Goal: Task Accomplishment & Management: Locate item on page

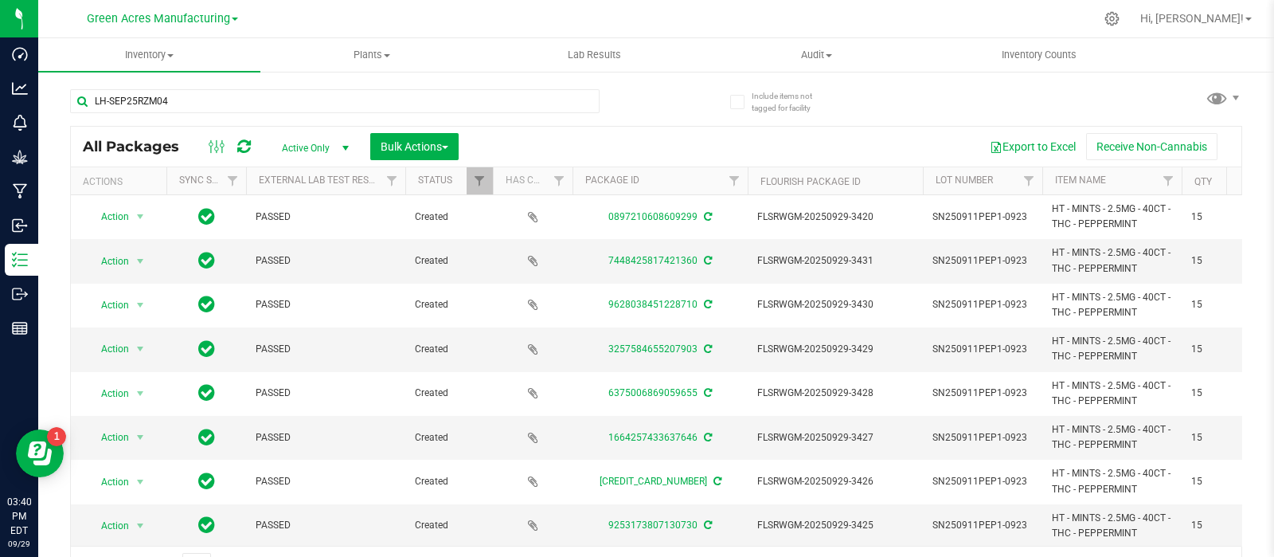
type input "LH-SEP25RZM04"
click at [1010, 145] on button "Export to Excel" at bounding box center [1033, 146] width 107 height 27
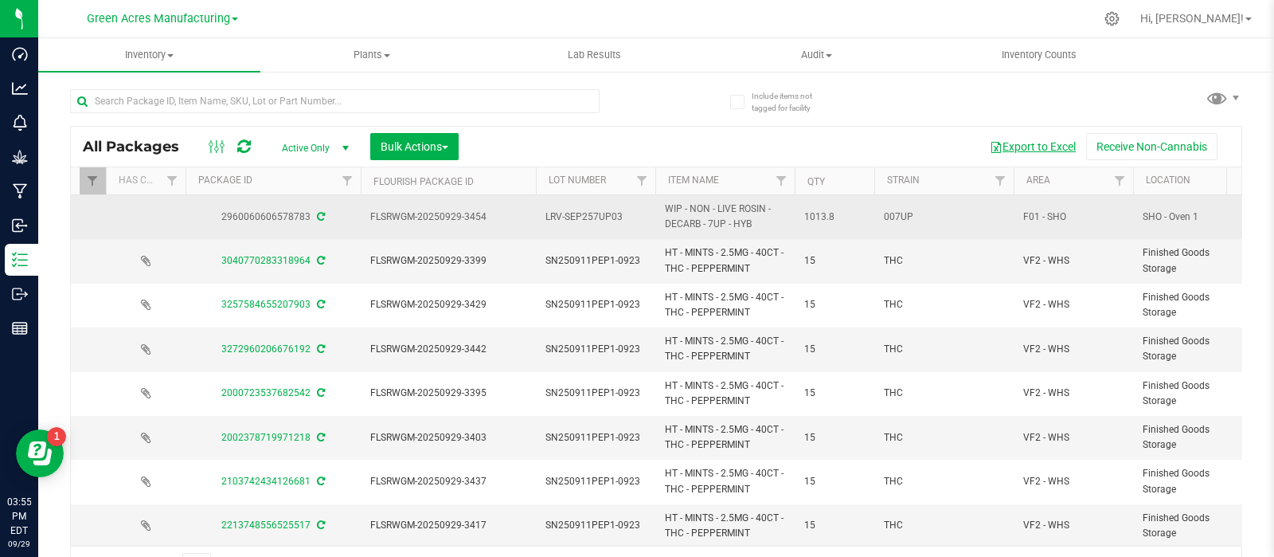
scroll to position [0, 388]
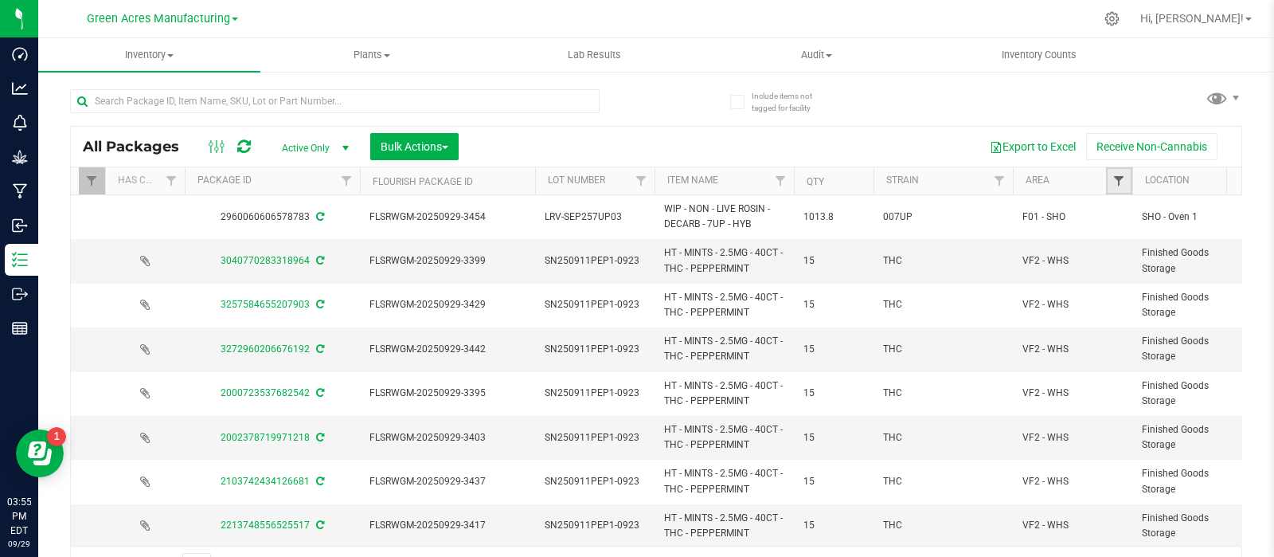
click at [1118, 186] on span "Filter" at bounding box center [1119, 180] width 13 height 13
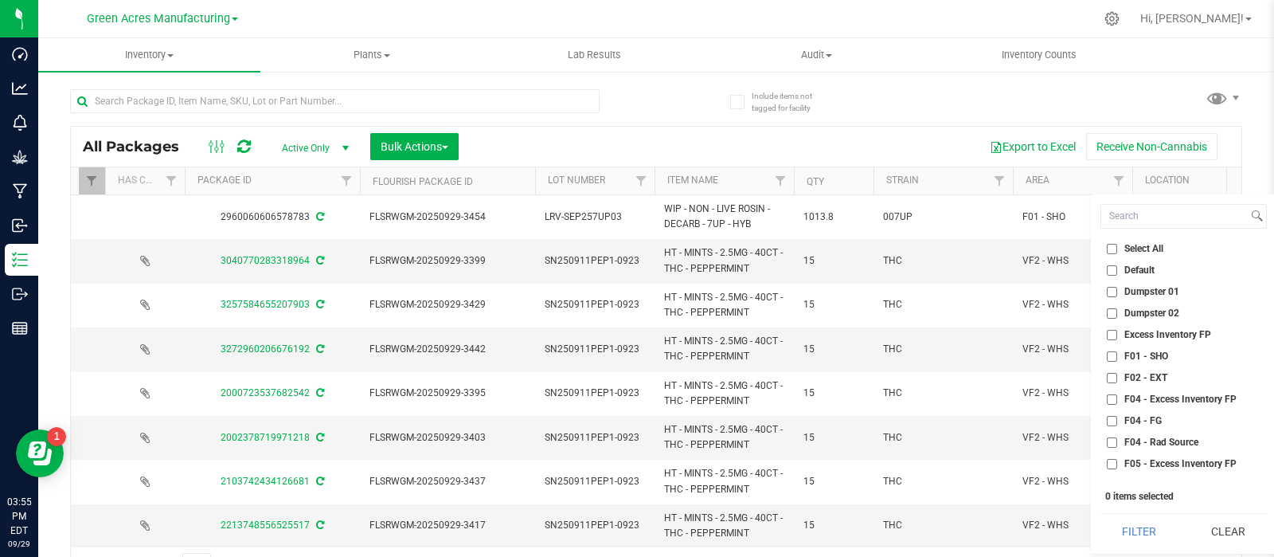
click at [1132, 356] on span "F01 - SHO" at bounding box center [1147, 356] width 44 height 10
click at [1117, 356] on input "F01 - SHO" at bounding box center [1112, 356] width 10 height 10
checkbox input "true"
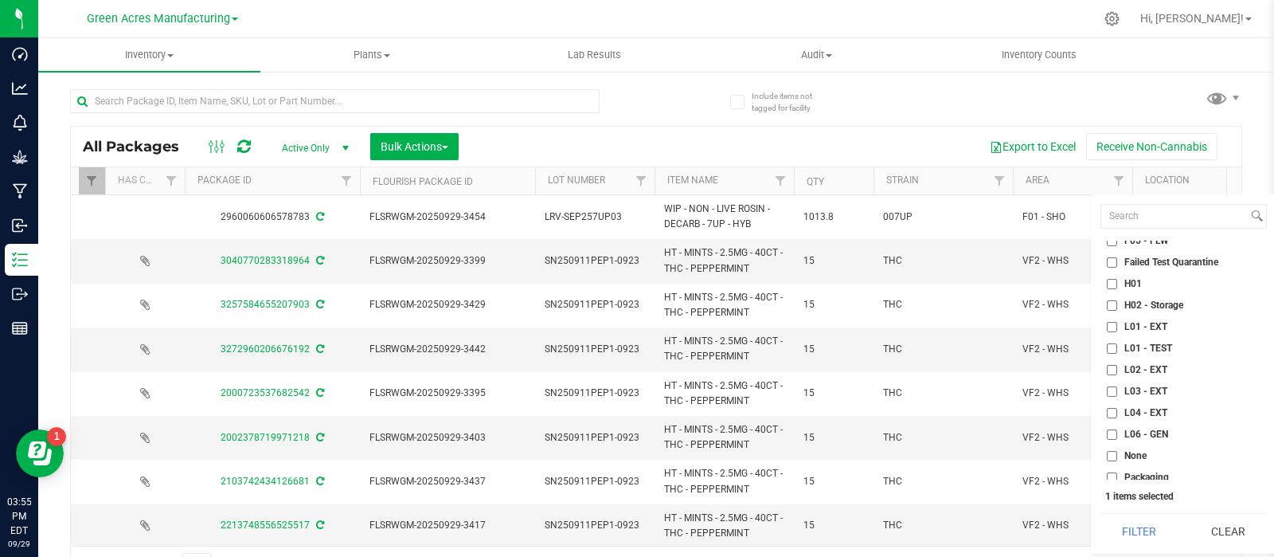
scroll to position [248, 0]
click at [1142, 383] on span "L03 - EXT" at bounding box center [1146, 387] width 43 height 10
click at [1117, 383] on input "L03 - EXT" at bounding box center [1112, 387] width 10 height 10
checkbox input "true"
click at [1139, 300] on span "H02 - Storage" at bounding box center [1154, 301] width 59 height 10
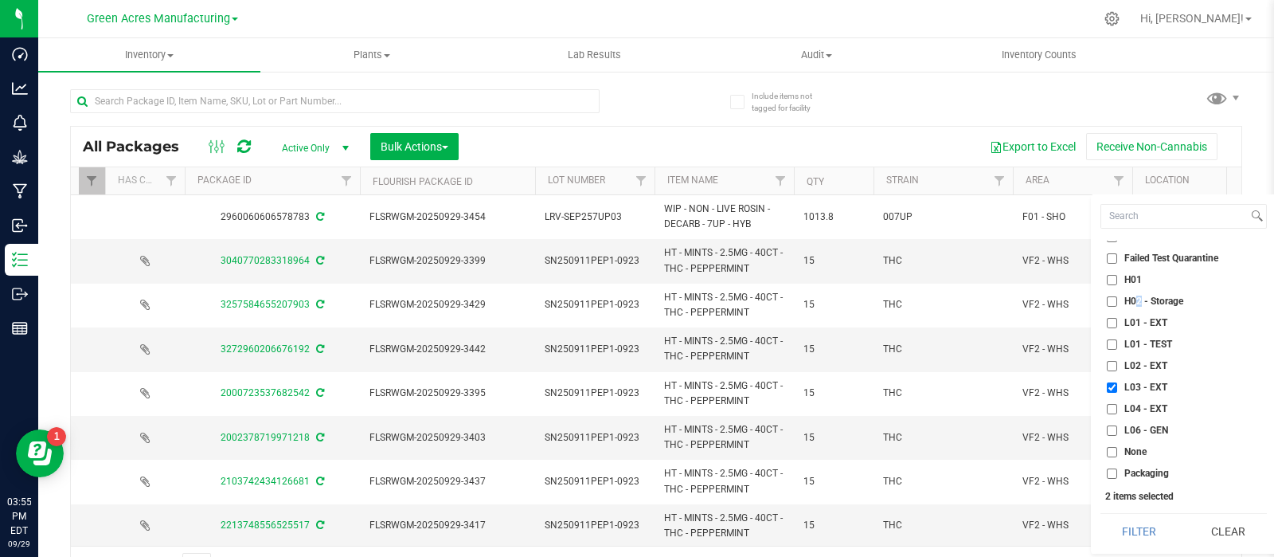
click at [1110, 298] on input "H02 - Storage" at bounding box center [1112, 301] width 10 height 10
checkbox input "true"
click at [1135, 523] on button "Filter" at bounding box center [1139, 531] width 77 height 35
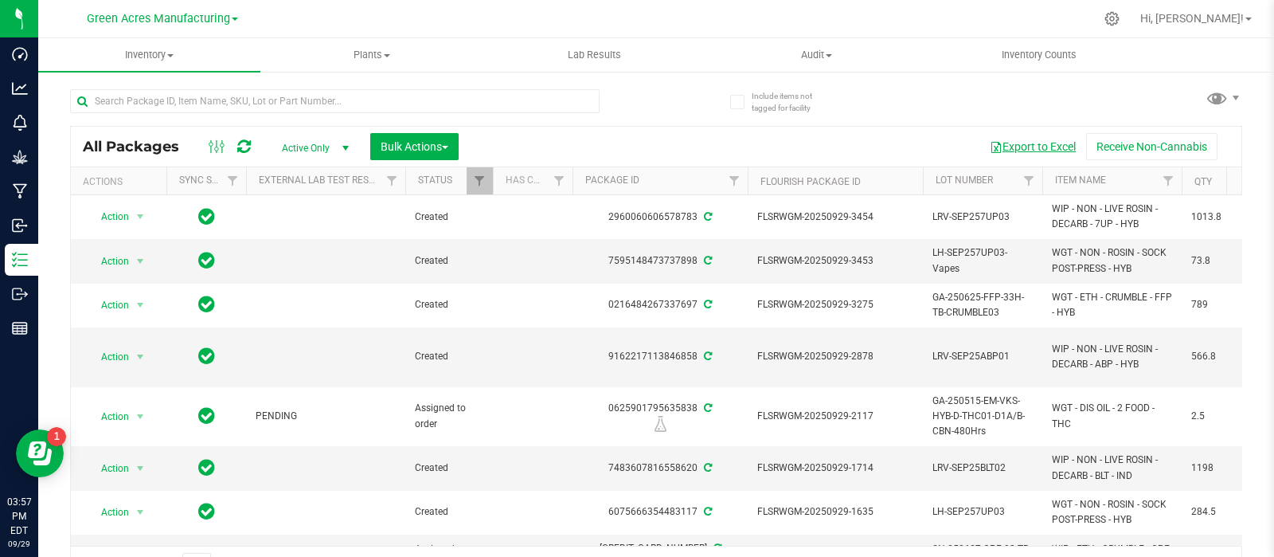
click at [985, 151] on button "Export to Excel" at bounding box center [1033, 146] width 107 height 27
click at [866, 119] on div "All Packages Active Only Active Only Lab Samples Locked All External Internal B…" at bounding box center [656, 329] width 1172 height 510
click at [865, 115] on div "All Packages Active Only Active Only Lab Samples Locked All External Internal B…" at bounding box center [656, 329] width 1172 height 510
click at [978, 264] on span "LH-SEP257UP03-Vapes" at bounding box center [983, 260] width 100 height 30
drag, startPoint x: 1000, startPoint y: 260, endPoint x: 916, endPoint y: 268, distance: 84.9
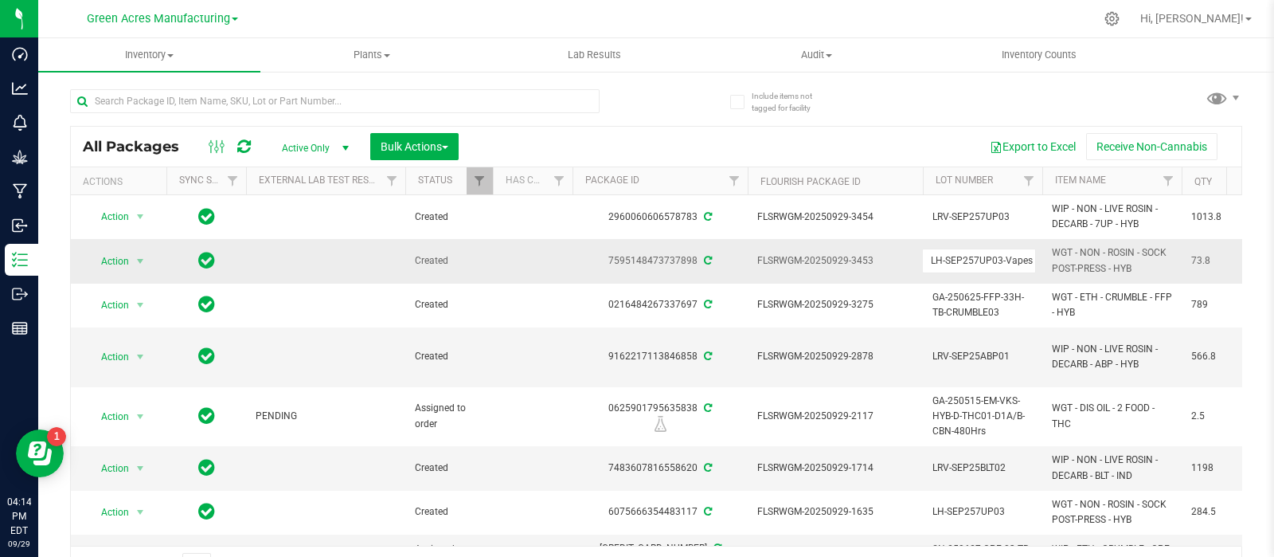
click at [244, 84] on div at bounding box center [363, 100] width 586 height 51
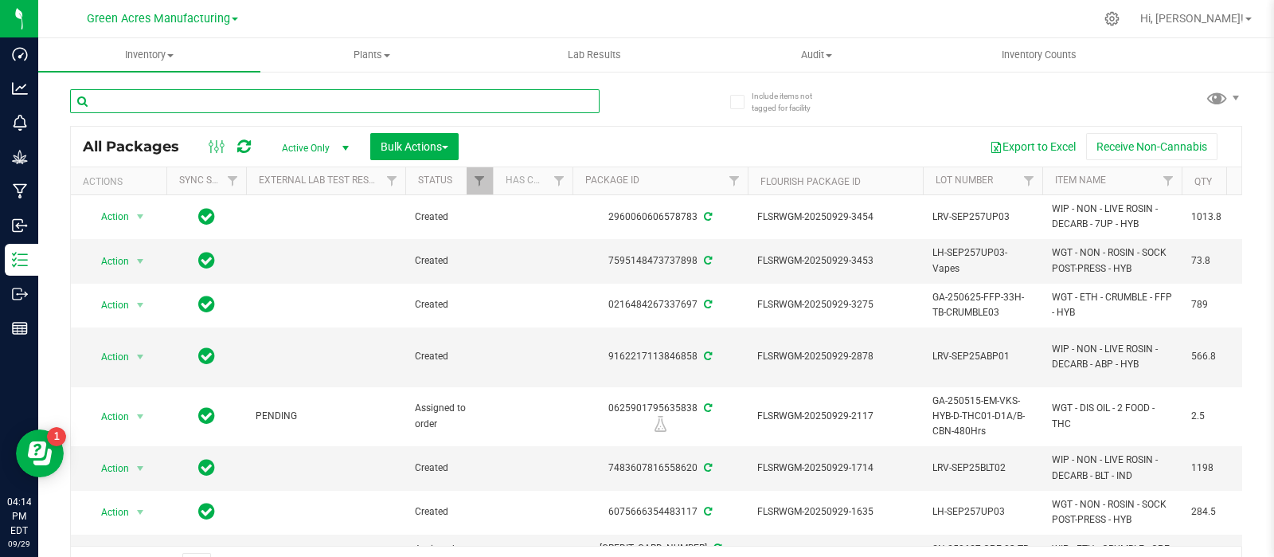
click at [251, 92] on input "text" at bounding box center [335, 101] width 530 height 24
paste input "LH-SEP257UP03"
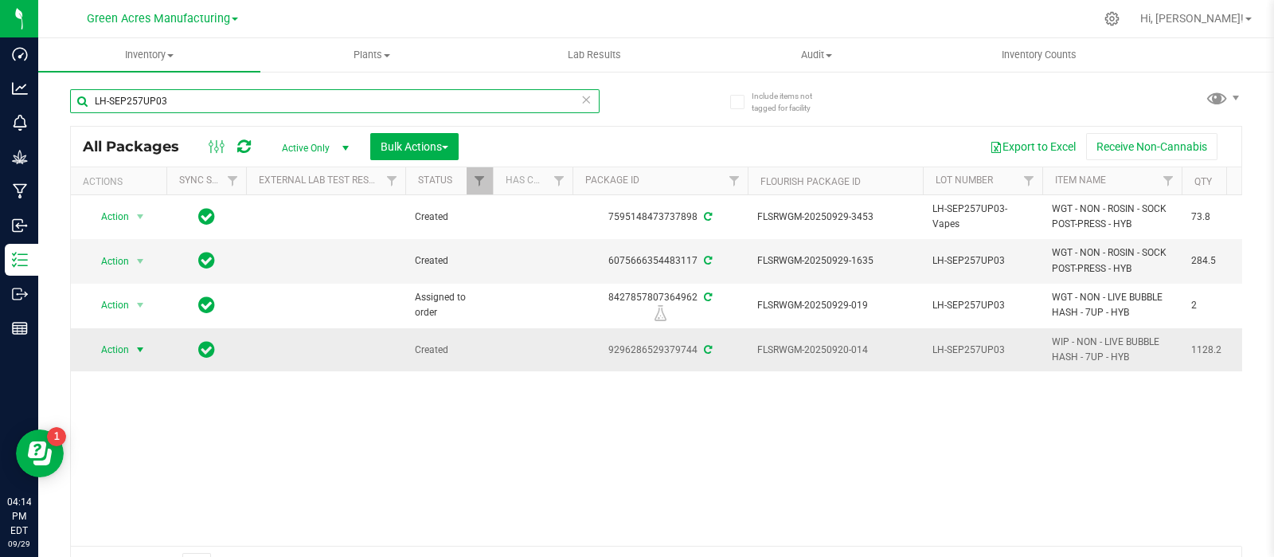
type input "LH-SEP257UP03"
click at [105, 354] on span "Action" at bounding box center [108, 349] width 43 height 22
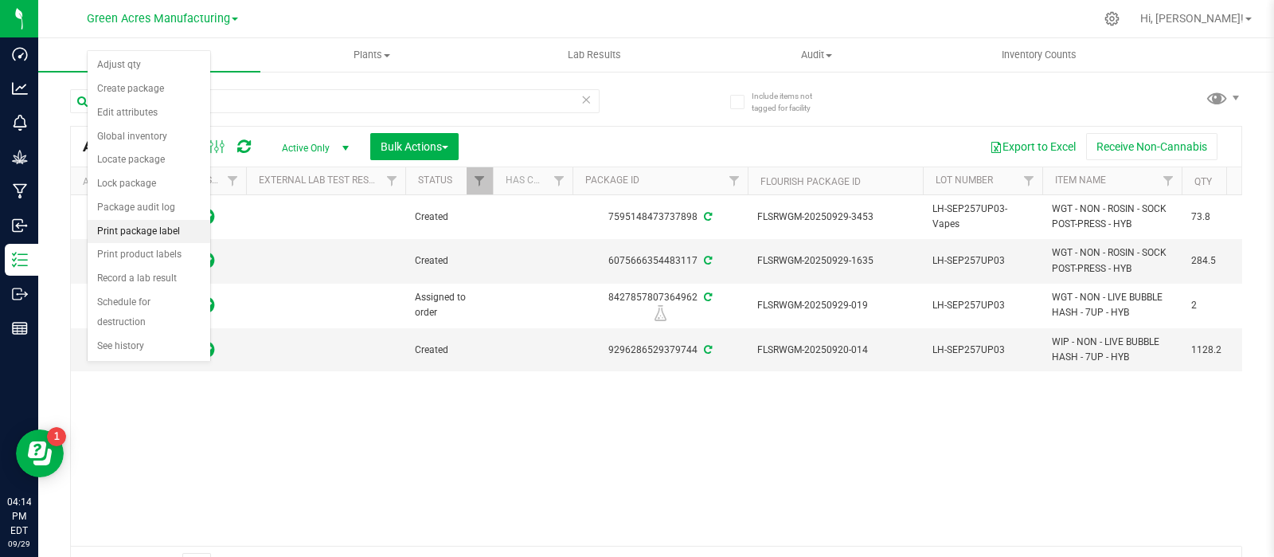
click at [138, 225] on li "Print package label" at bounding box center [149, 232] width 123 height 24
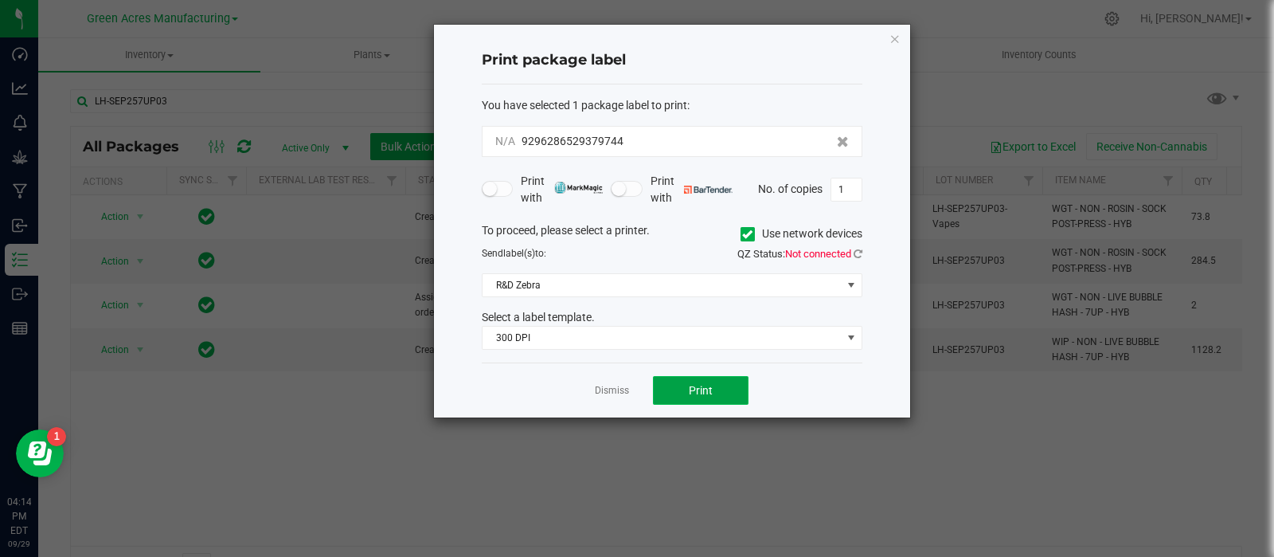
click at [680, 388] on button "Print" at bounding box center [701, 390] width 96 height 29
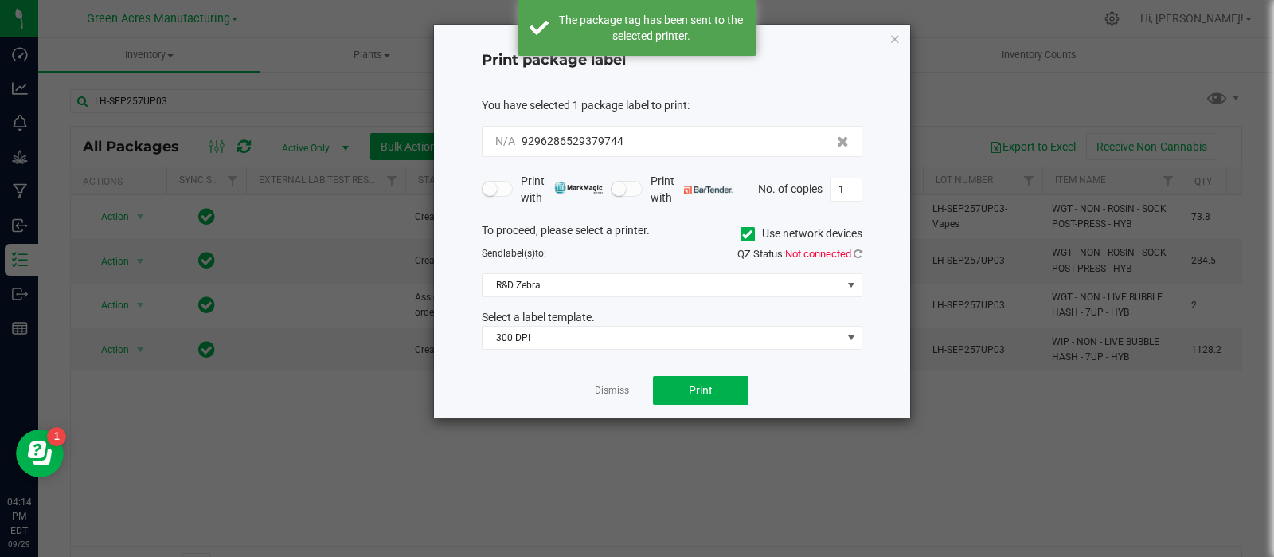
click at [602, 386] on link "Dismiss" at bounding box center [612, 391] width 34 height 14
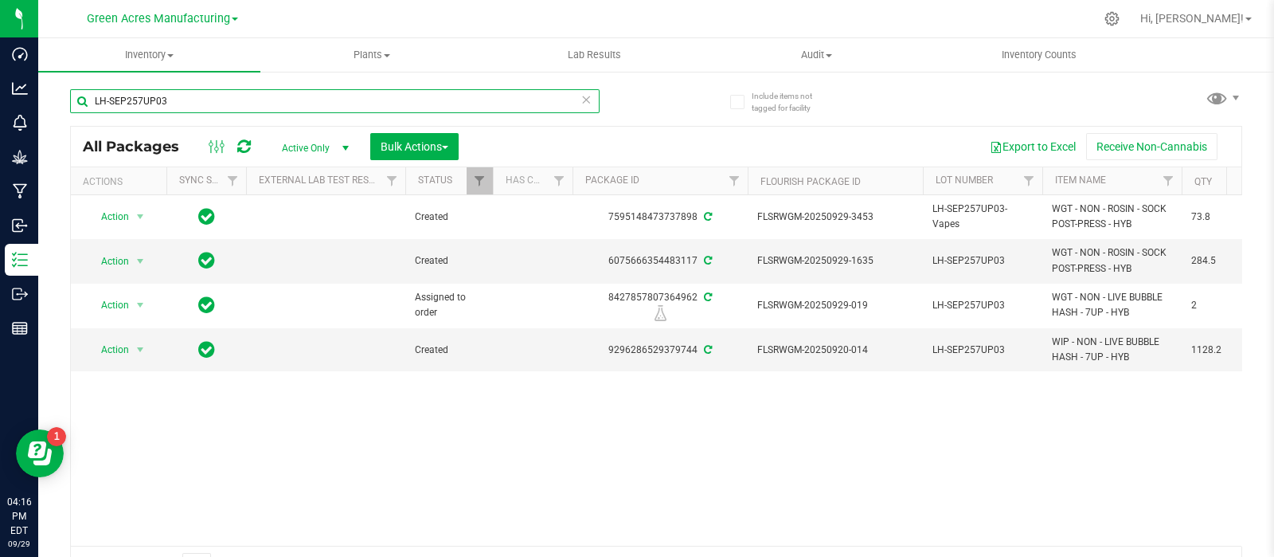
click at [174, 101] on input "LH-SEP257UP03" at bounding box center [335, 101] width 530 height 24
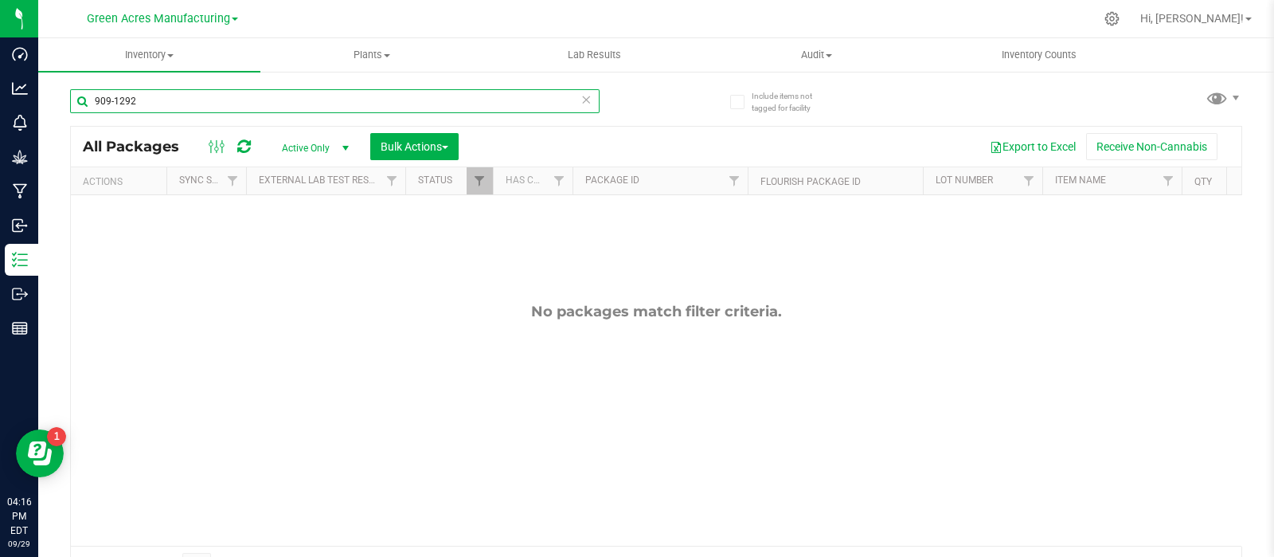
click at [174, 101] on input "909-1292" at bounding box center [335, 101] width 530 height 24
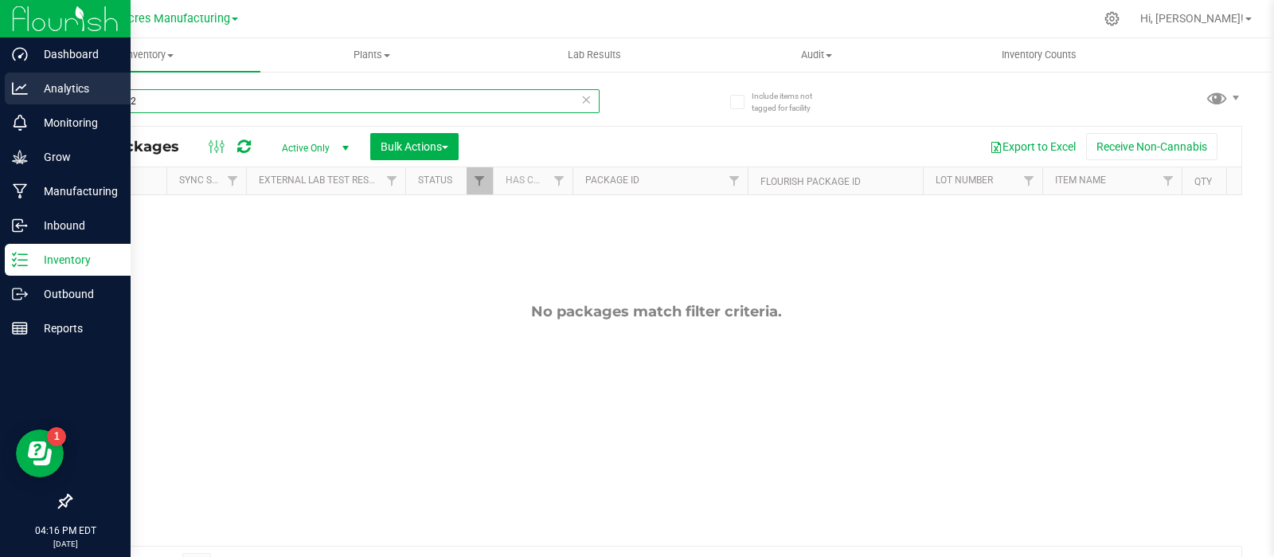
drag, startPoint x: 174, startPoint y: 101, endPoint x: 25, endPoint y: 98, distance: 149.0
click at [25, 98] on div "Dashboard Analytics Monitoring Grow Manufacturing Inbound Inventory Outbound Re…" at bounding box center [637, 278] width 1274 height 557
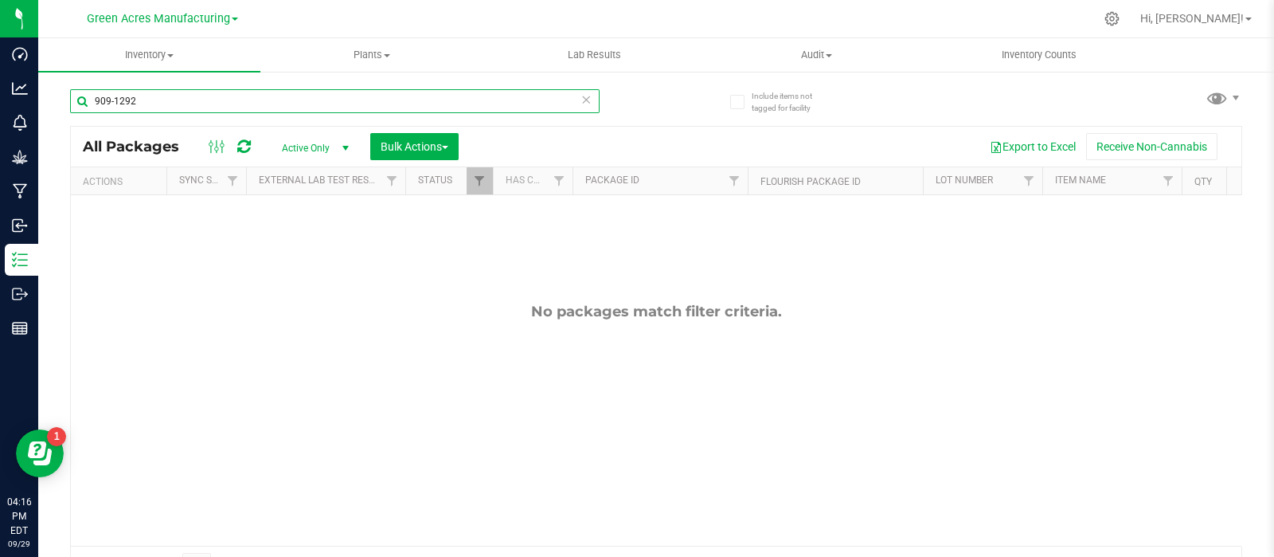
type input "909-1292"
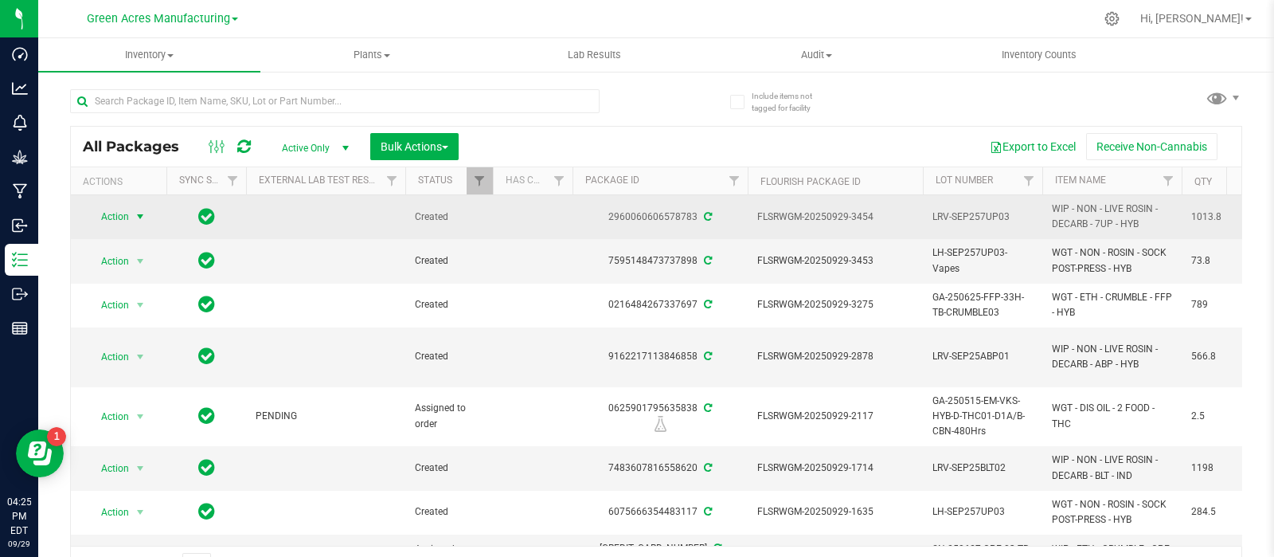
click at [107, 216] on span "Action" at bounding box center [108, 216] width 43 height 22
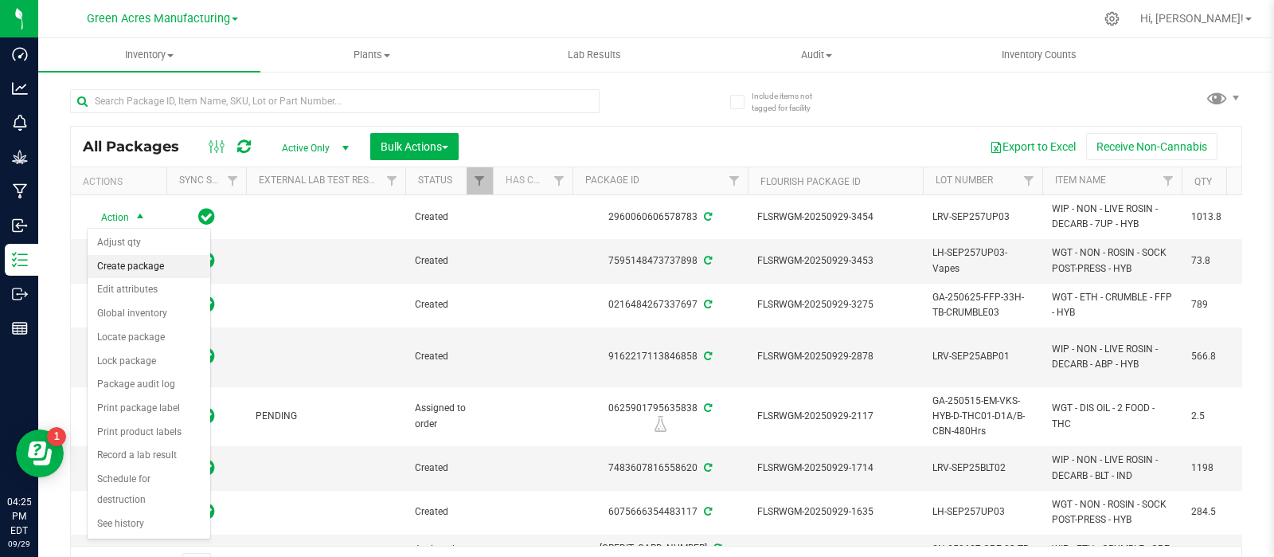
click at [157, 266] on li "Create package" at bounding box center [149, 267] width 123 height 24
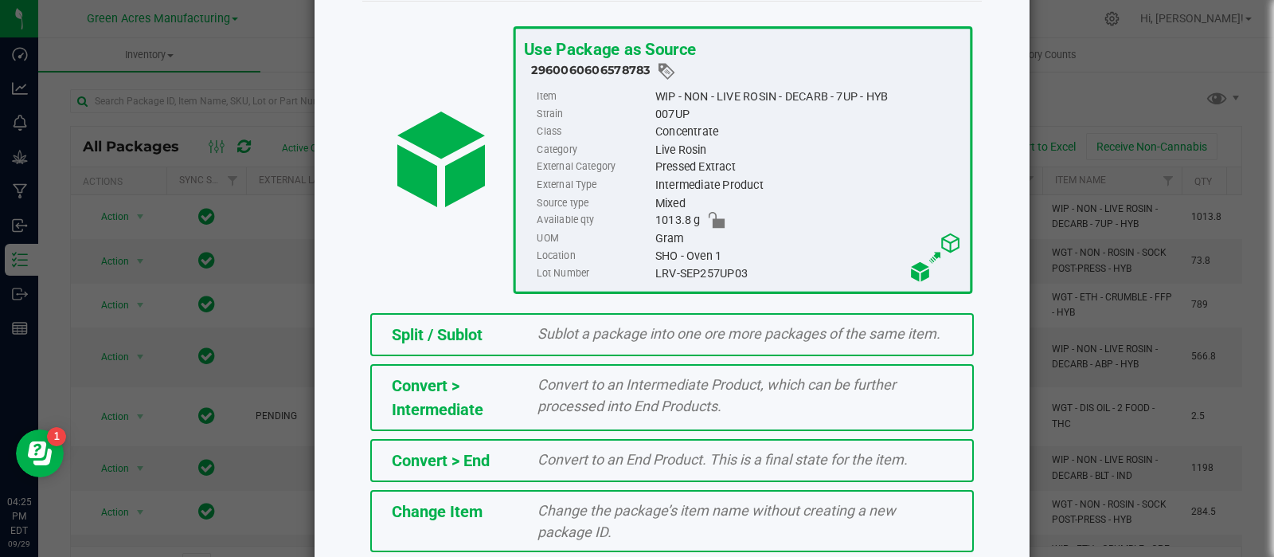
scroll to position [215, 0]
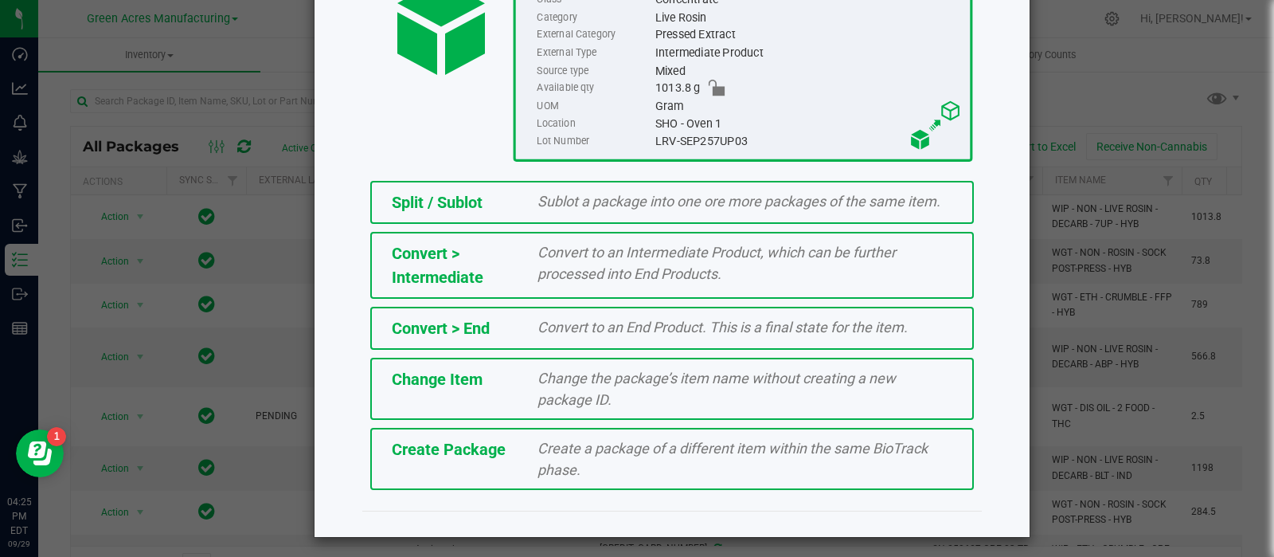
click at [466, 442] on span "Create Package" at bounding box center [449, 449] width 114 height 19
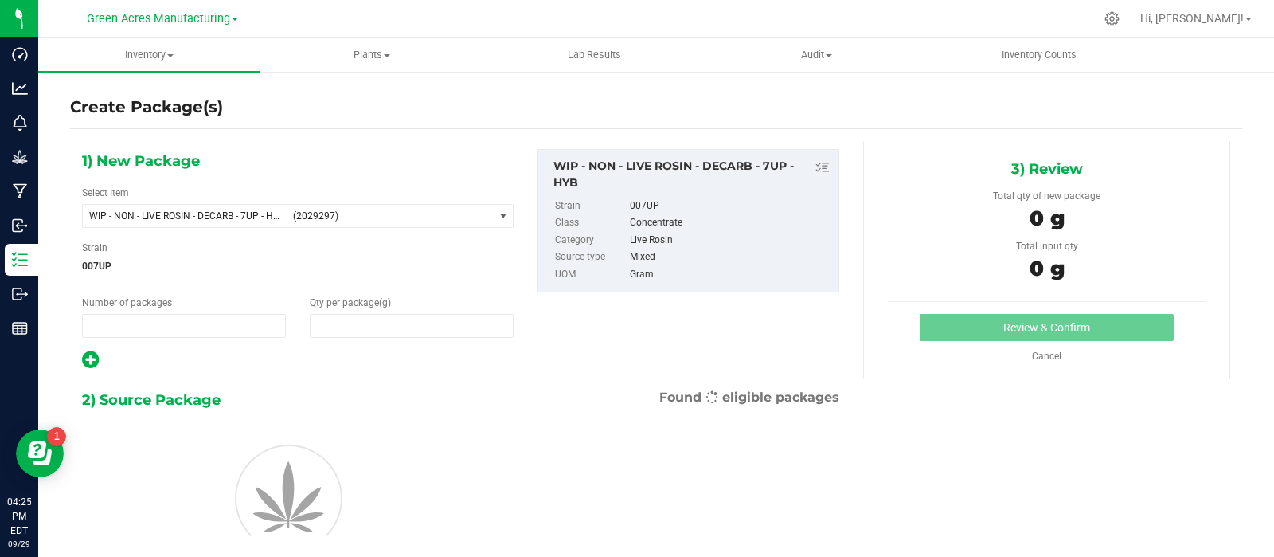
type input "1"
type input "0.0000"
click at [259, 220] on span "WIP - NON - LIVE ROSIN - DECARB - 7UP - HYB" at bounding box center [186, 215] width 194 height 11
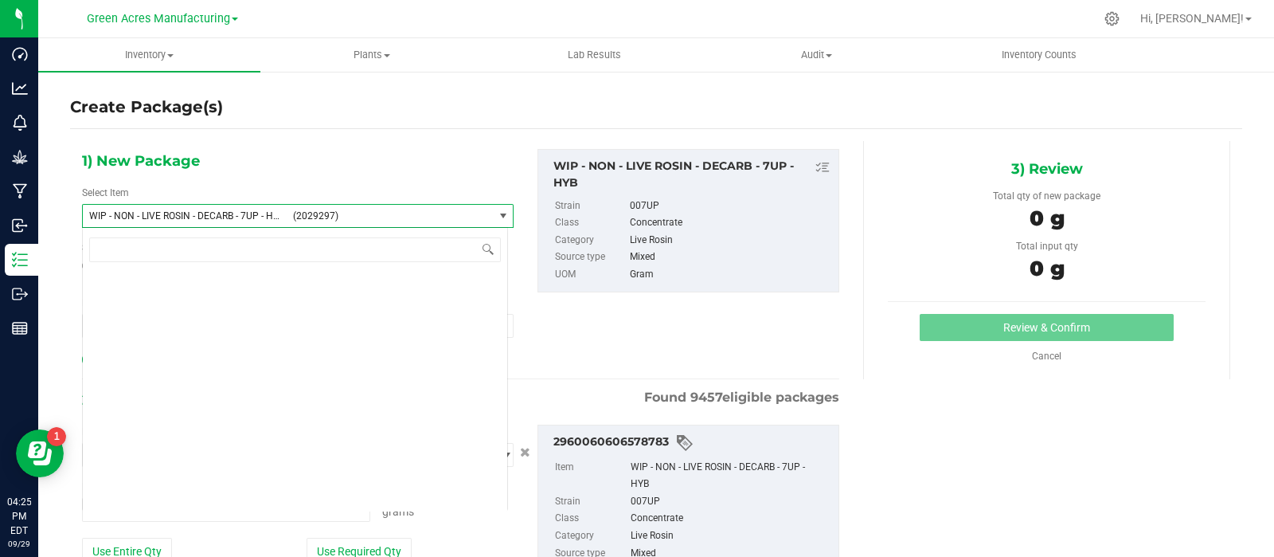
type input "0.0000 g"
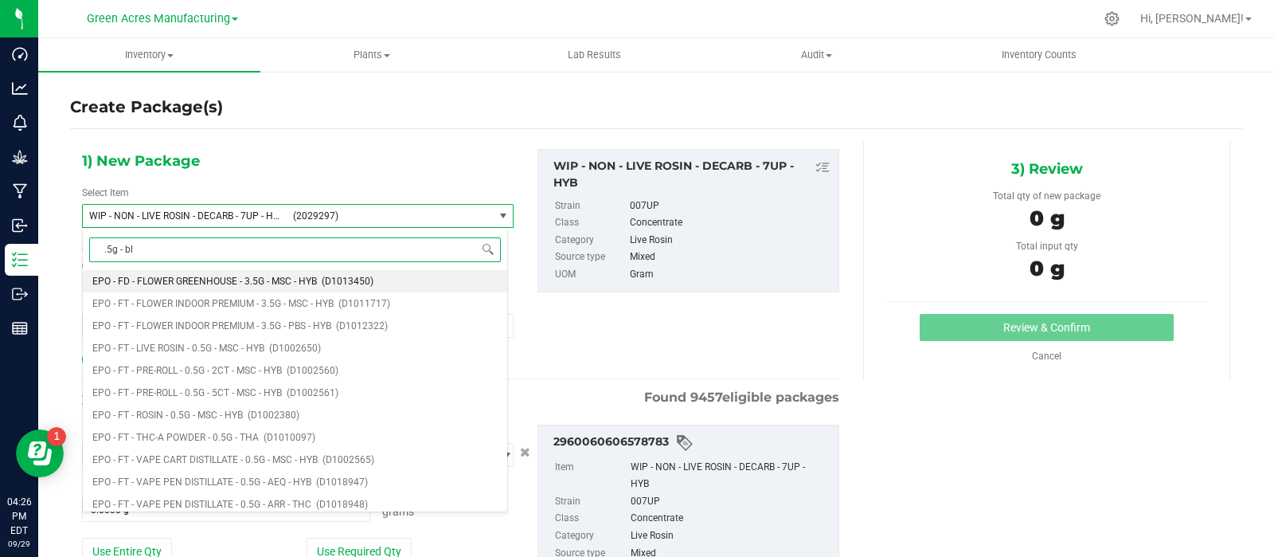
type input ".5g - blt"
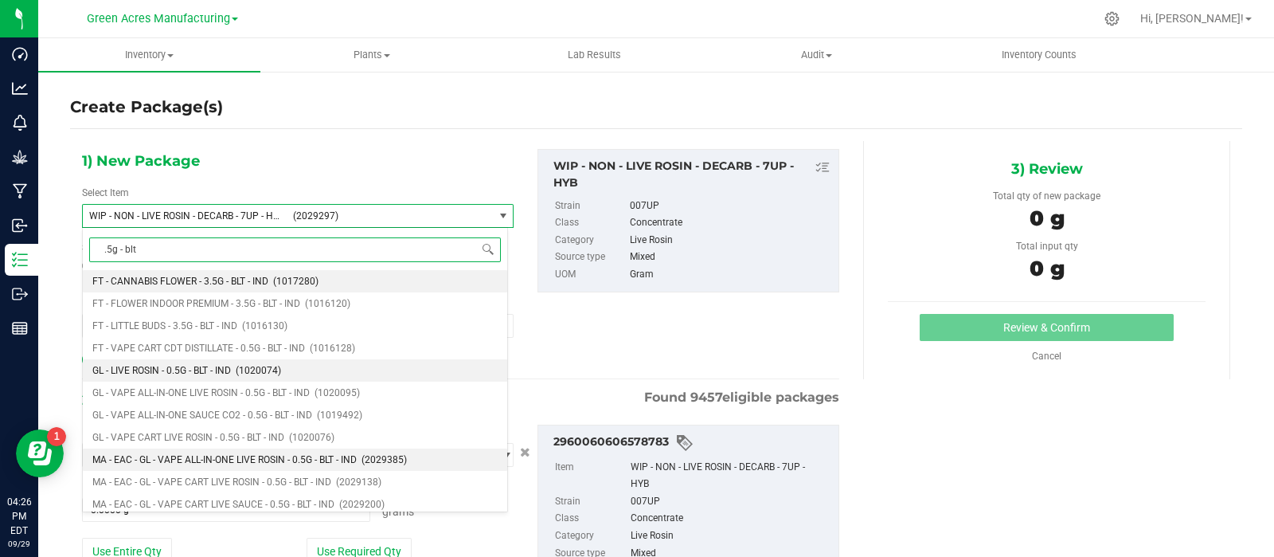
scroll to position [73, 0]
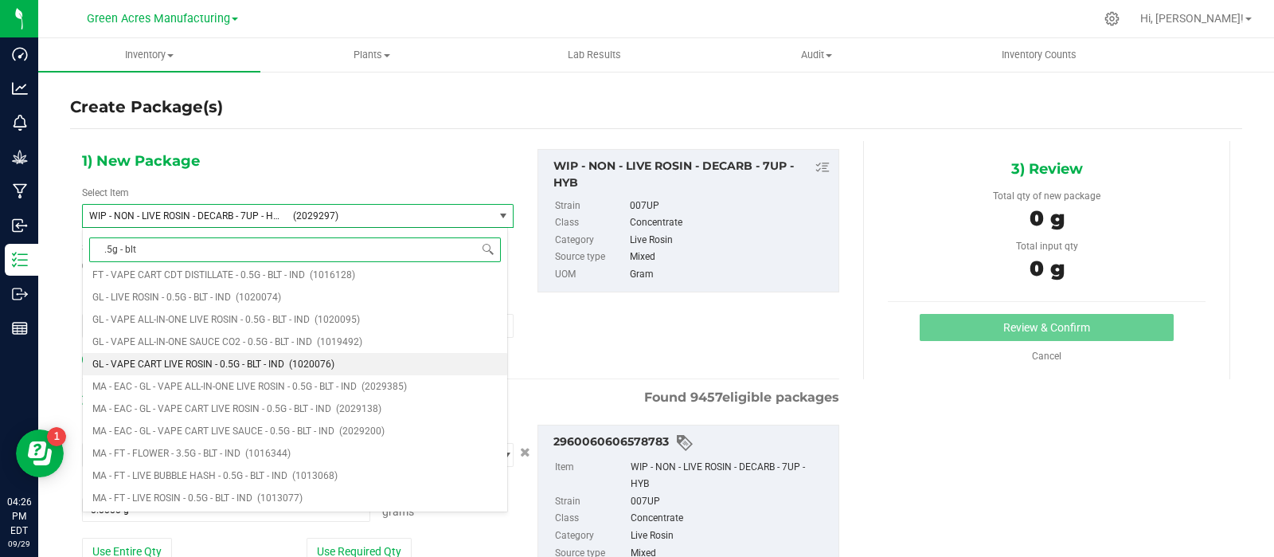
click at [250, 364] on span "GL - VAPE CART LIVE ROSIN - 0.5G - BLT - IND" at bounding box center [188, 363] width 192 height 11
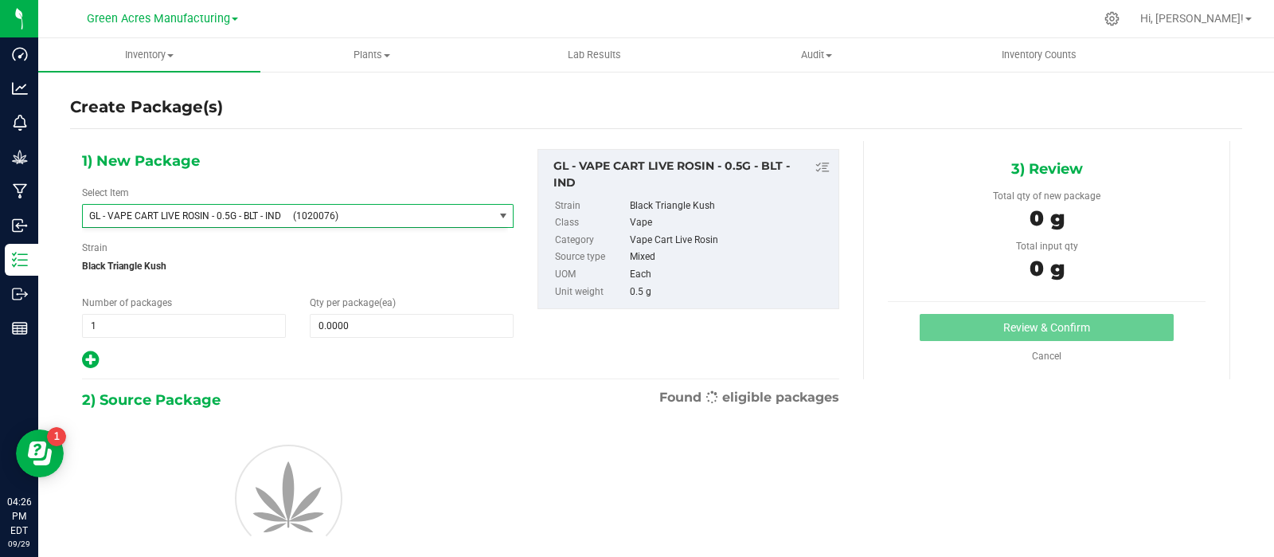
type input "0"
drag, startPoint x: 577, startPoint y: 178, endPoint x: 545, endPoint y: 168, distance: 34.3
click at [546, 168] on div "GL - VAPE CART LIVE ROSIN - 0.5G - BLT - IND" at bounding box center [688, 174] width 284 height 33
copy div "GL - VAPE CART LIVE ROSIN - 0.5G - BLT - IND"
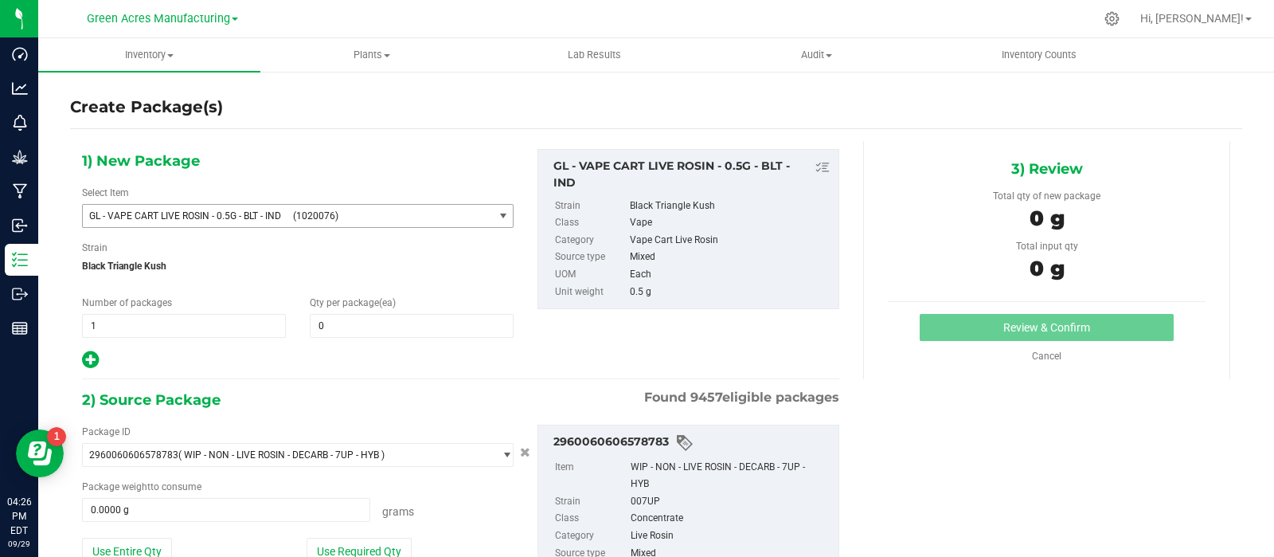
click at [299, 210] on span "(1020076)" at bounding box center [390, 215] width 194 height 11
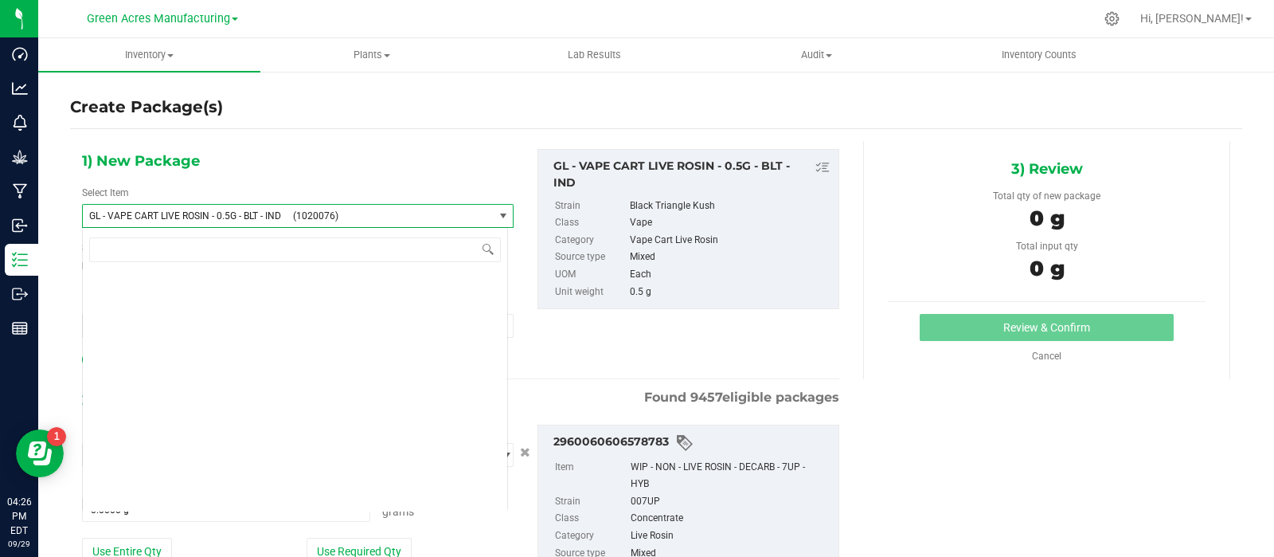
click at [299, 210] on span "(1020076)" at bounding box center [390, 215] width 194 height 11
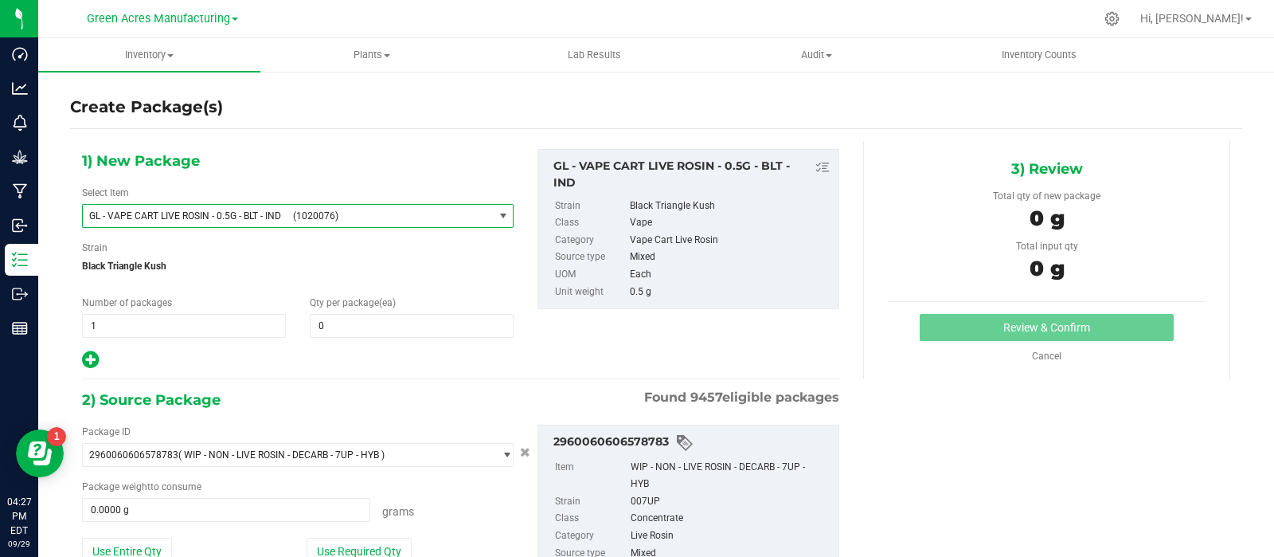
click at [423, 218] on span "(1020076)" at bounding box center [390, 215] width 194 height 11
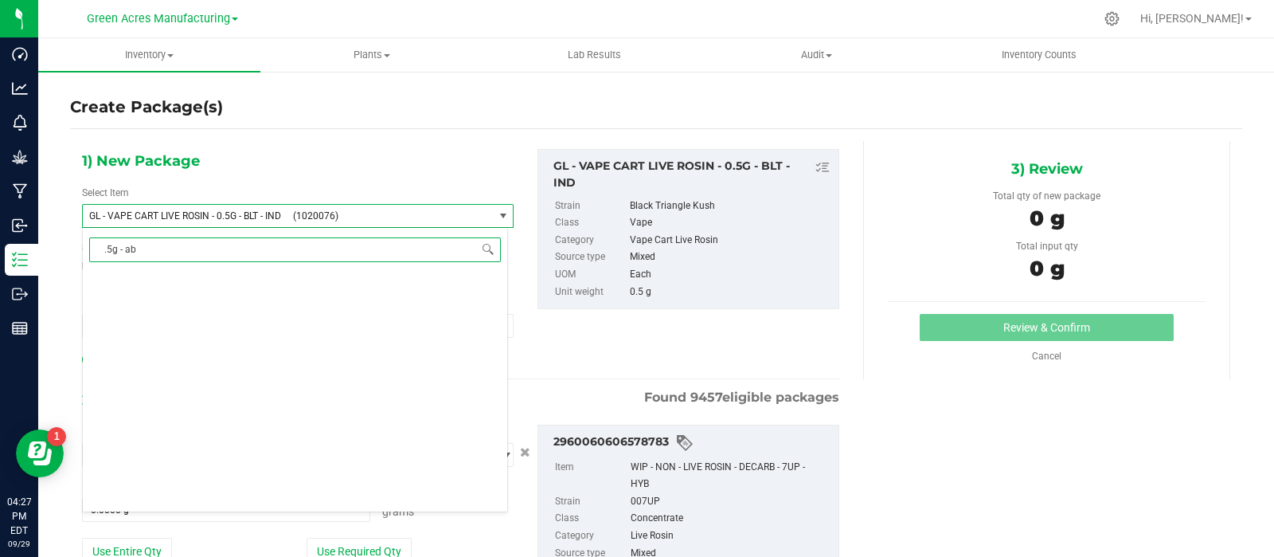
scroll to position [0, 0]
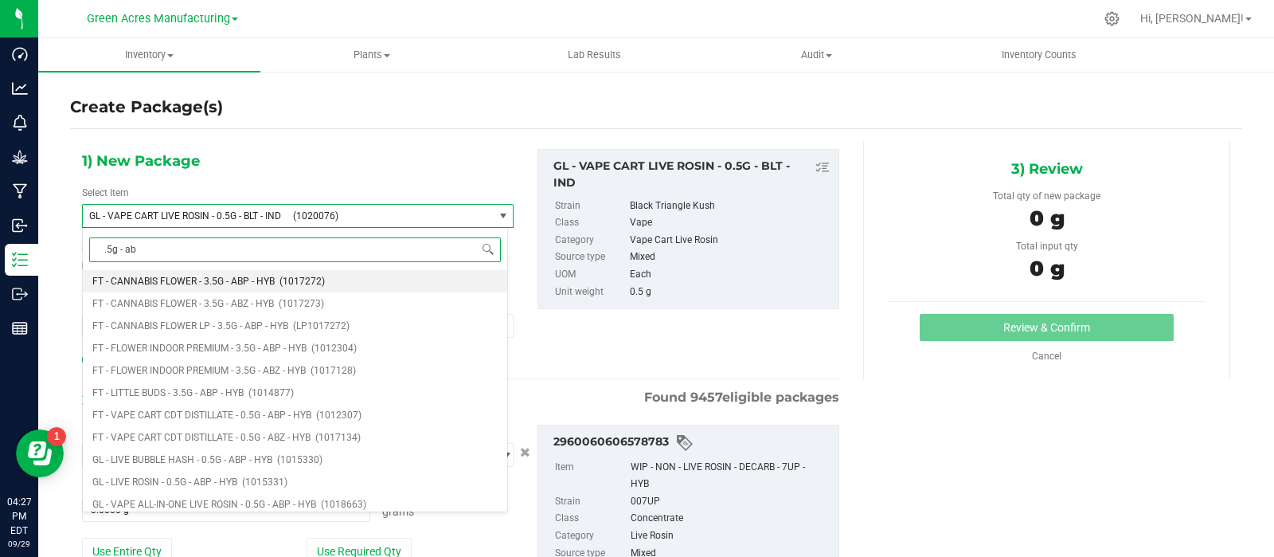
type input ".5g - abp"
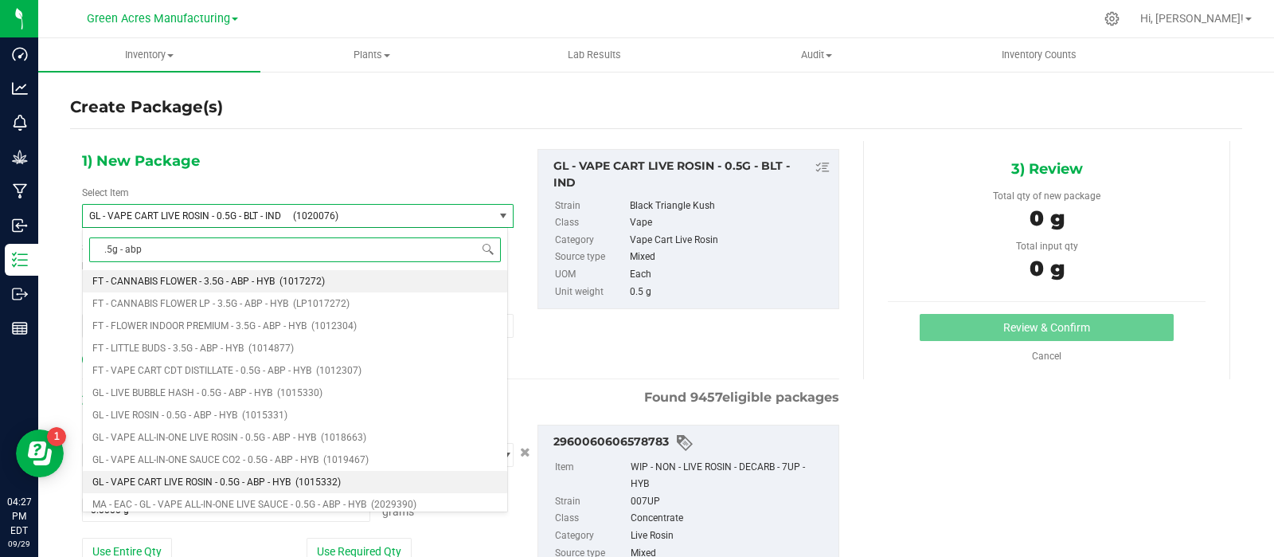
click at [288, 489] on li "GL - VAPE CART LIVE ROSIN - 0.5G - ABP - HYB (1015332)" at bounding box center [295, 482] width 424 height 22
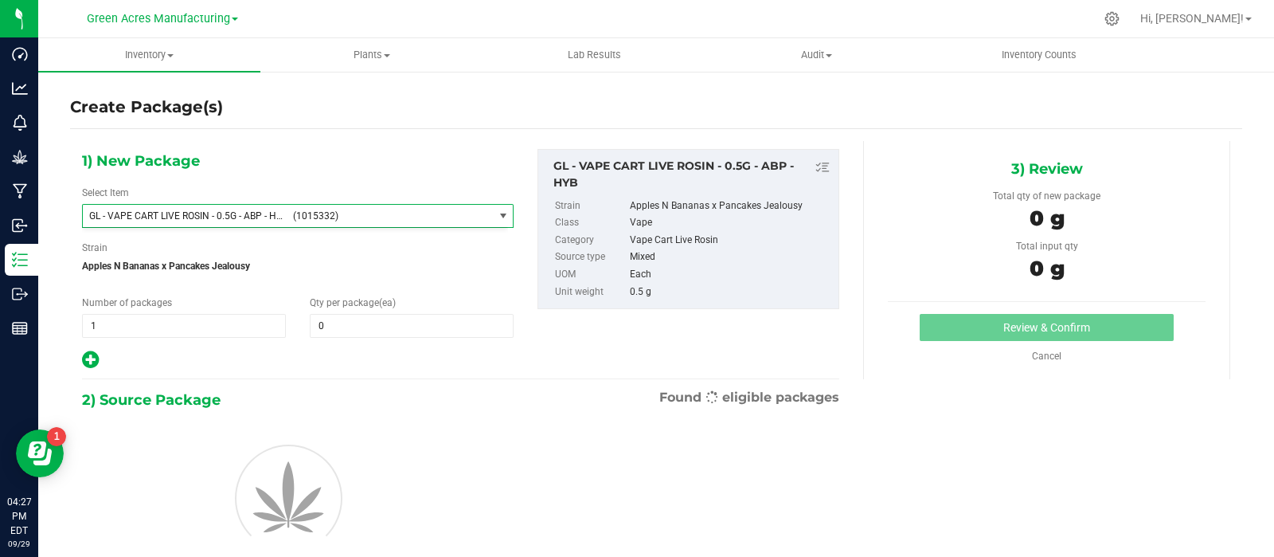
type input "0"
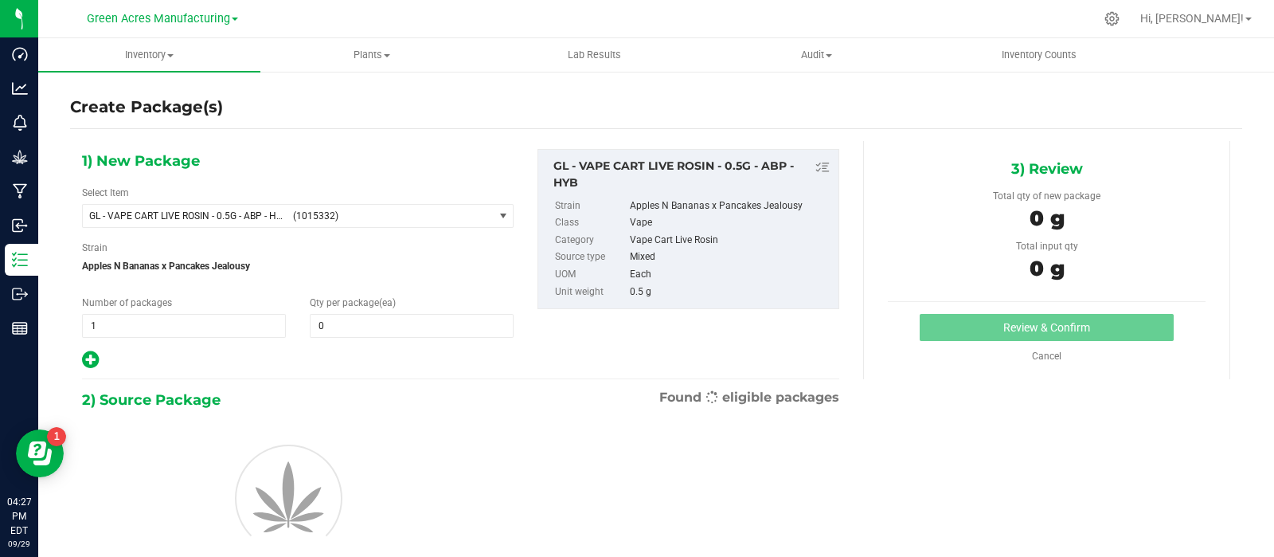
click at [565, 171] on div "GL - VAPE CART LIVE ROSIN - 0.5G - ABP - HYB" at bounding box center [691, 174] width 277 height 33
copy div "GL - VAPE CART LIVE ROSIN - 0.5G - ABP - HYB"
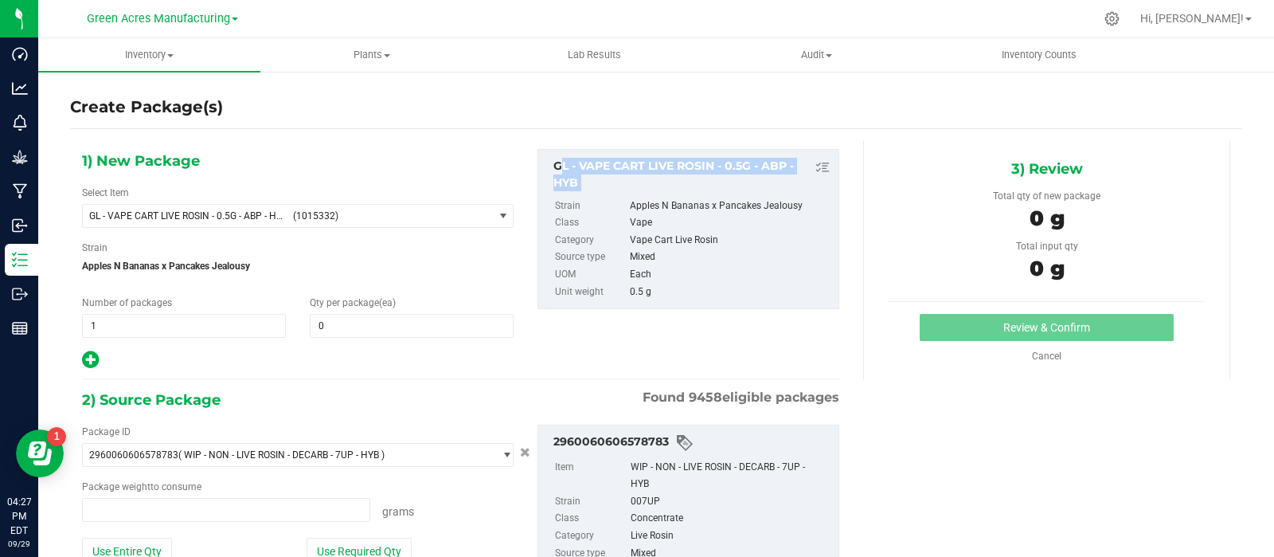
type input "0.0000 g"
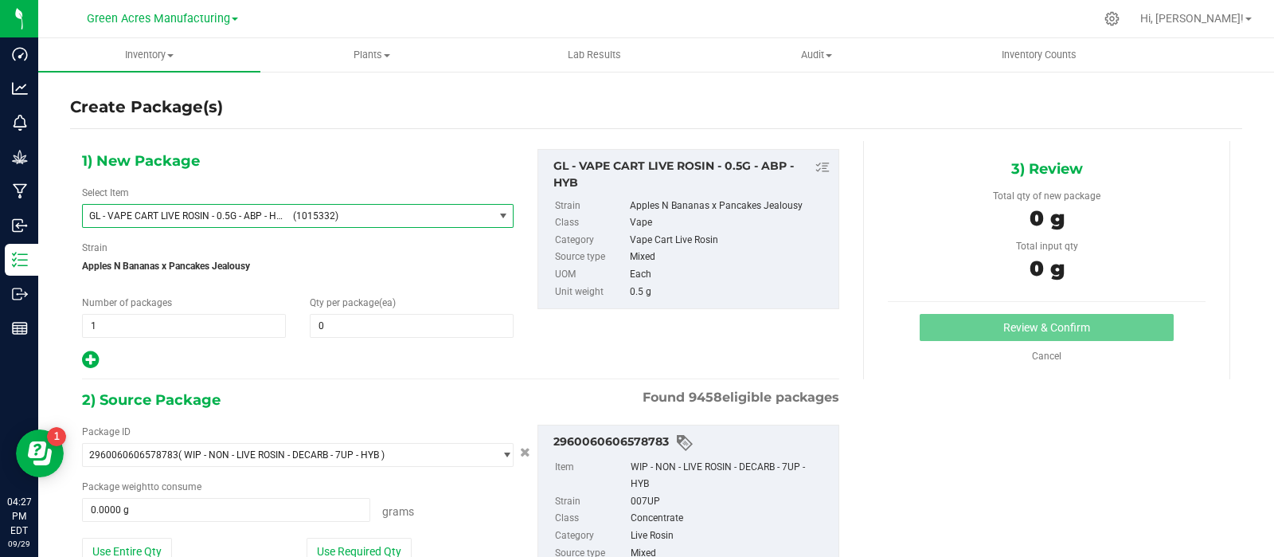
click at [313, 217] on span "(1015332)" at bounding box center [390, 215] width 194 height 11
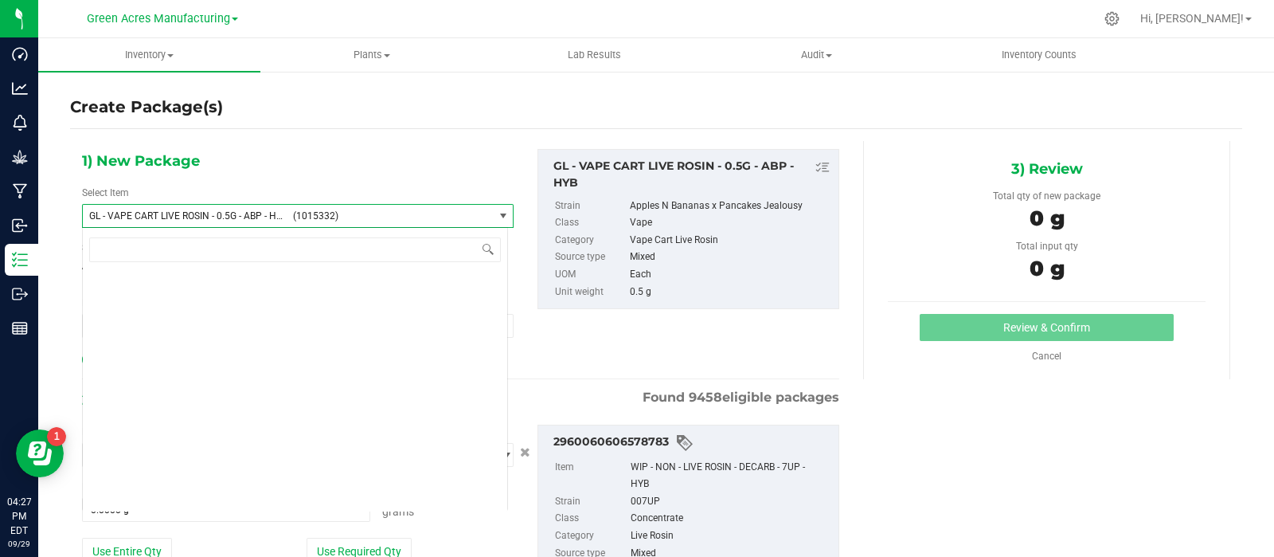
click at [313, 217] on span "(1015332)" at bounding box center [390, 215] width 194 height 11
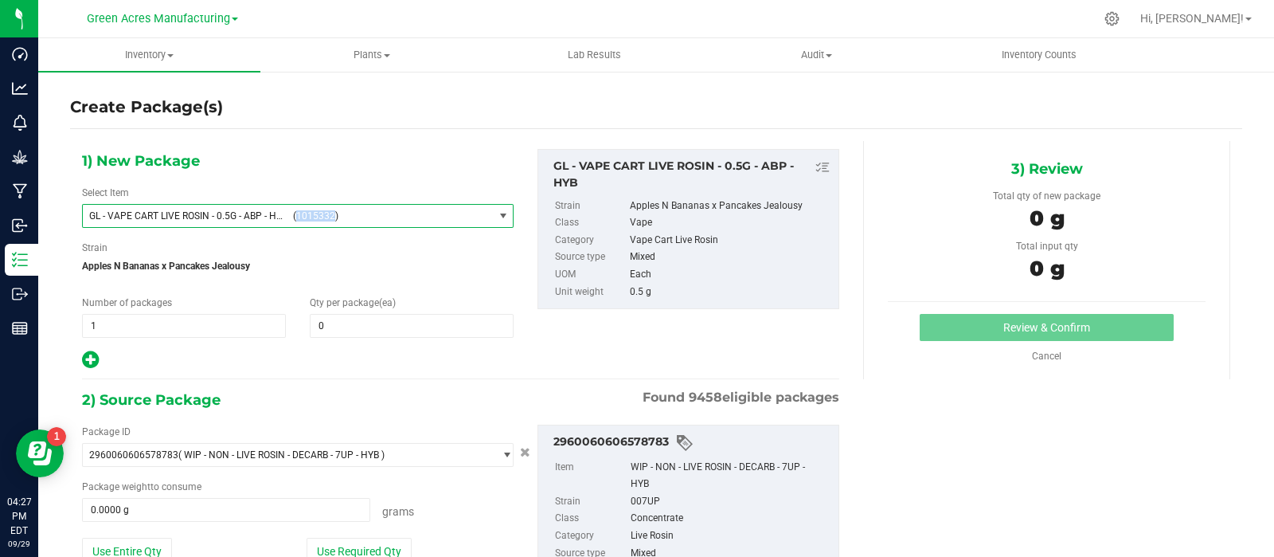
copy span "1015332"
click at [382, 214] on span "(1015332)" at bounding box center [390, 215] width 194 height 11
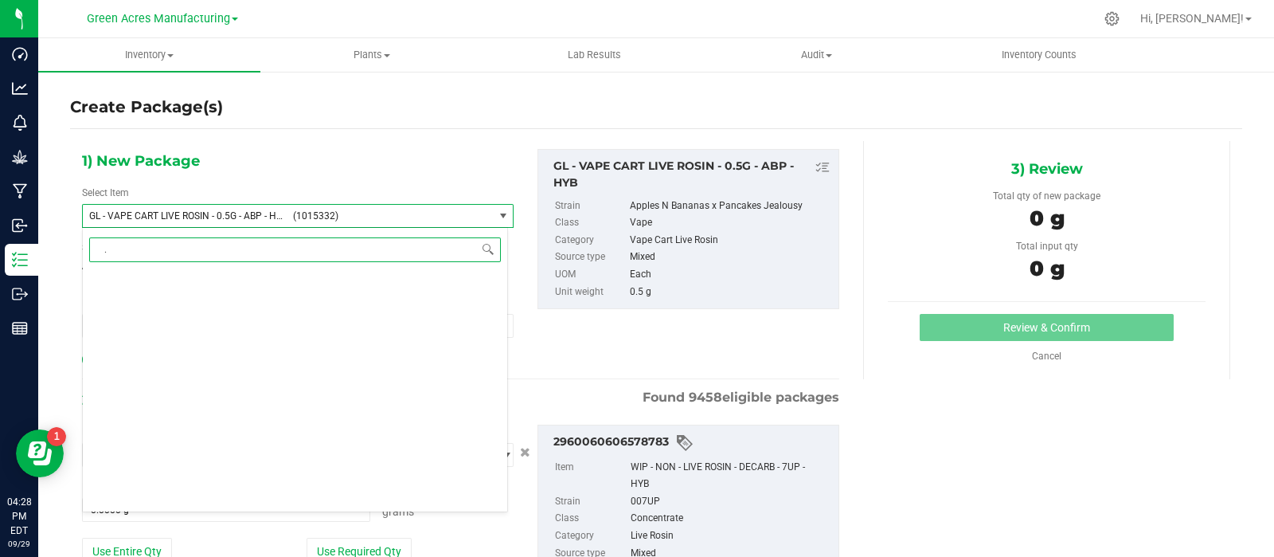
scroll to position [0, 0]
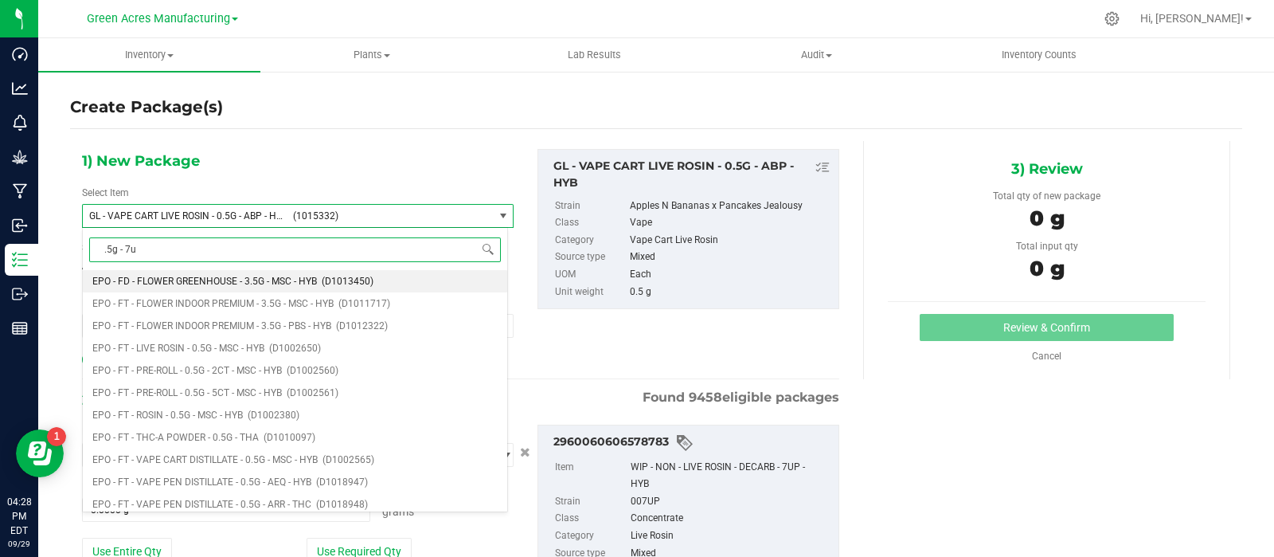
type input ".5g - 7up"
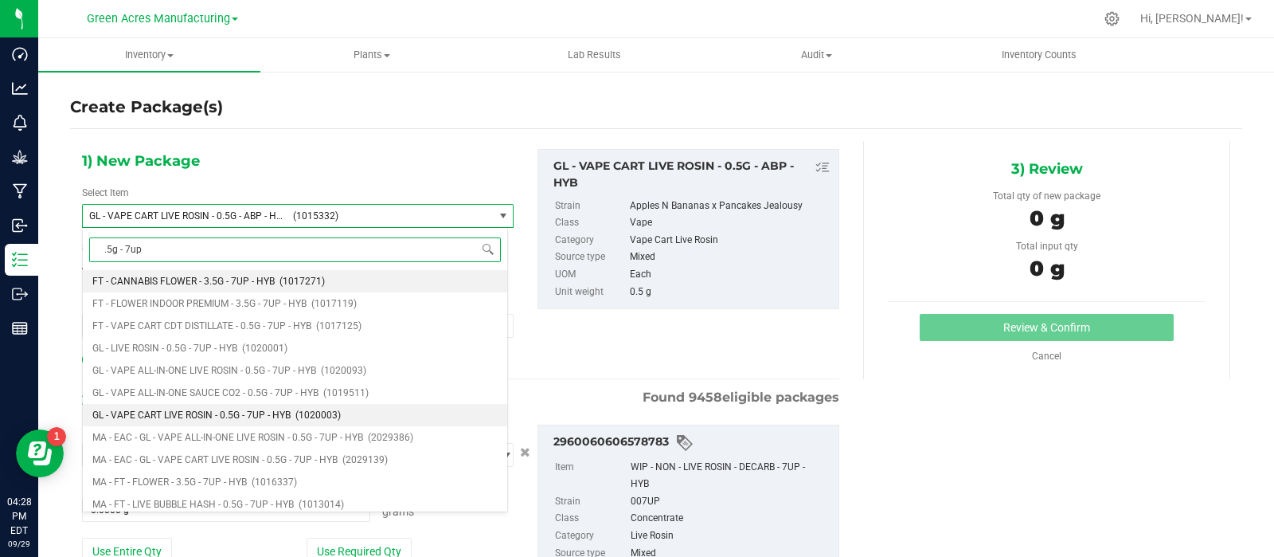
click at [256, 416] on span "GL - VAPE CART LIVE ROSIN - 0.5G - 7UP - HYB" at bounding box center [191, 414] width 198 height 11
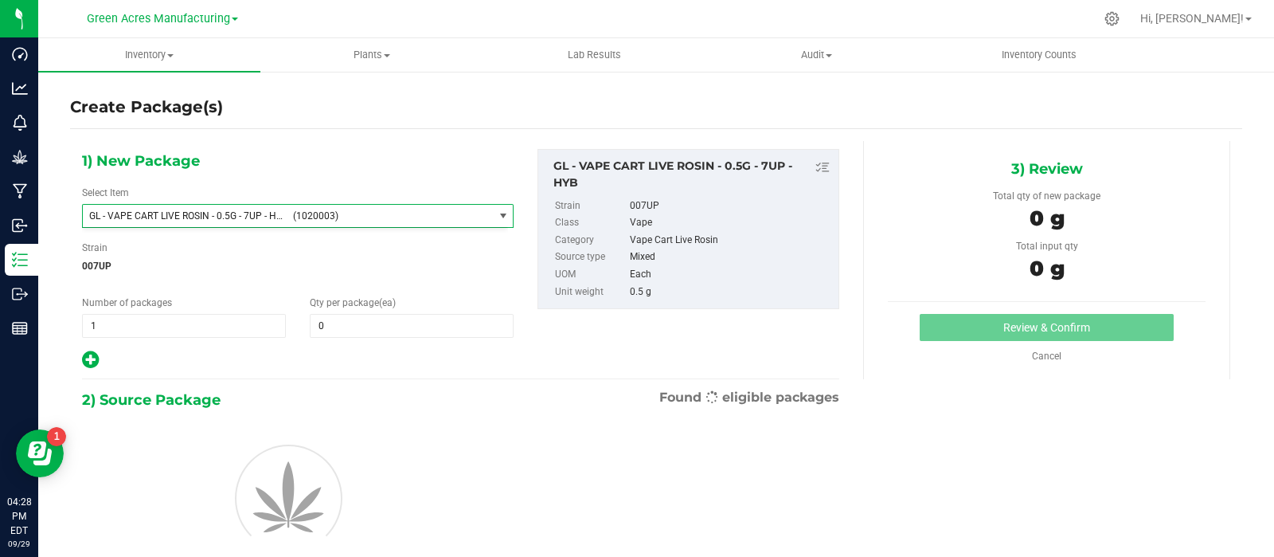
type input "0"
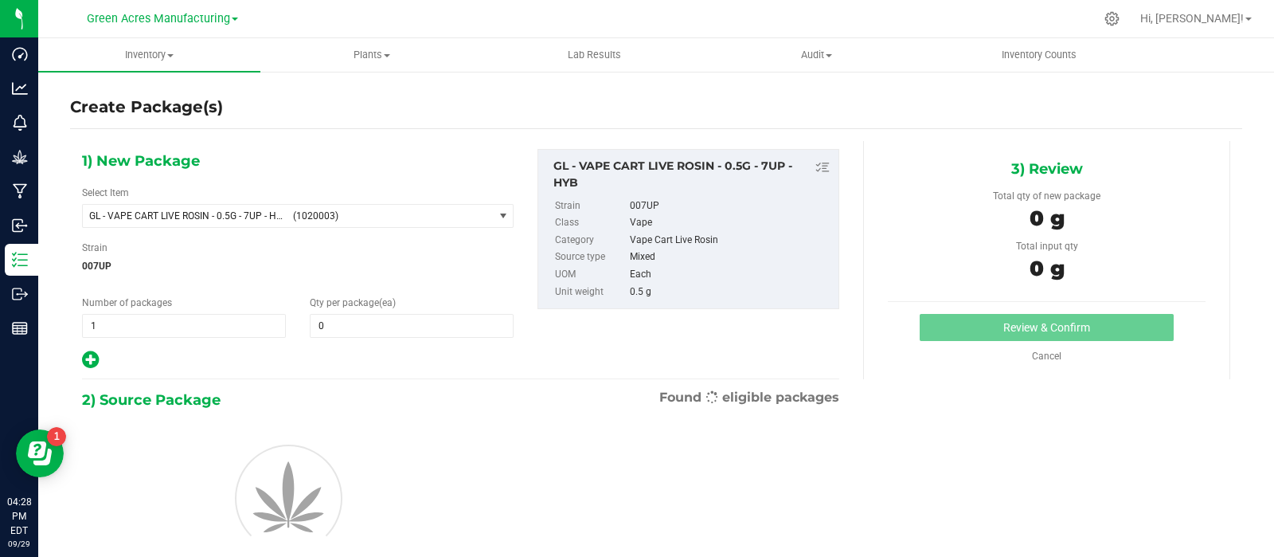
click at [562, 169] on div "GL - VAPE CART LIVE ROSIN - 0.5G - 7UP - HYB" at bounding box center [691, 174] width 277 height 33
click at [562, 168] on div "GL - VAPE CART LIVE ROSIN - 0.5G - 7UP - HYB" at bounding box center [691, 174] width 277 height 33
copy div "GL - VAPE CART LIVE ROSIN - 0.5G - 7UP - HYB"
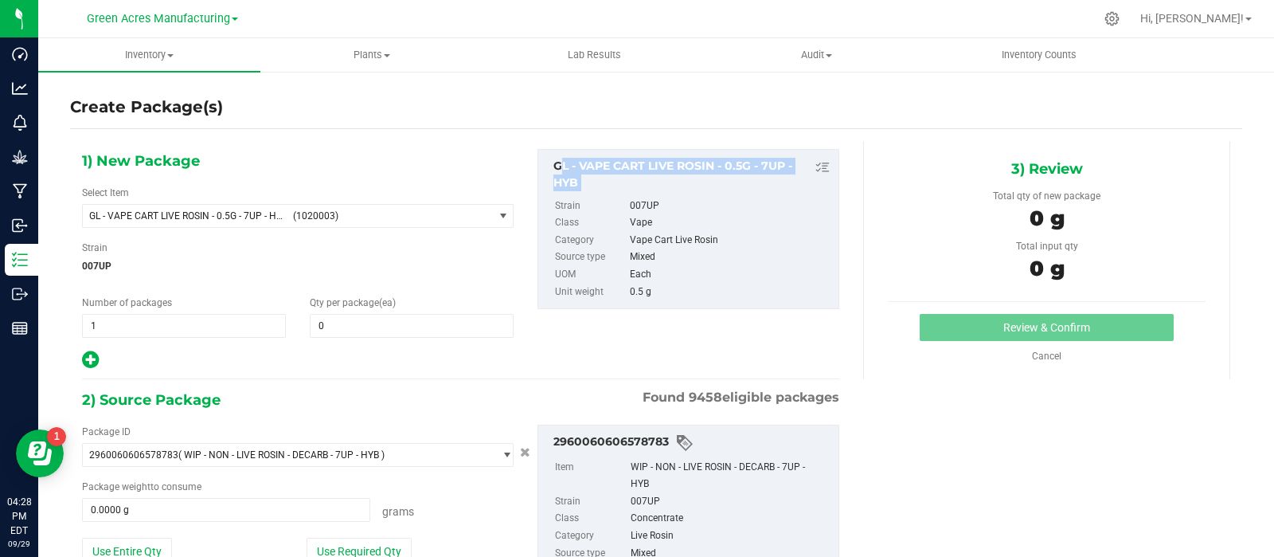
copy div "GL - VAPE CART LIVE ROSIN - 0.5G - 7UP - HYB"
click at [316, 216] on span "(1020003)" at bounding box center [390, 215] width 194 height 11
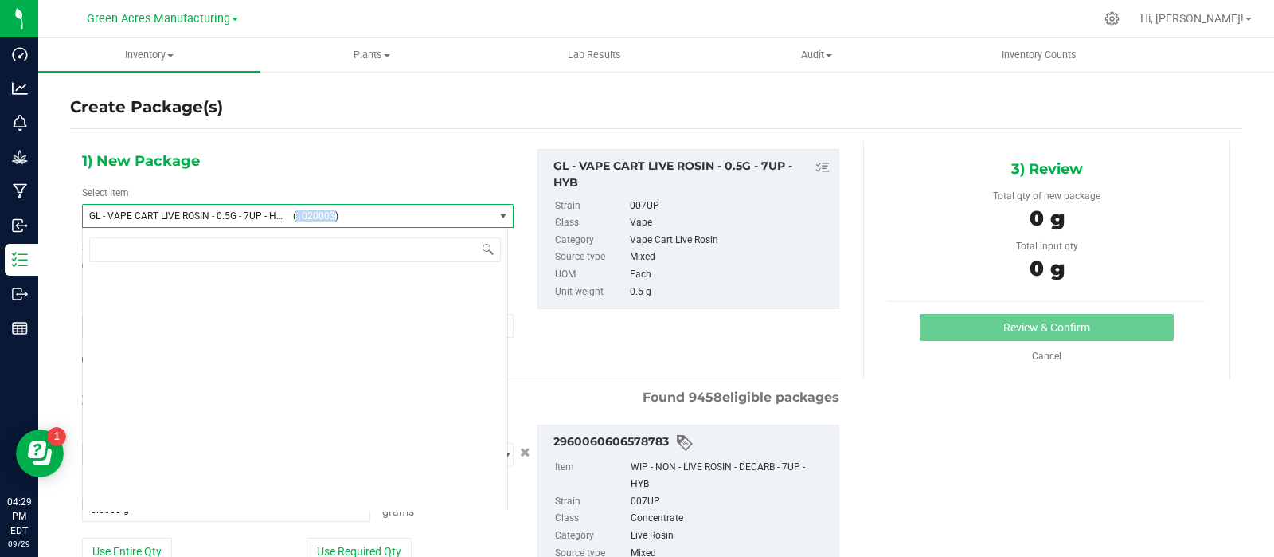
click at [316, 216] on span "(1020003)" at bounding box center [390, 215] width 194 height 11
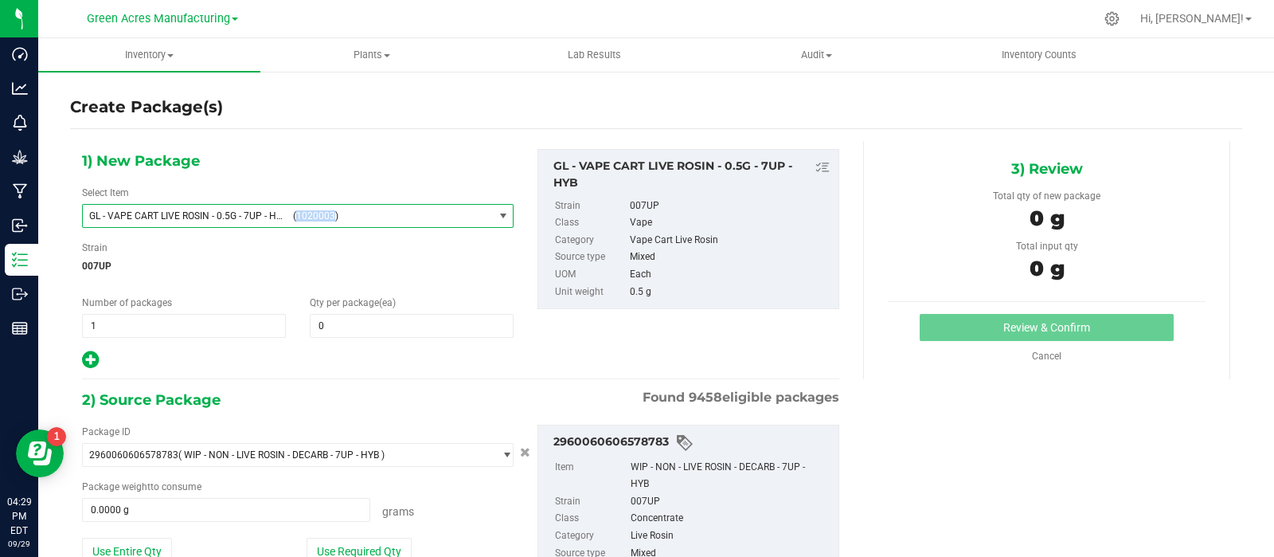
copy span "1020003"
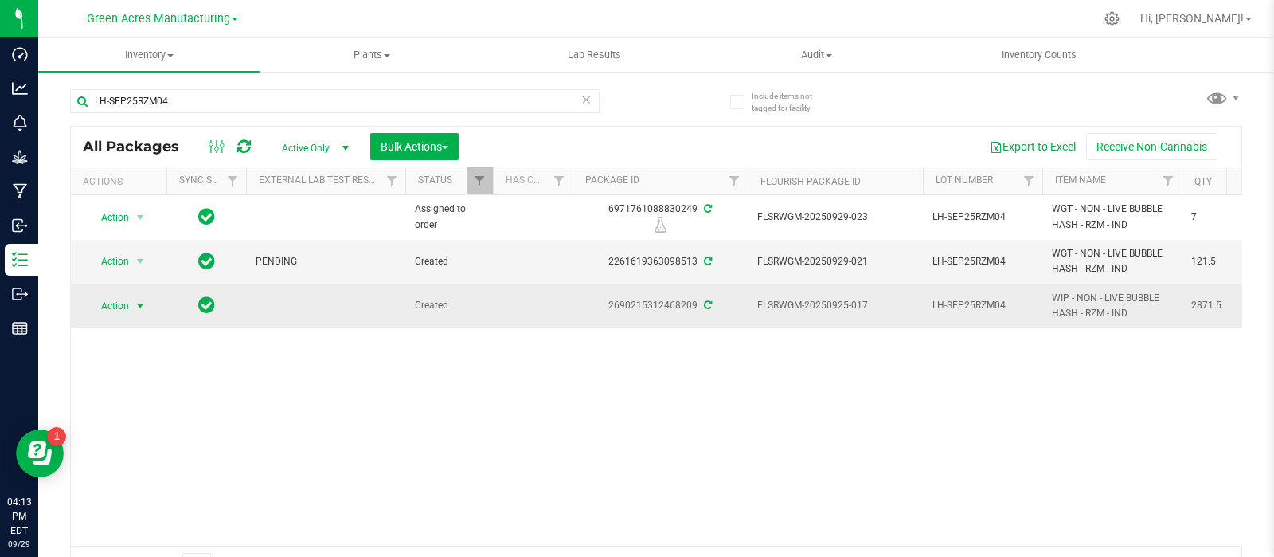
click at [131, 304] on span "select" at bounding box center [141, 306] width 20 height 22
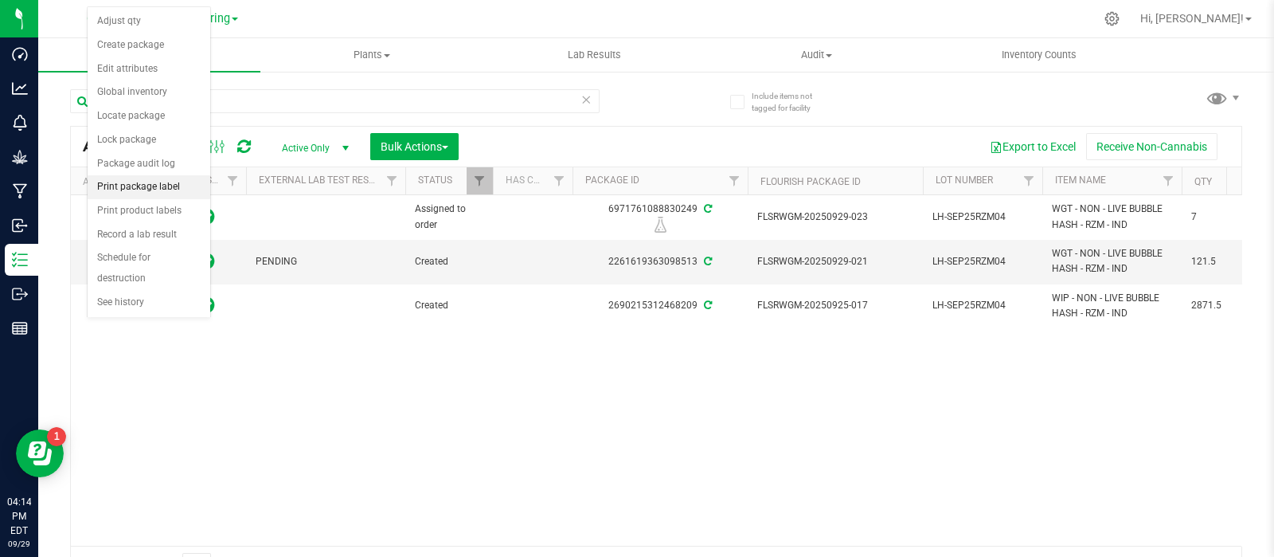
click at [151, 184] on li "Print package label" at bounding box center [149, 187] width 123 height 24
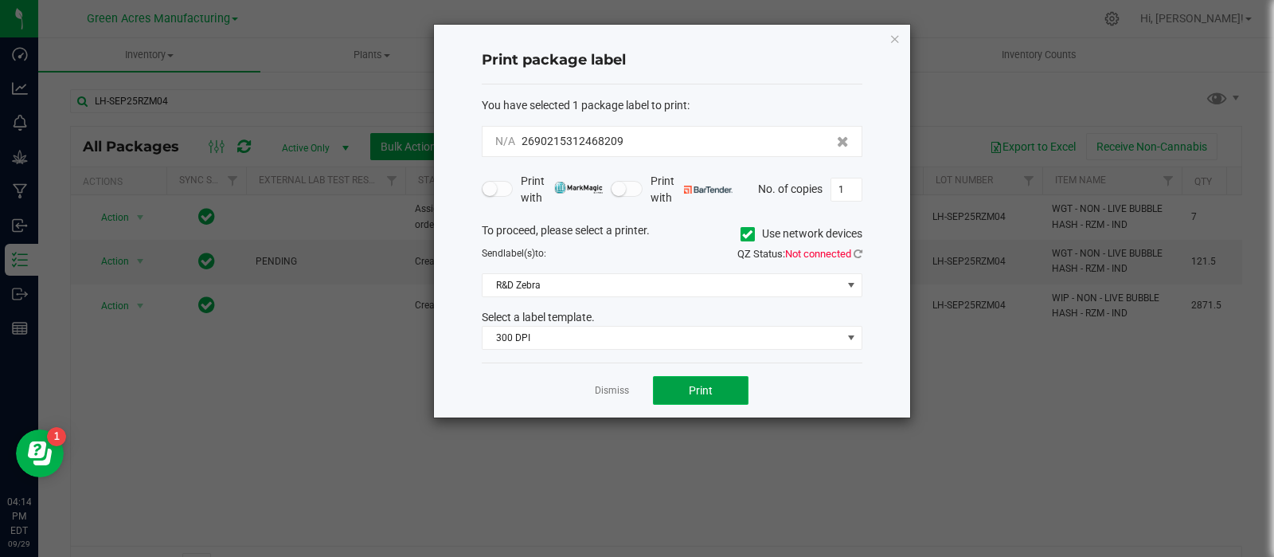
click at [705, 387] on span "Print" at bounding box center [701, 390] width 24 height 13
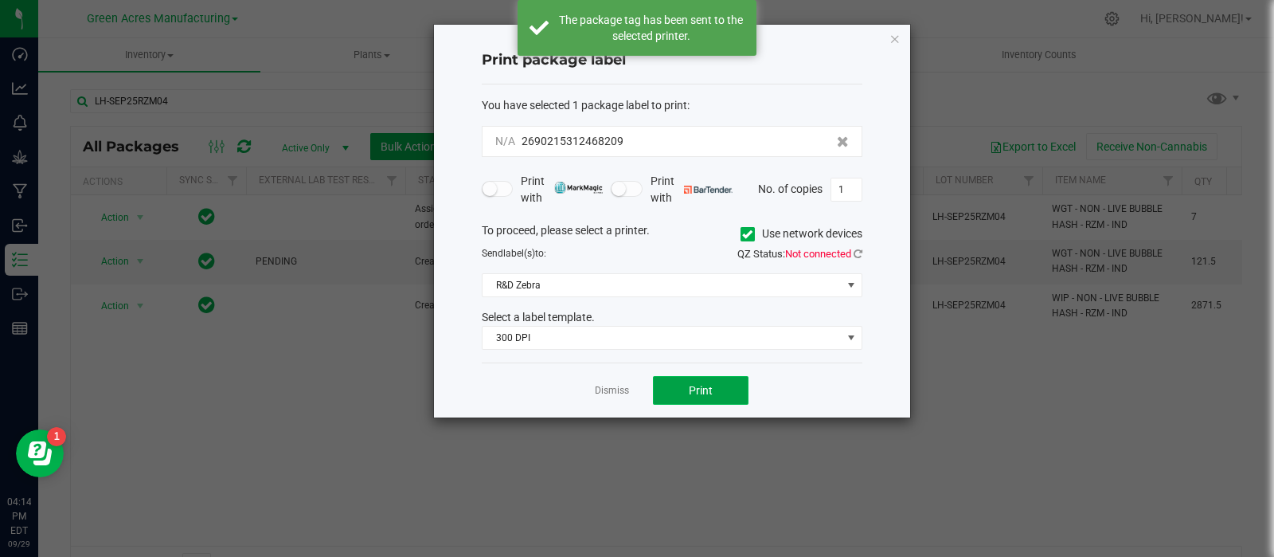
click at [705, 387] on span "Print" at bounding box center [701, 390] width 24 height 13
click at [617, 386] on link "Dismiss" at bounding box center [612, 391] width 34 height 14
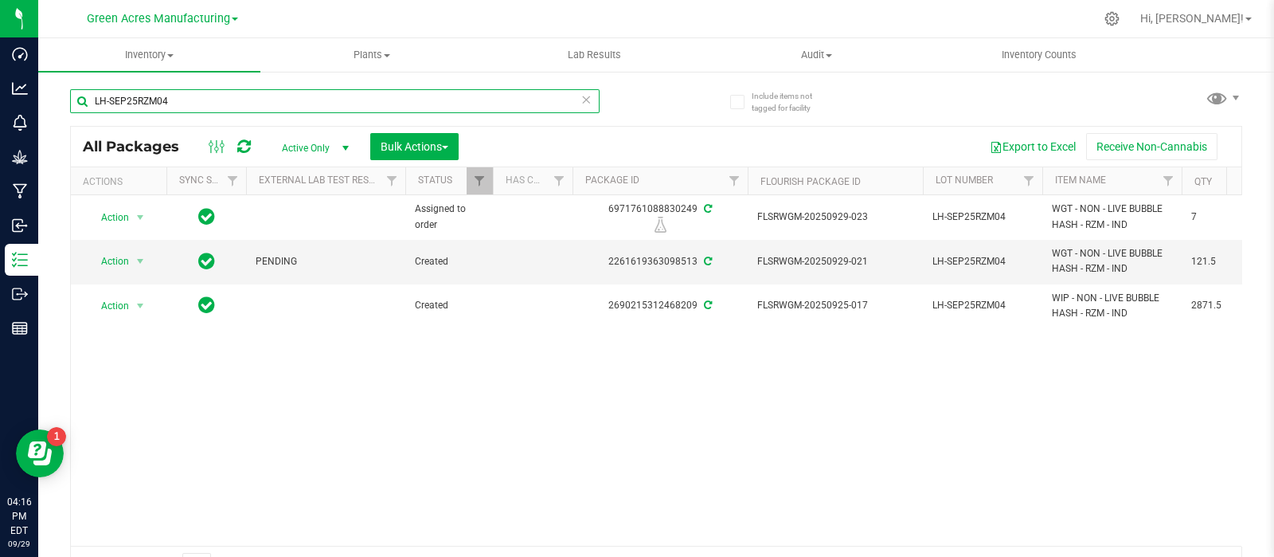
drag, startPoint x: 331, startPoint y: 101, endPoint x: 69, endPoint y: 105, distance: 262.0
click at [70, 105] on input "LH-SEP25RZM04" at bounding box center [335, 101] width 530 height 24
paste input "909-1292"
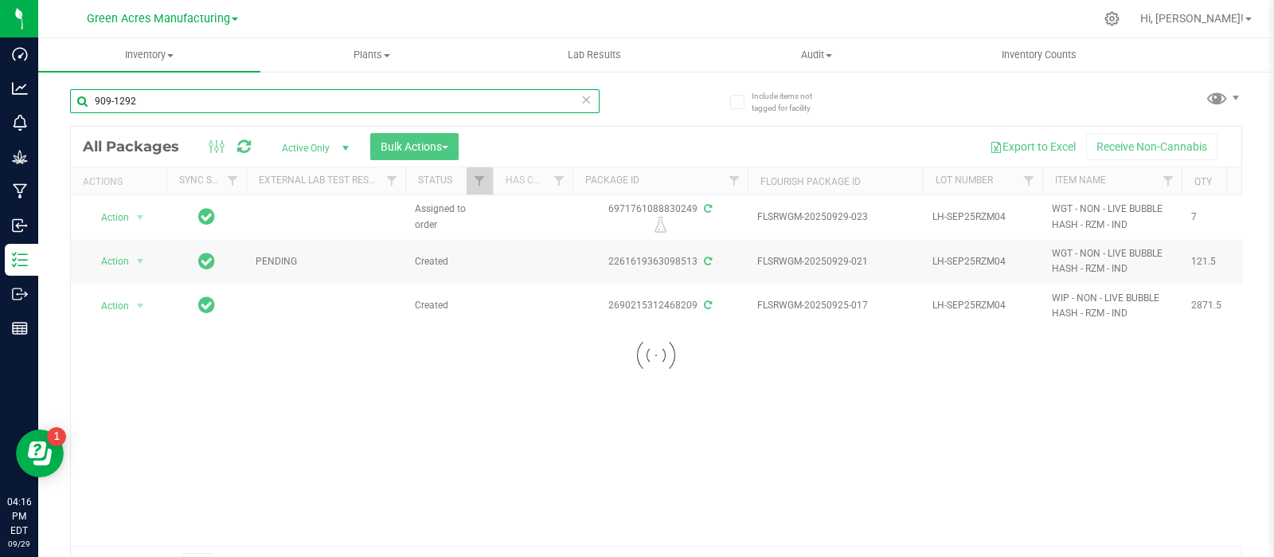
type input "909-1292"
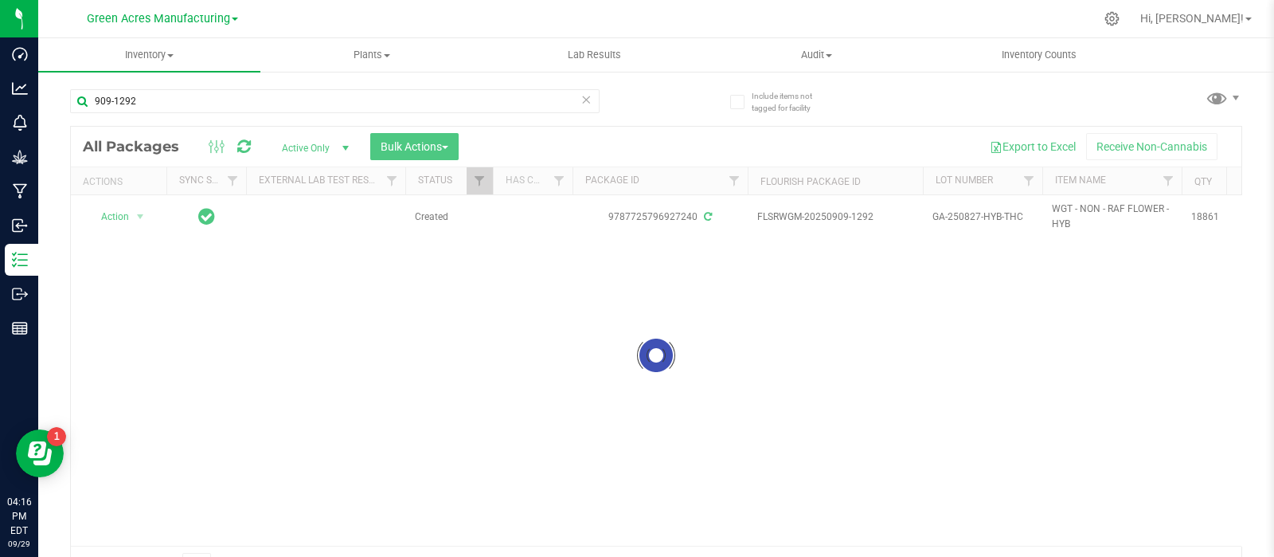
click at [130, 380] on div at bounding box center [656, 355] width 1171 height 457
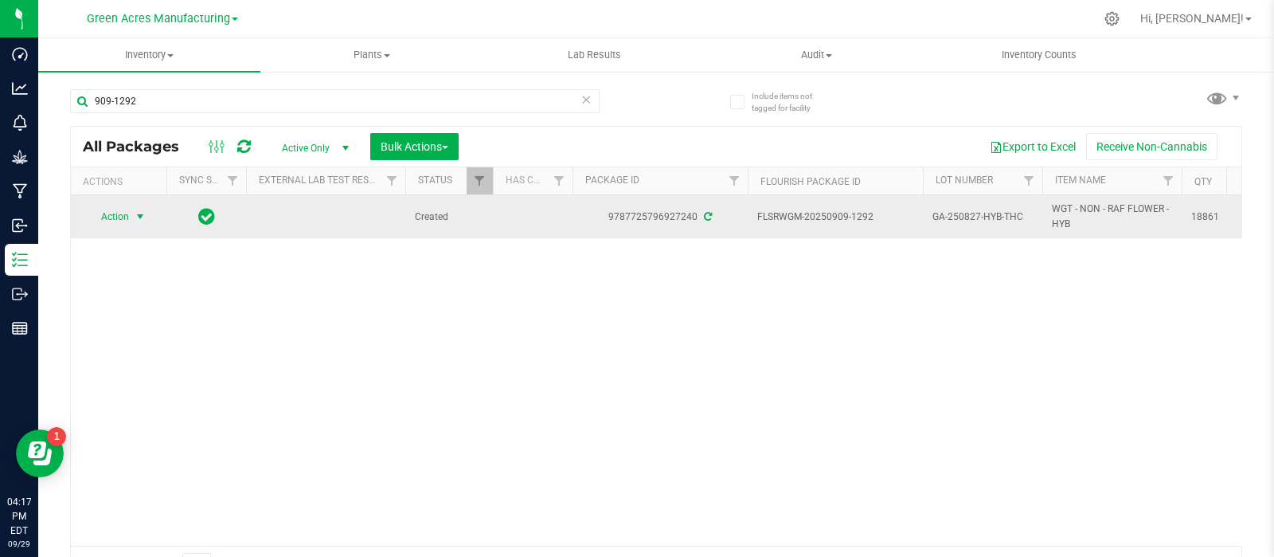
click at [101, 219] on span "Action" at bounding box center [108, 216] width 43 height 22
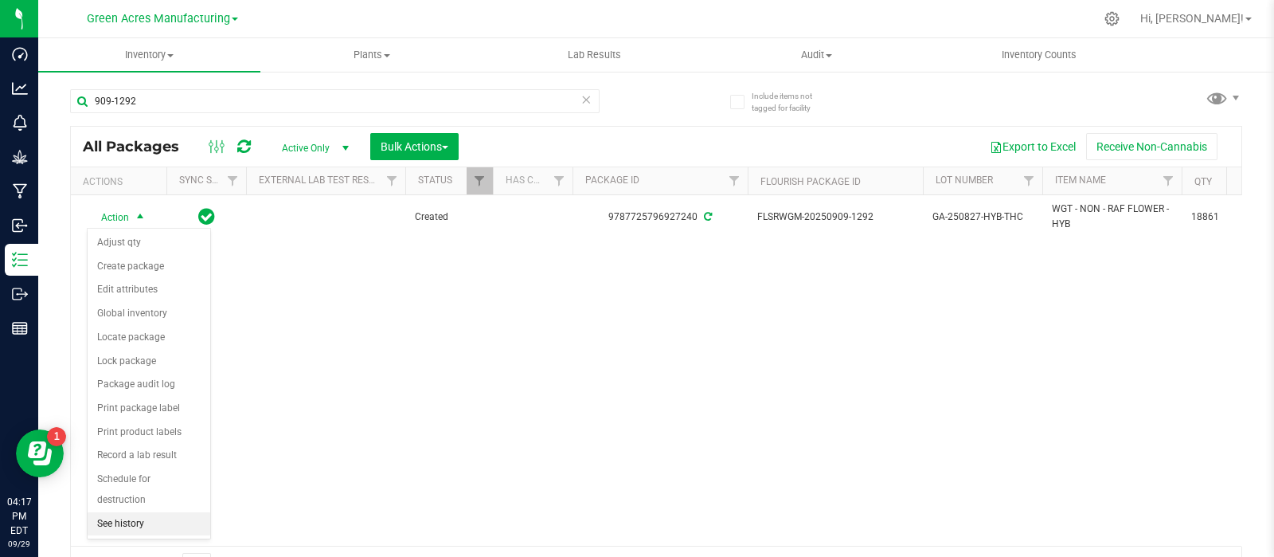
click at [111, 512] on li "See history" at bounding box center [149, 524] width 123 height 24
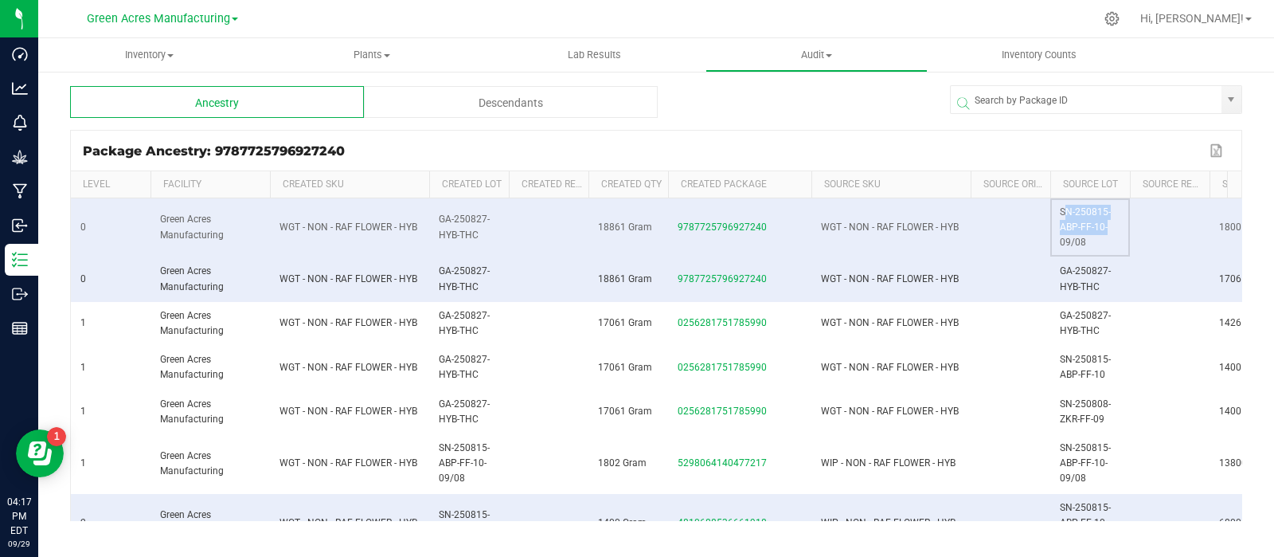
drag, startPoint x: 1103, startPoint y: 229, endPoint x: 1061, endPoint y: 206, distance: 47.7
click at [1061, 206] on span "SN-250815-ABP-FF-10-09/08" at bounding box center [1085, 226] width 51 height 41
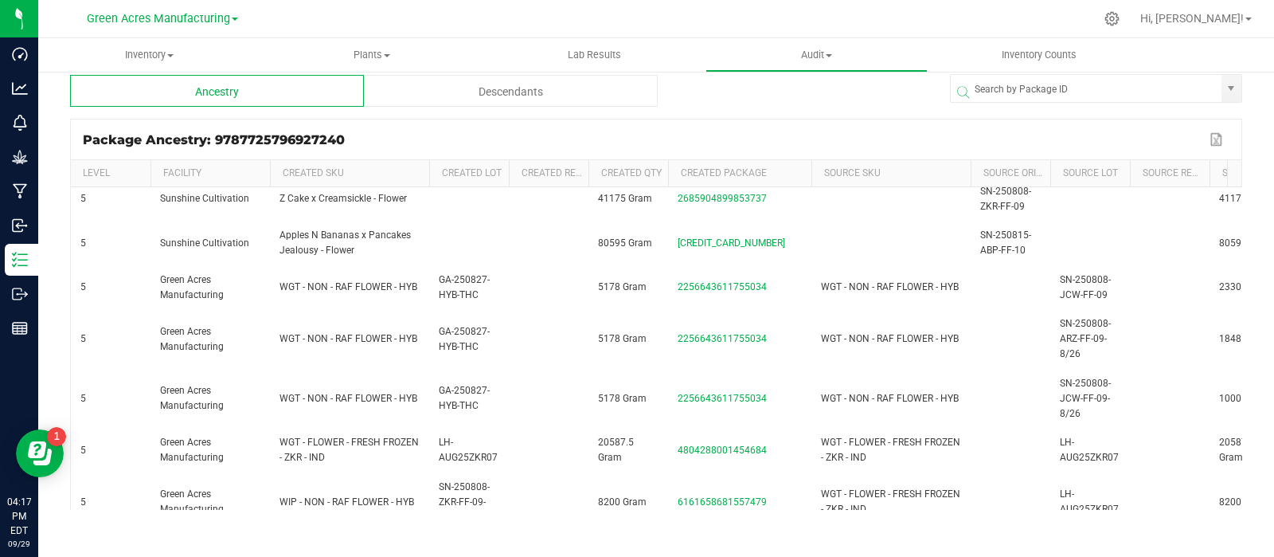
scroll to position [1342, 0]
click at [1085, 285] on span "SN-250808-JCW-FF-09" at bounding box center [1085, 285] width 51 height 26
click at [1083, 284] on span "SN-250808-JCW-FF-09" at bounding box center [1085, 285] width 51 height 26
click at [1083, 282] on span "SN-250808-JCW-FF-09" at bounding box center [1085, 285] width 51 height 26
click at [1083, 281] on td "SN-250808-JCW-FF-09" at bounding box center [1090, 286] width 80 height 44
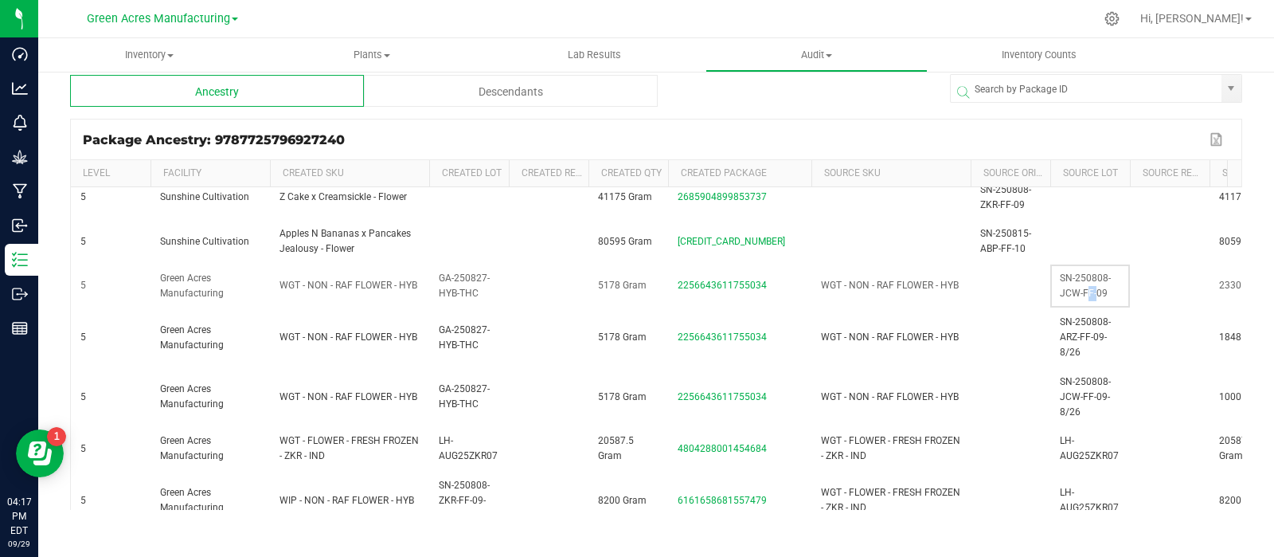
click at [1083, 281] on td "SN-250808-JCW-FF-09" at bounding box center [1090, 286] width 80 height 44
copy span "SN-250808-JCW-FF-09"
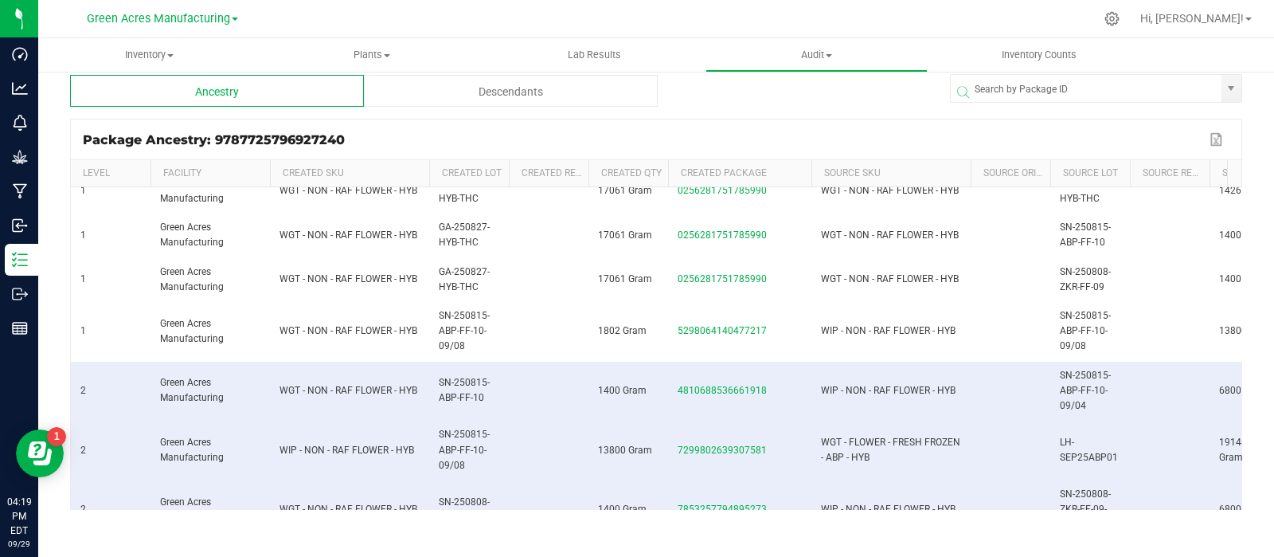
scroll to position [0, 0]
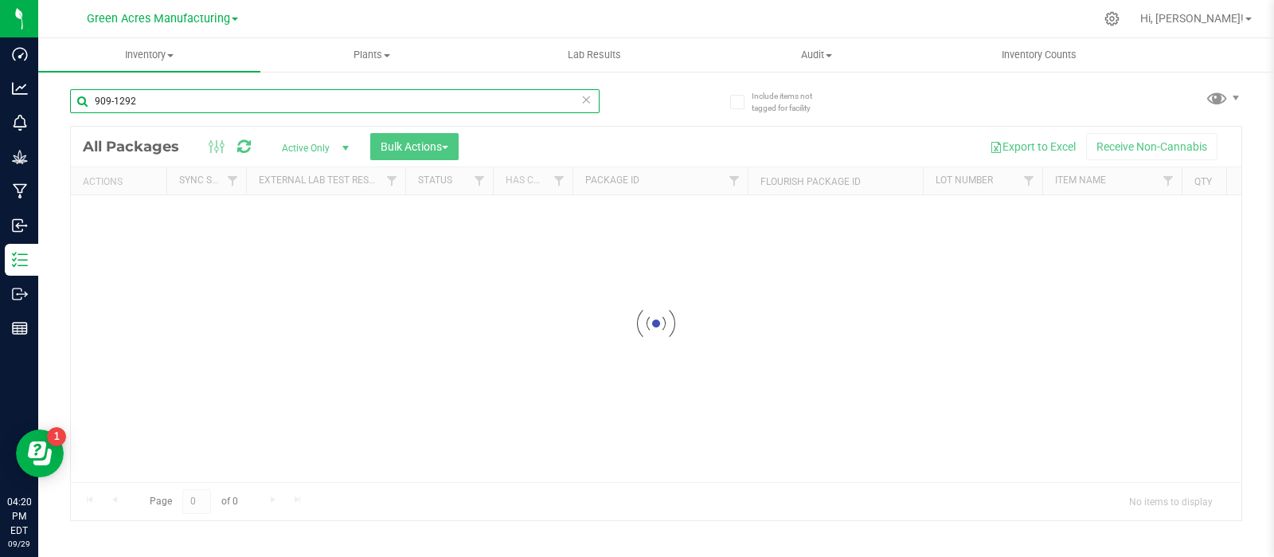
drag, startPoint x: 182, startPoint y: 106, endPoint x: 76, endPoint y: 97, distance: 107.1
click at [76, 97] on input "909-1292" at bounding box center [335, 101] width 530 height 24
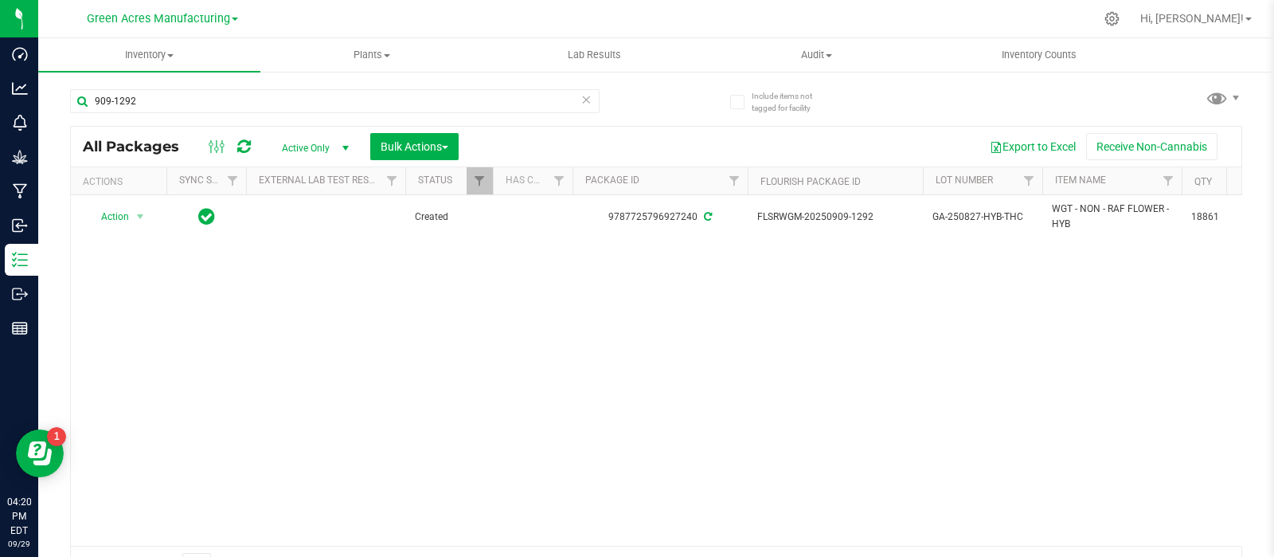
click at [976, 213] on span "GA-250827-HYB-THC" at bounding box center [983, 216] width 100 height 15
click at [976, 213] on input "GA-250827-HYB-THC" at bounding box center [979, 217] width 114 height 25
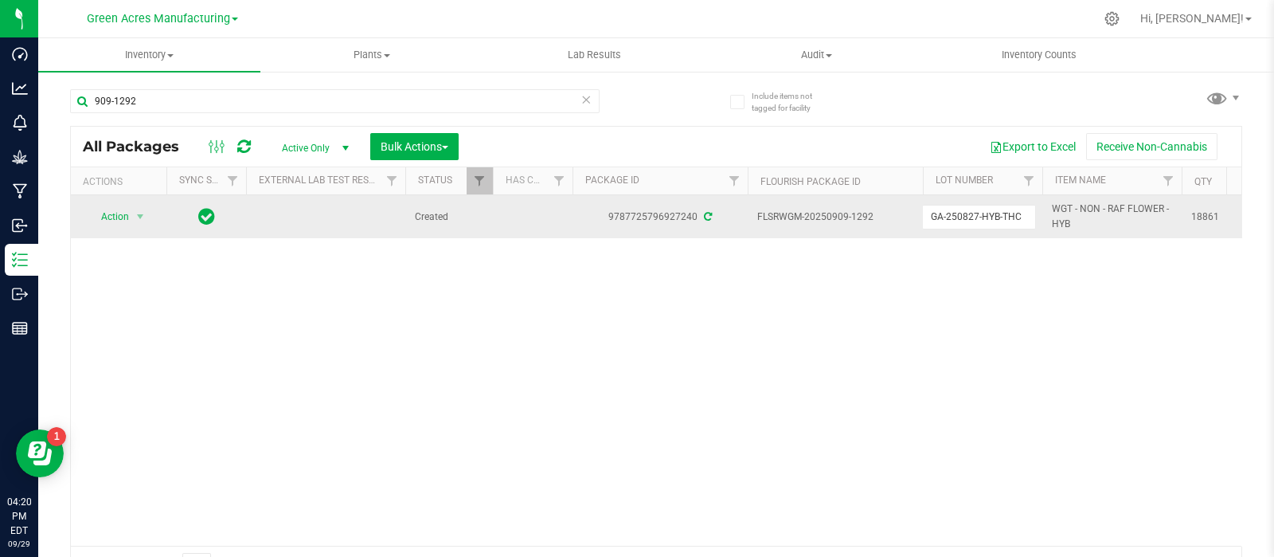
click at [1085, 205] on span "WGT - NON - RAF FLOWER - HYB" at bounding box center [1112, 216] width 120 height 30
copy tr "WGT - NON - RAF FLOWER - HYB"
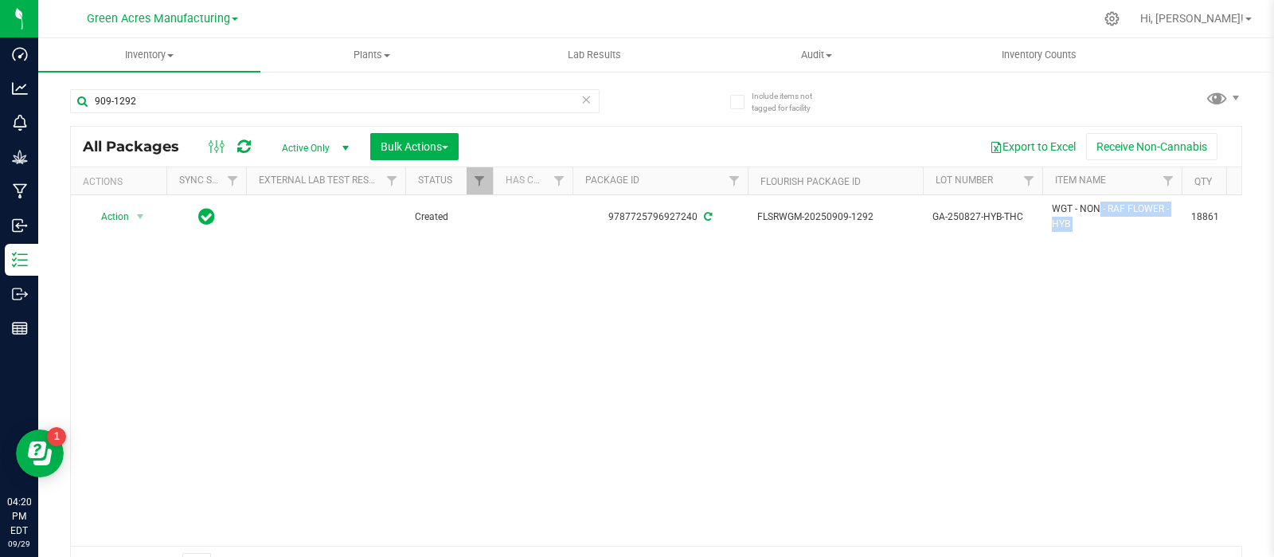
scroll to position [28, 0]
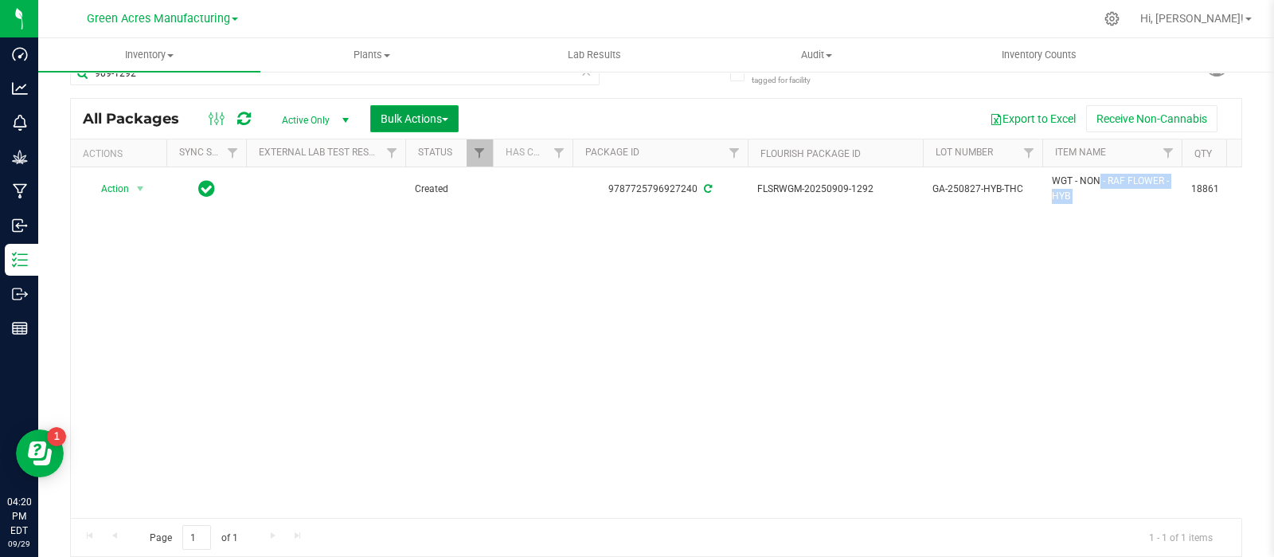
click at [405, 116] on span "Bulk Actions" at bounding box center [415, 118] width 68 height 13
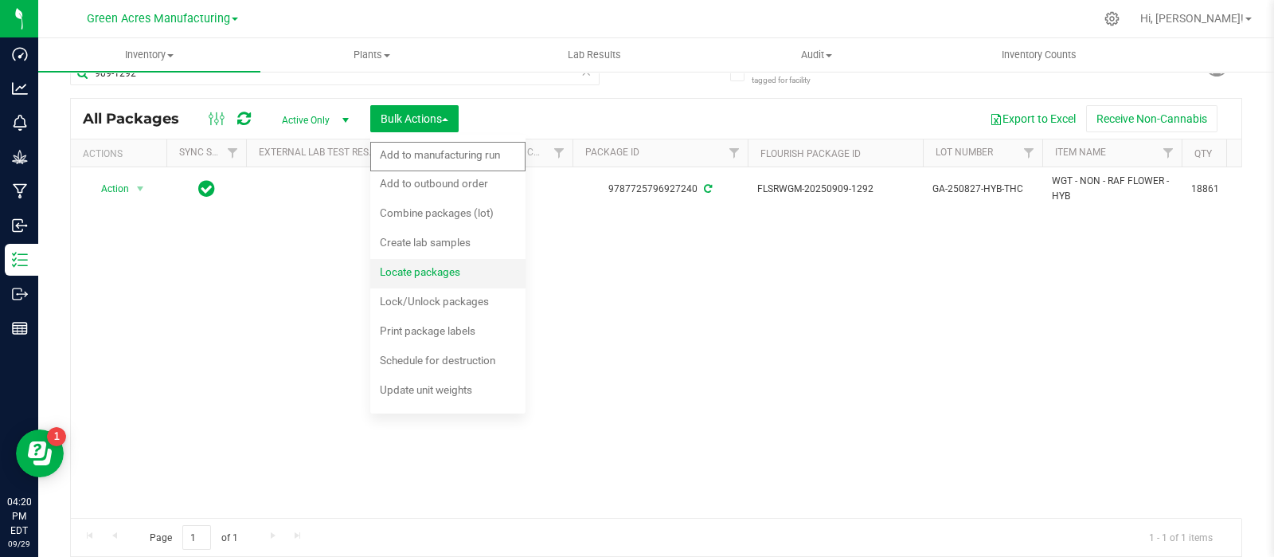
click at [437, 277] on span "Locate packages" at bounding box center [420, 271] width 80 height 13
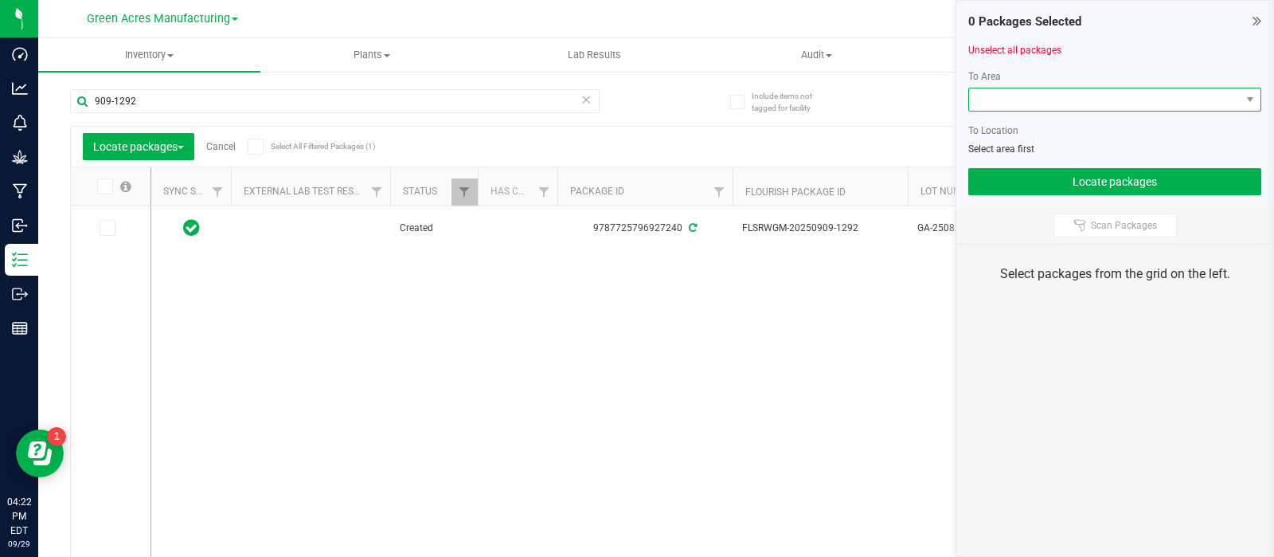
click at [993, 101] on span at bounding box center [1105, 99] width 272 height 22
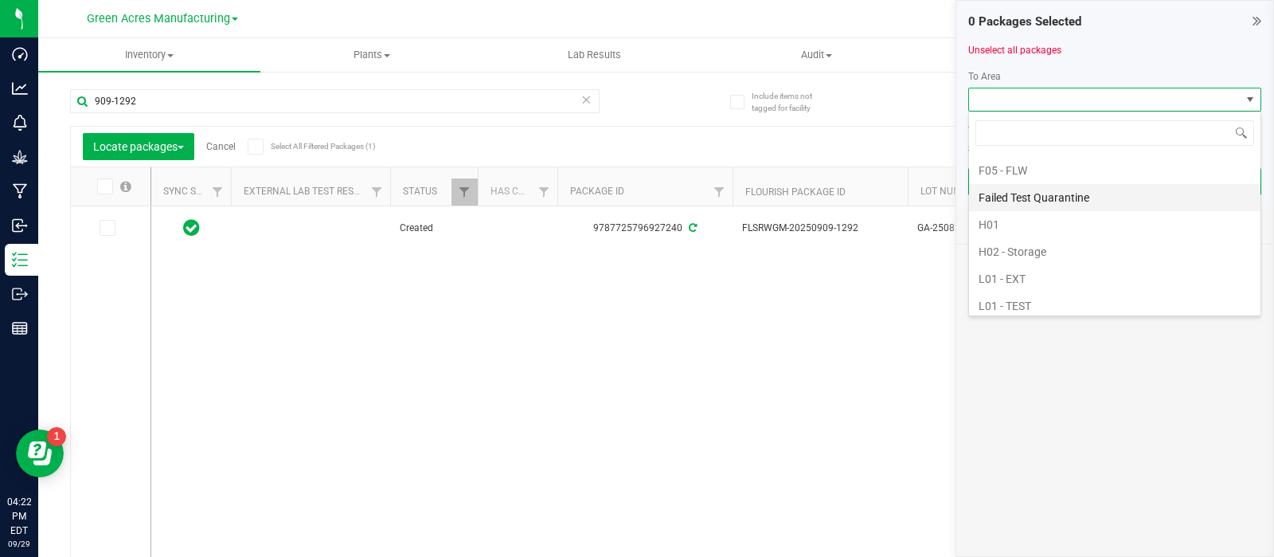
scroll to position [244, 0]
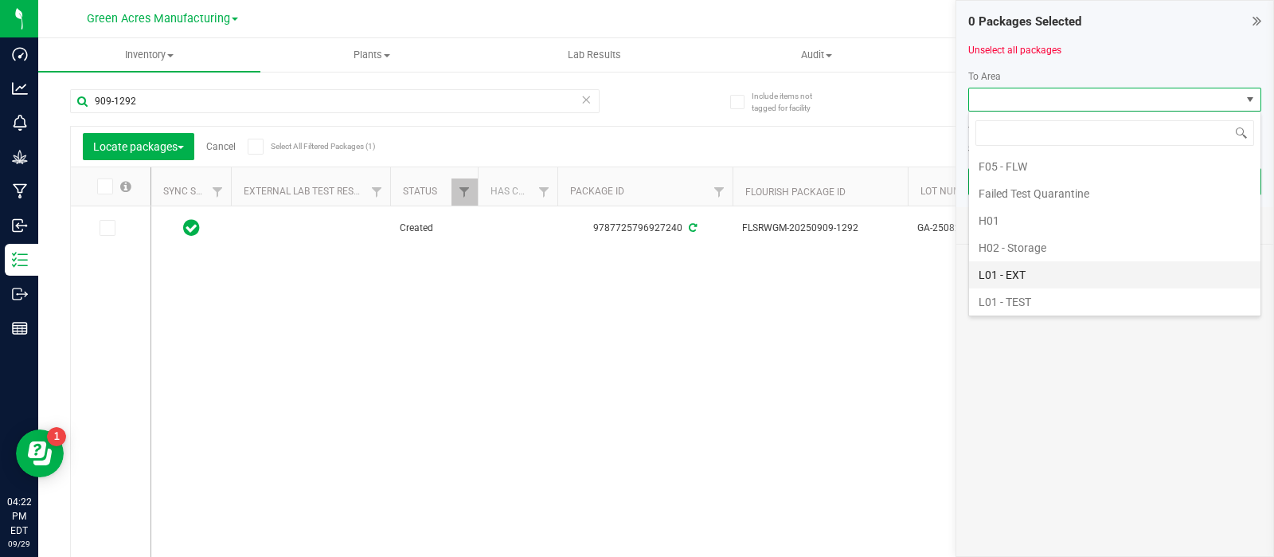
click at [1011, 261] on li "L01 - EXT" at bounding box center [1114, 274] width 291 height 27
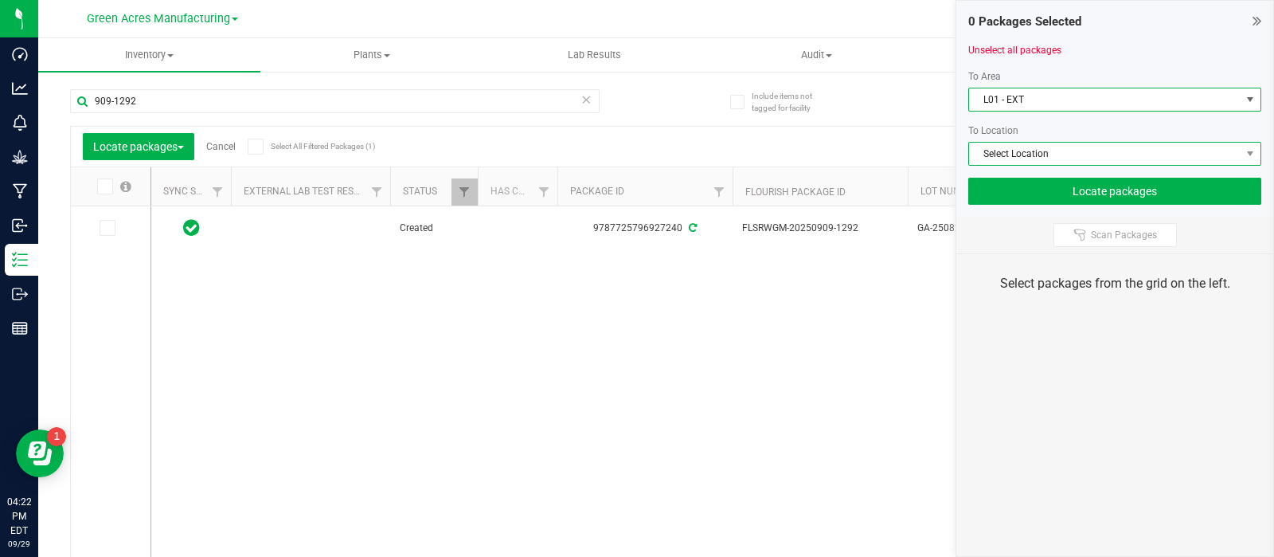
click at [1008, 154] on span "Select Location" at bounding box center [1105, 154] width 272 height 22
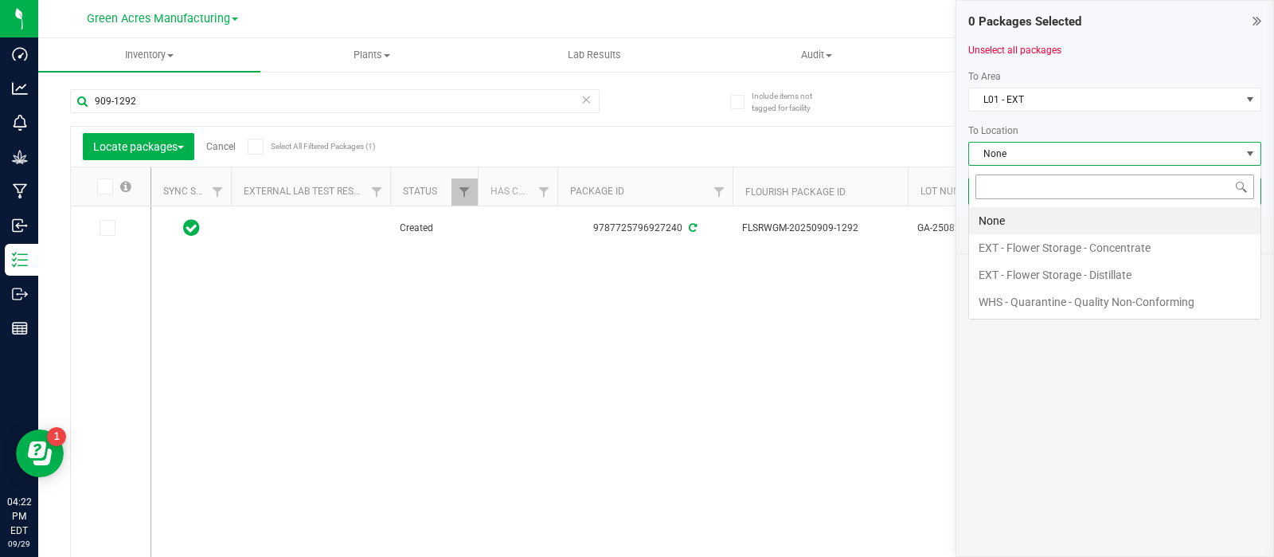
scroll to position [23, 293]
click at [1022, 273] on li "EXT - Flower Storage - Distillate" at bounding box center [1114, 274] width 291 height 27
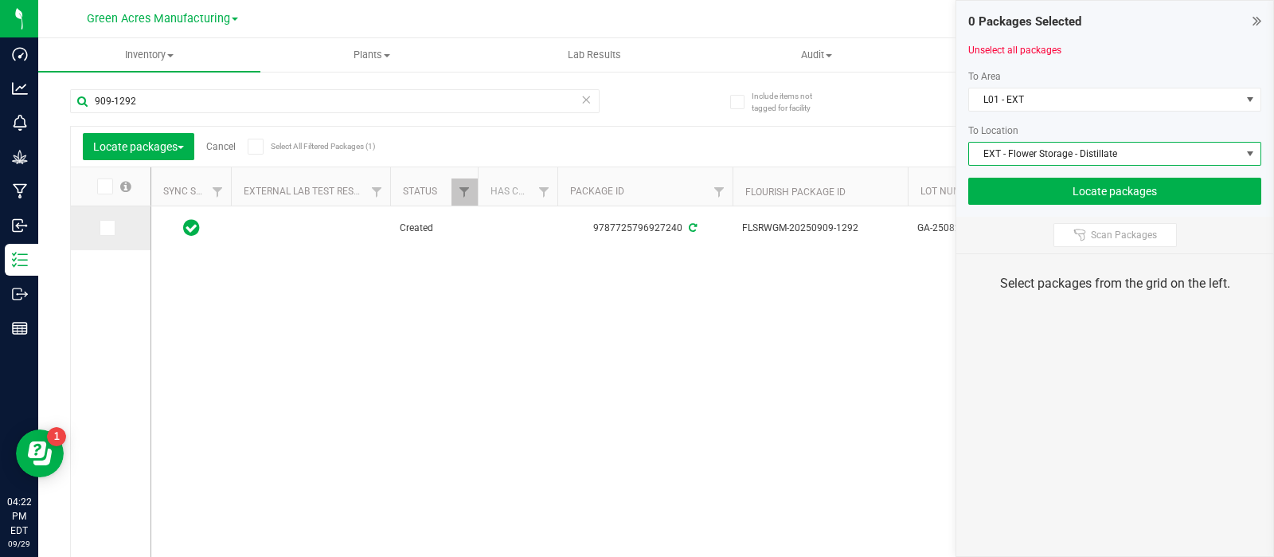
click at [108, 228] on icon at bounding box center [106, 228] width 10 height 0
click at [0, 0] on input "checkbox" at bounding box center [0, 0] width 0 height 0
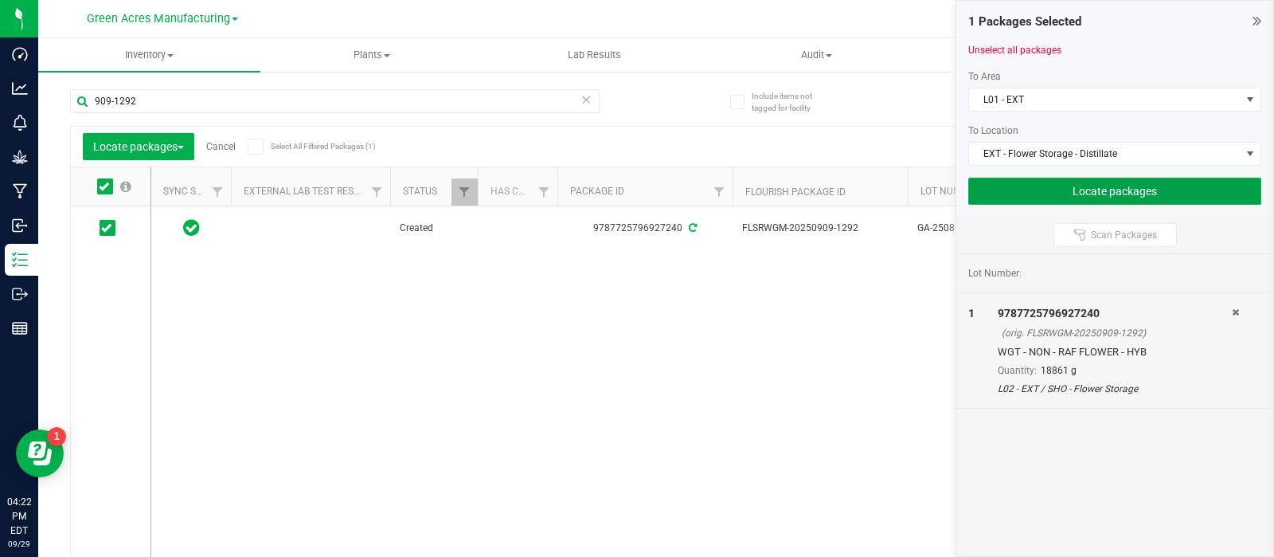
click at [1089, 186] on button "Locate packages" at bounding box center [1114, 191] width 293 height 27
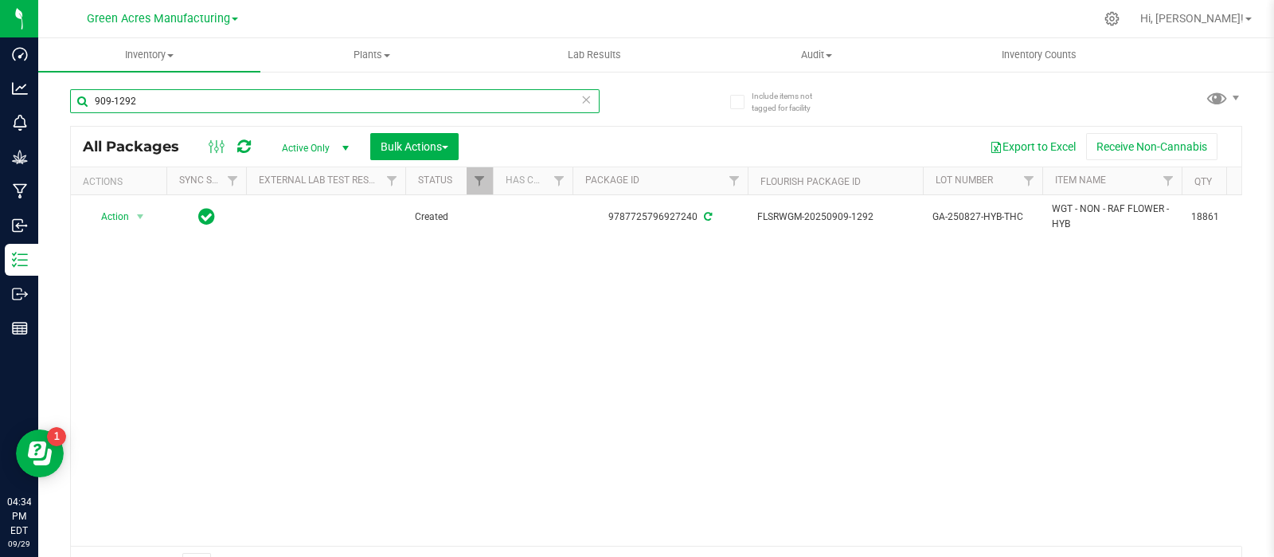
click at [224, 89] on input "909-1292" at bounding box center [335, 101] width 530 height 24
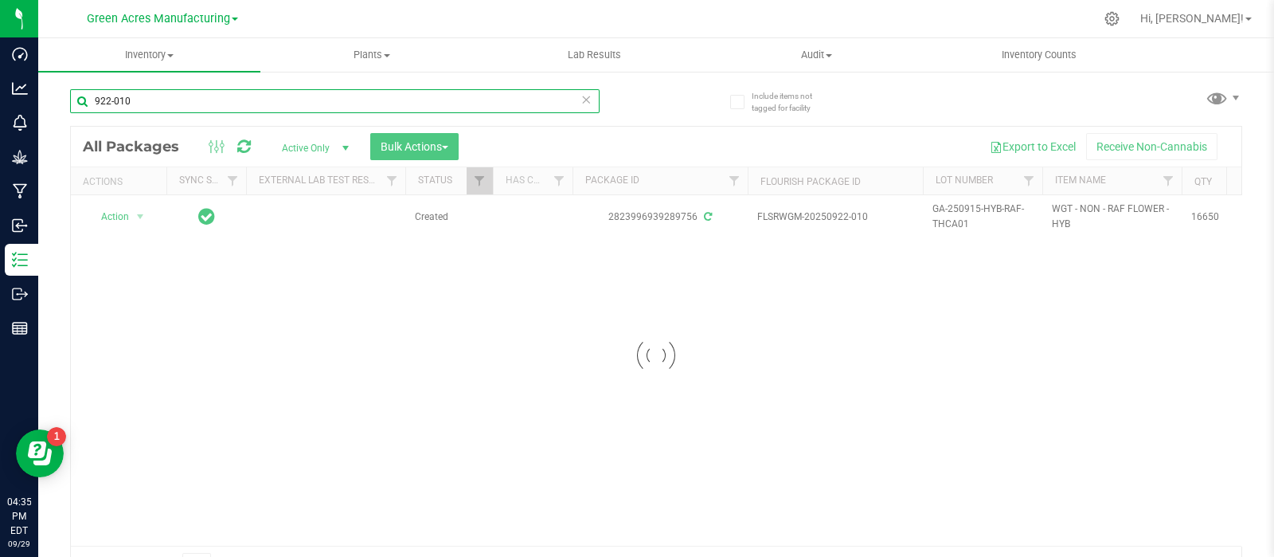
click at [96, 101] on input "922-010" at bounding box center [335, 101] width 530 height 24
drag, startPoint x: 159, startPoint y: 100, endPoint x: 68, endPoint y: 85, distance: 91.9
click at [68, 85] on div "Include items not tagged for facility 0922-010 Loading... All Packages Active O…" at bounding box center [656, 313] width 1236 height 486
type input "0922-010"
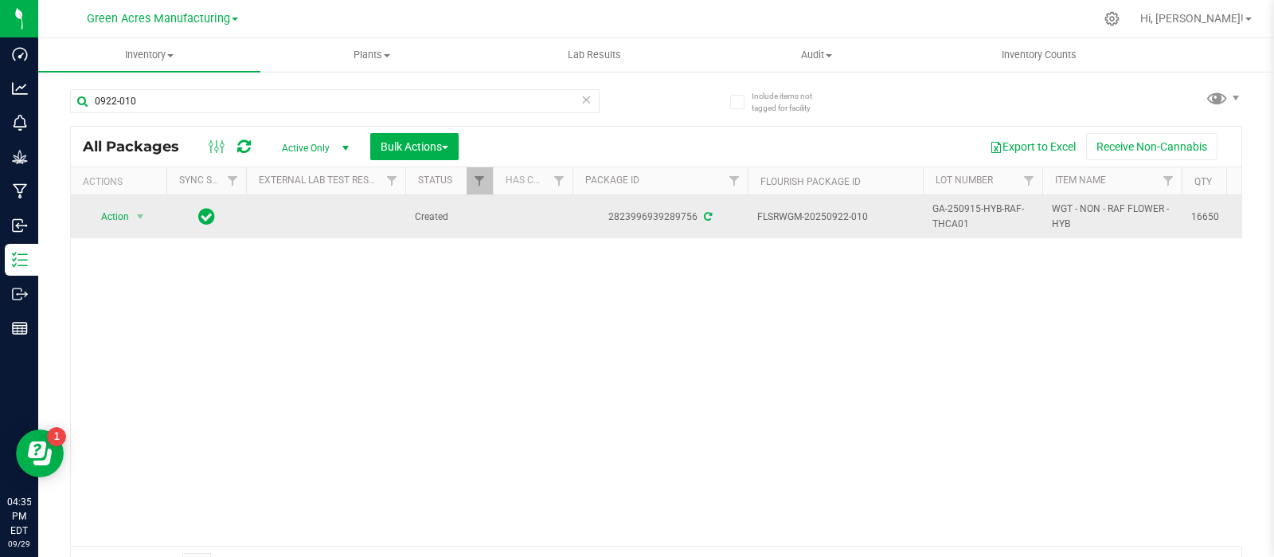
click at [1203, 206] on td "16650" at bounding box center [1222, 216] width 80 height 43
copy span "16650"
click at [960, 204] on span "GA-250915-HYB-RAF-THCA01" at bounding box center [983, 216] width 100 height 30
click at [960, 205] on input "GA-250915-HYB-RAF-THCA01" at bounding box center [979, 217] width 114 height 25
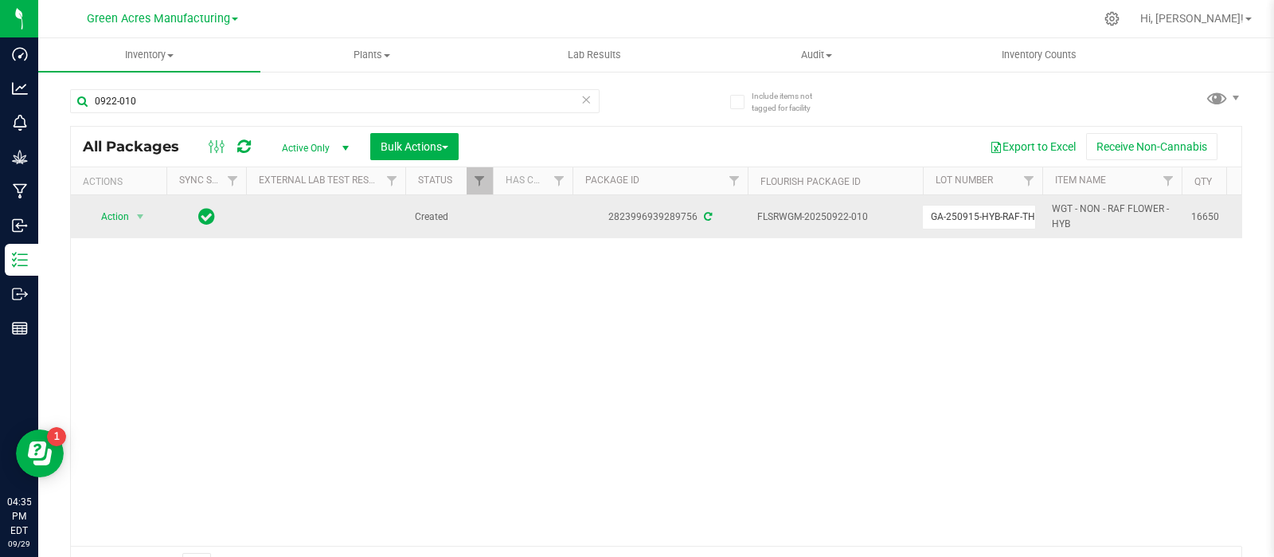
scroll to position [0, 22]
click at [960, 205] on input "GA-250915-HYB-RAF-THCA01" at bounding box center [979, 217] width 114 height 25
click at [1195, 219] on span "16650" at bounding box center [1221, 216] width 61 height 15
click at [1195, 220] on span "16650" at bounding box center [1221, 216] width 61 height 15
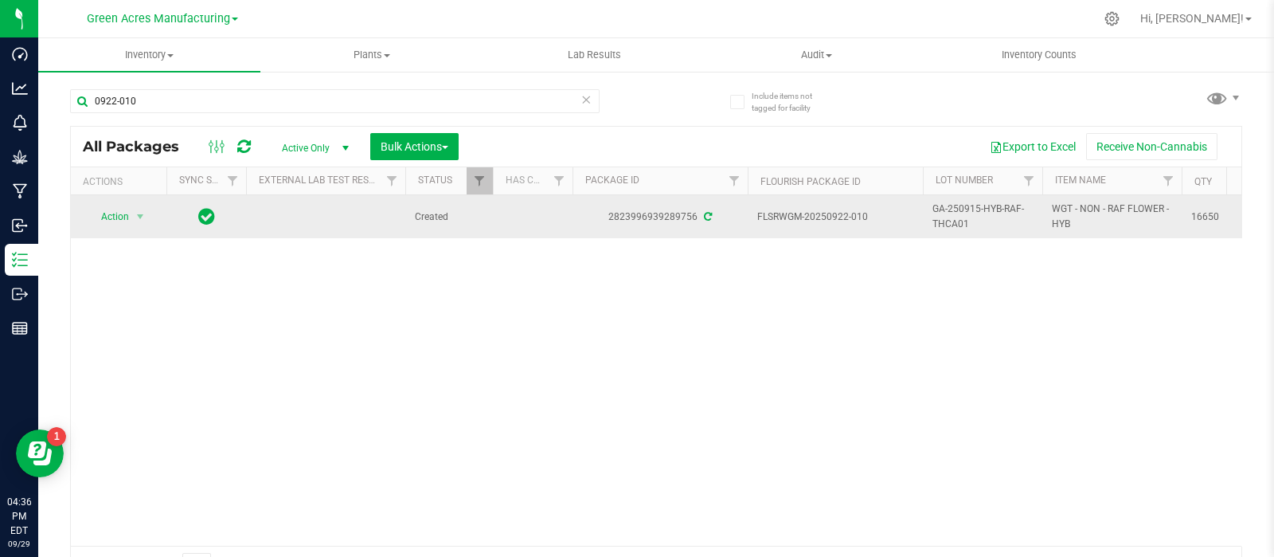
copy span "16650"
click at [111, 217] on span "Action" at bounding box center [108, 216] width 43 height 22
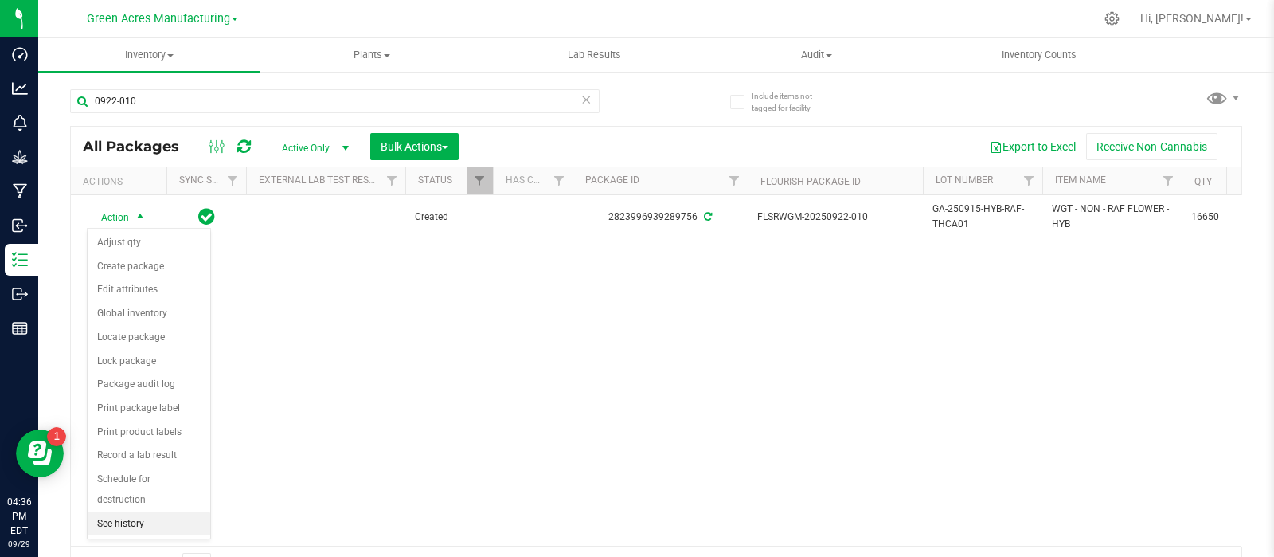
click at [125, 512] on li "See history" at bounding box center [149, 524] width 123 height 24
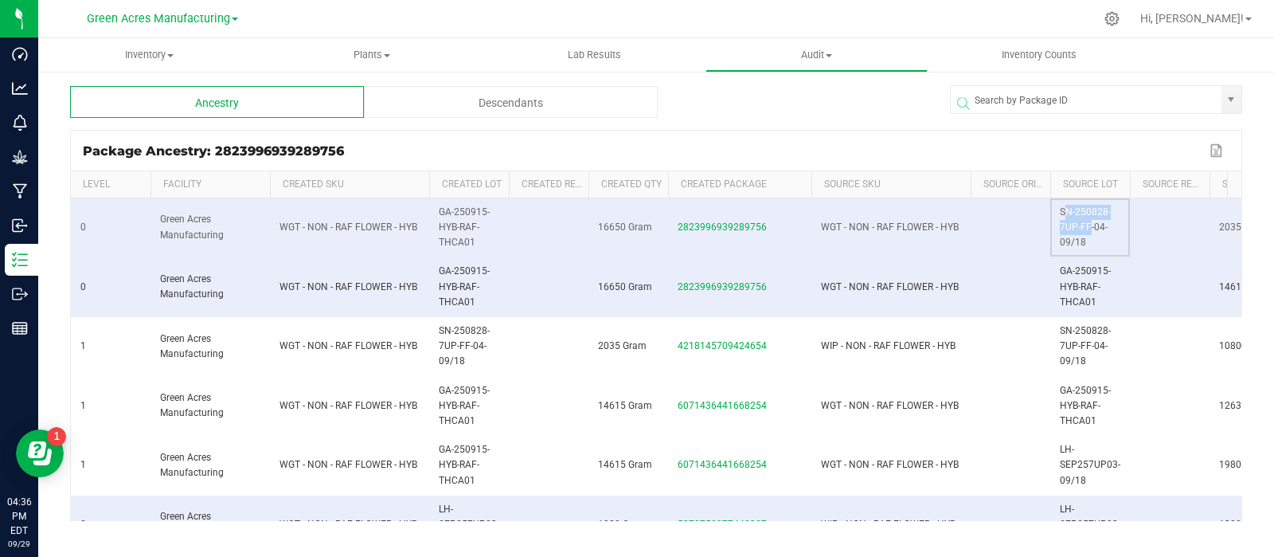
drag, startPoint x: 1087, startPoint y: 228, endPoint x: 1060, endPoint y: 214, distance: 30.3
click at [1060, 214] on span "SN-250828-7UP-FF-04-09/18" at bounding box center [1085, 226] width 51 height 41
copy span "SN-250828-7UP-F"
drag, startPoint x: 1101, startPoint y: 228, endPoint x: 1057, endPoint y: 214, distance: 45.8
click at [1057, 214] on td "SN-250828-7UP-FF-04-09/18" at bounding box center [1090, 228] width 80 height 60
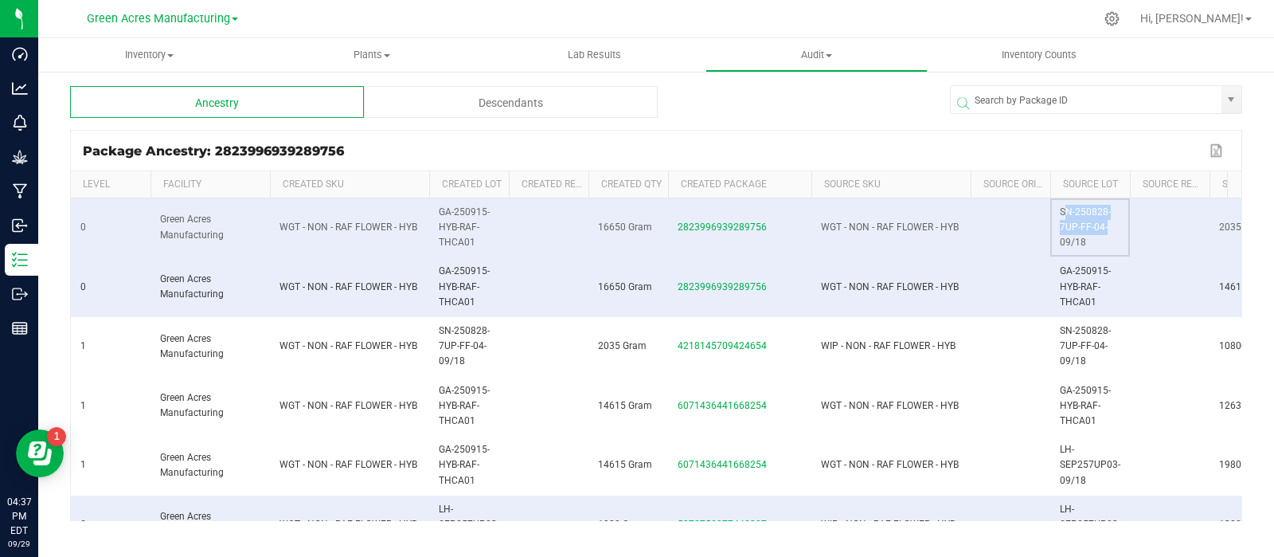
copy span "SN-250828-7UP-FF-04"
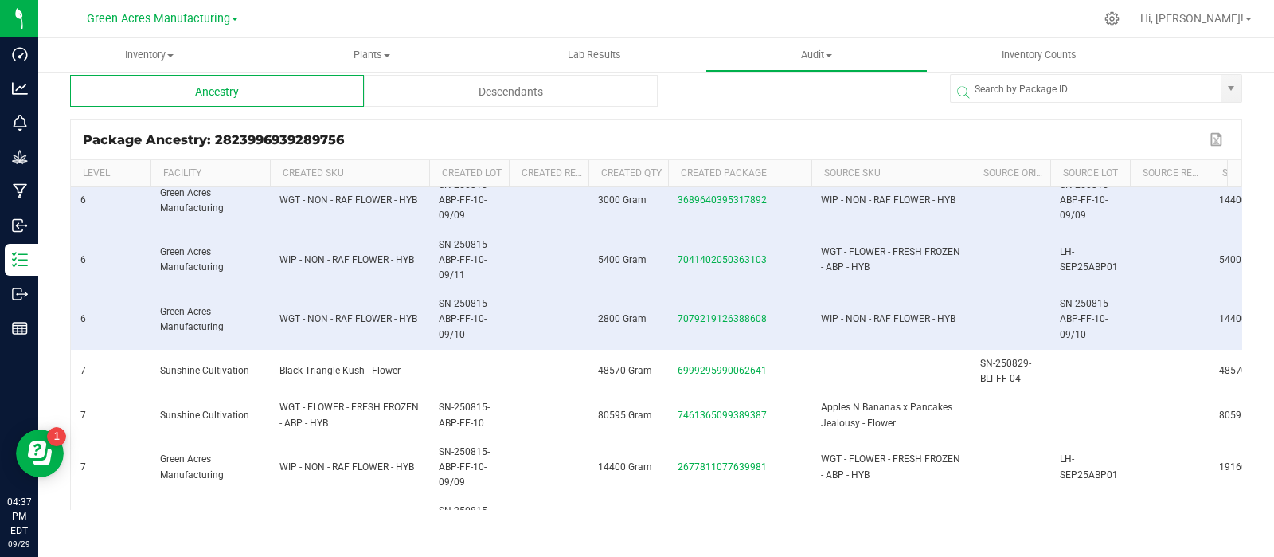
scroll to position [2987, 0]
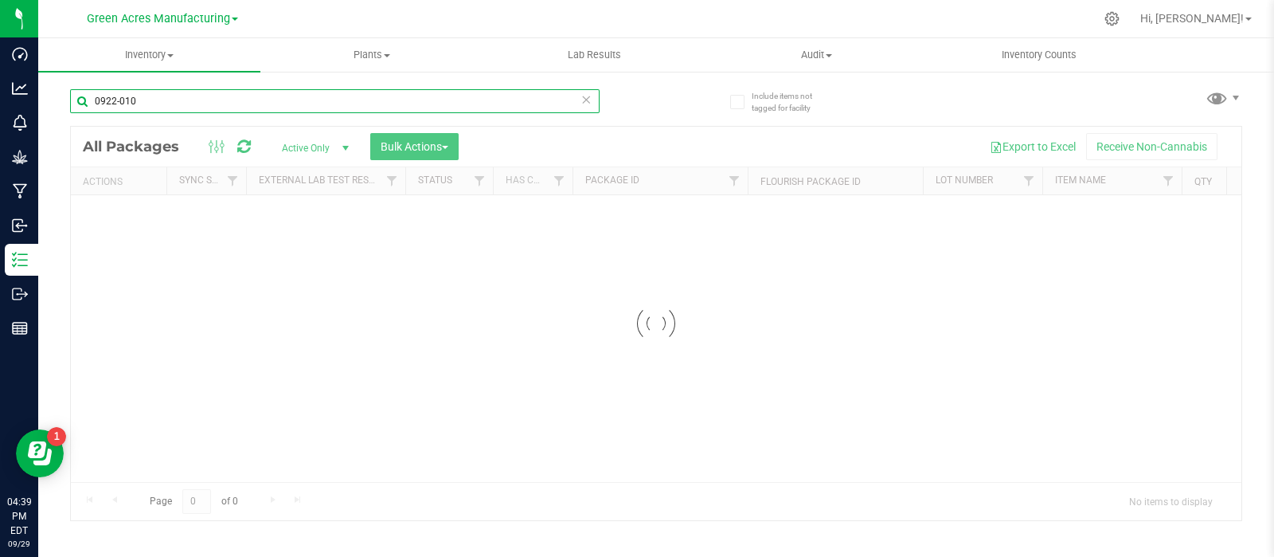
click at [163, 109] on input "0922-010" at bounding box center [335, 101] width 530 height 24
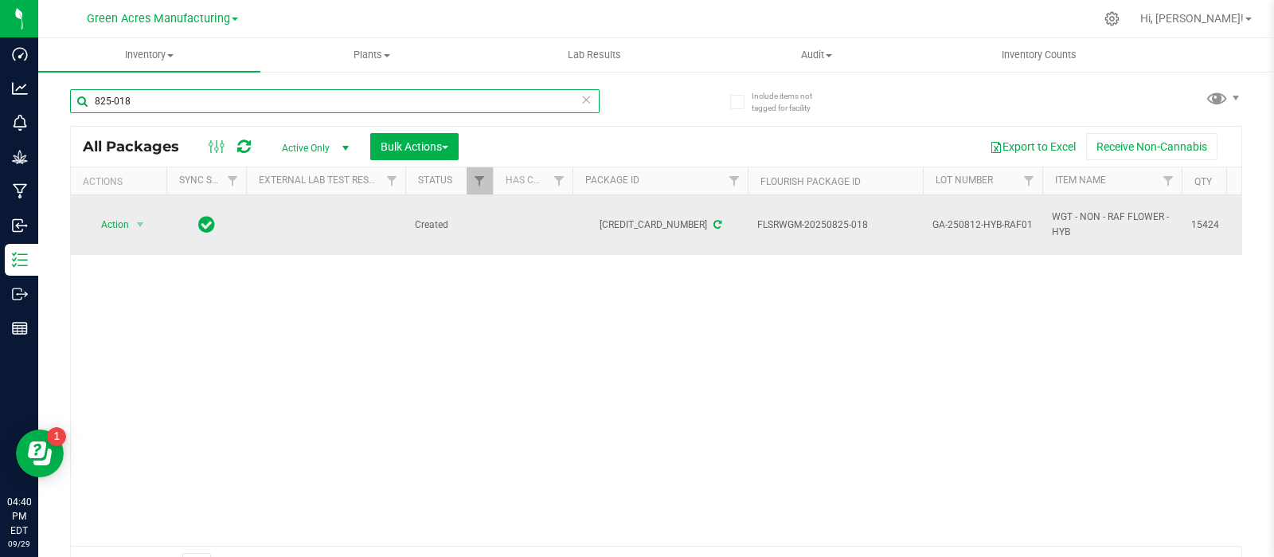
type input "825-018"
drag, startPoint x: 878, startPoint y: 227, endPoint x: 826, endPoint y: 229, distance: 51.8
click at [826, 229] on span "FLSRWGM-20250825-018" at bounding box center [835, 224] width 156 height 15
copy span "0825-018"
click at [940, 219] on span "GA-250812-HYB-RAF01" at bounding box center [983, 224] width 100 height 15
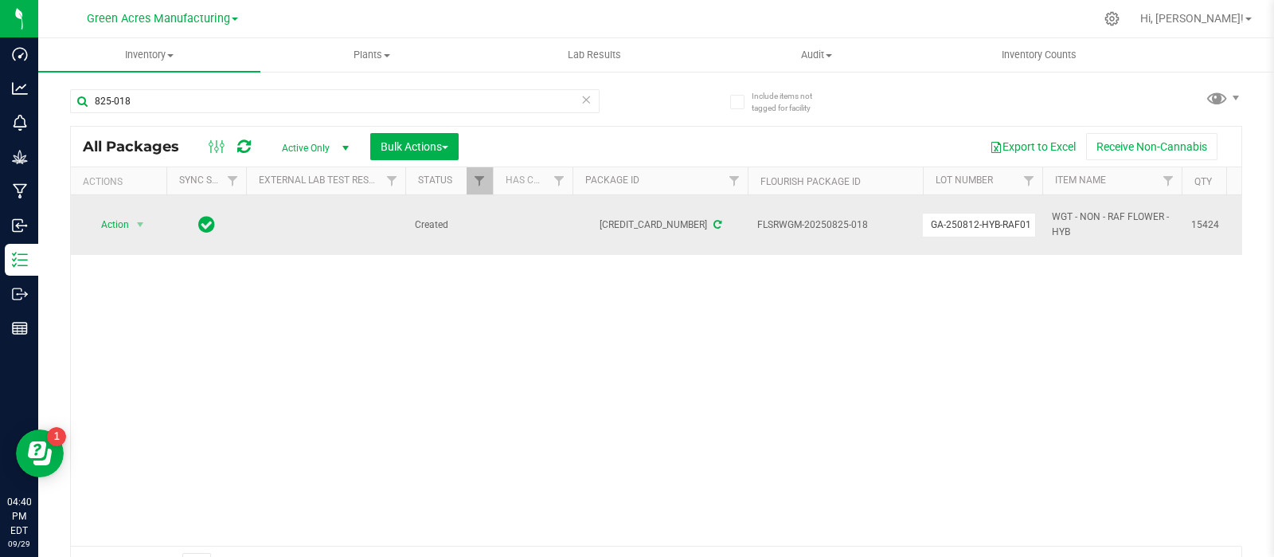
click at [940, 219] on input "GA-250812-HYB-RAF01" at bounding box center [979, 225] width 114 height 25
click at [1203, 221] on span "15424" at bounding box center [1221, 224] width 61 height 15
copy span "15424"
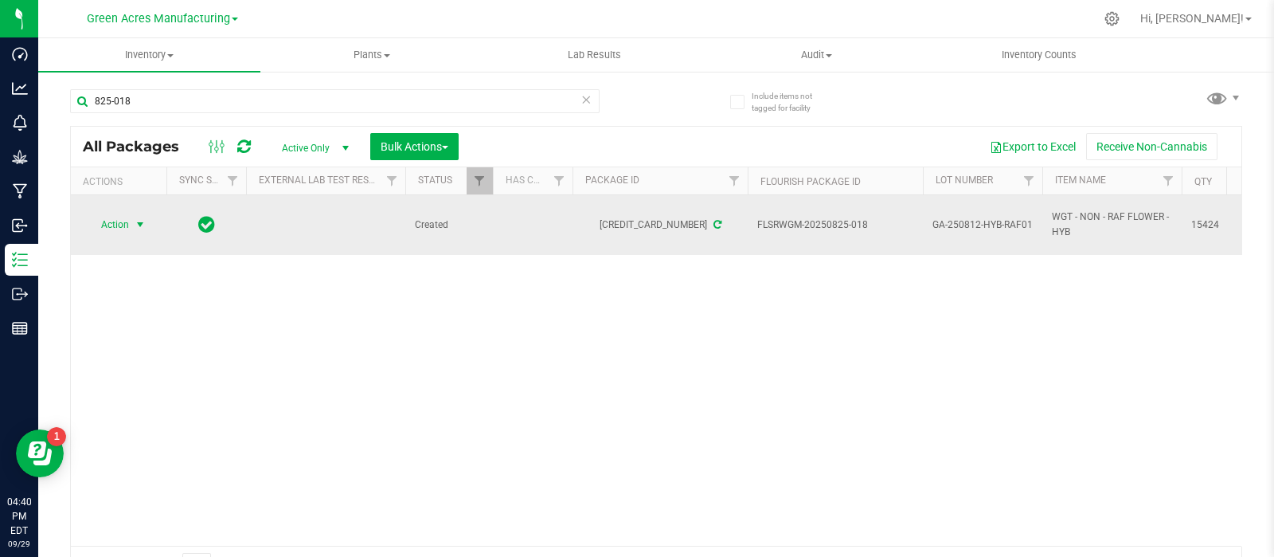
click at [134, 217] on span "select" at bounding box center [141, 224] width 20 height 22
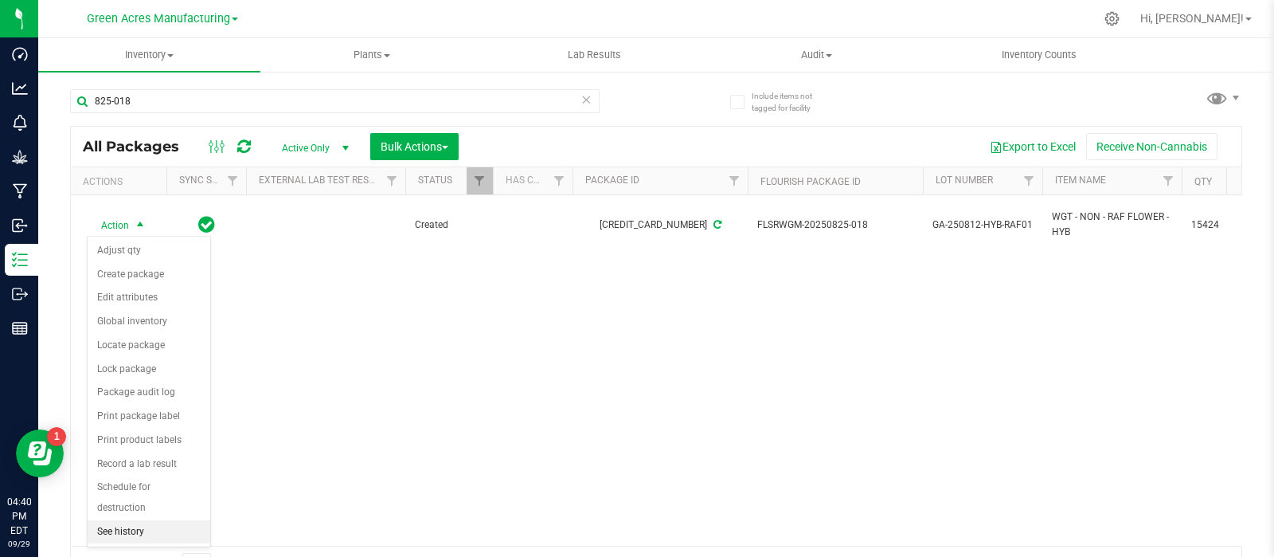
click at [151, 520] on li "See history" at bounding box center [149, 532] width 123 height 24
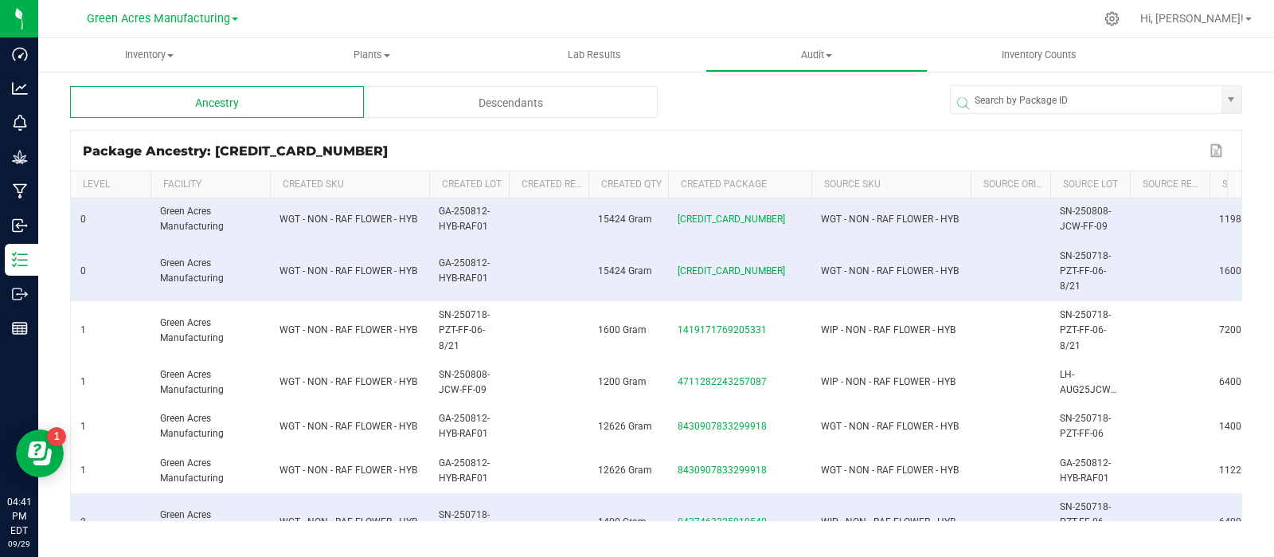
scroll to position [45, 0]
click at [1078, 229] on span "SN-250808-JCW-FF-09" at bounding box center [1085, 218] width 51 height 26
click at [1075, 229] on span "SN-250808-JCW-FF-09" at bounding box center [1085, 218] width 51 height 26
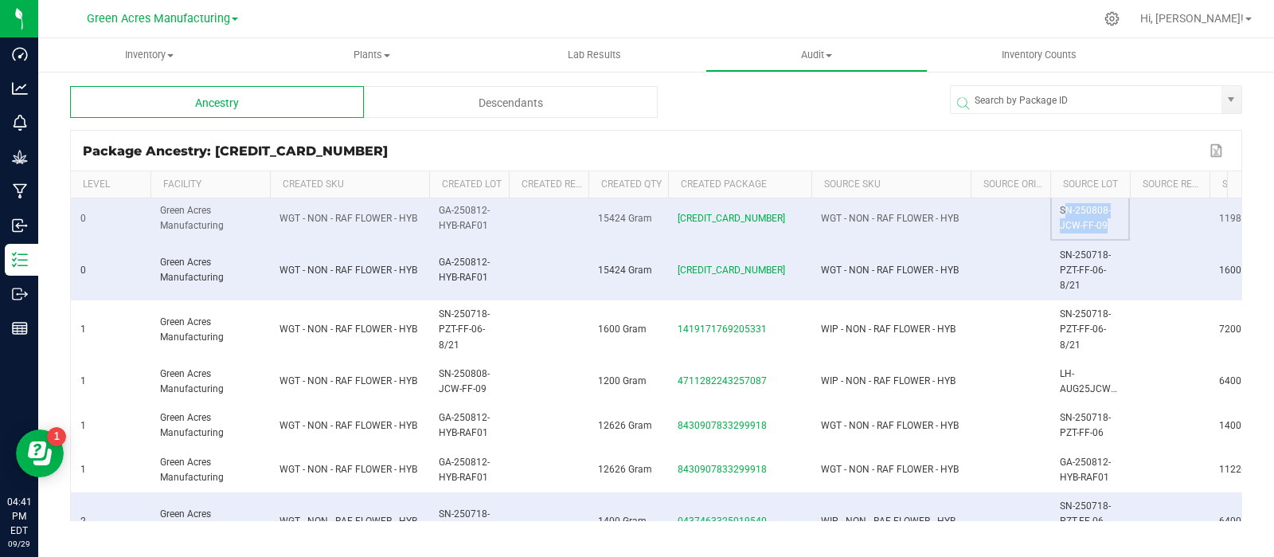
click at [1075, 229] on span "SN-250808-JCW-FF-09" at bounding box center [1085, 218] width 51 height 26
copy span "SN-250808-JCW-FF-09"
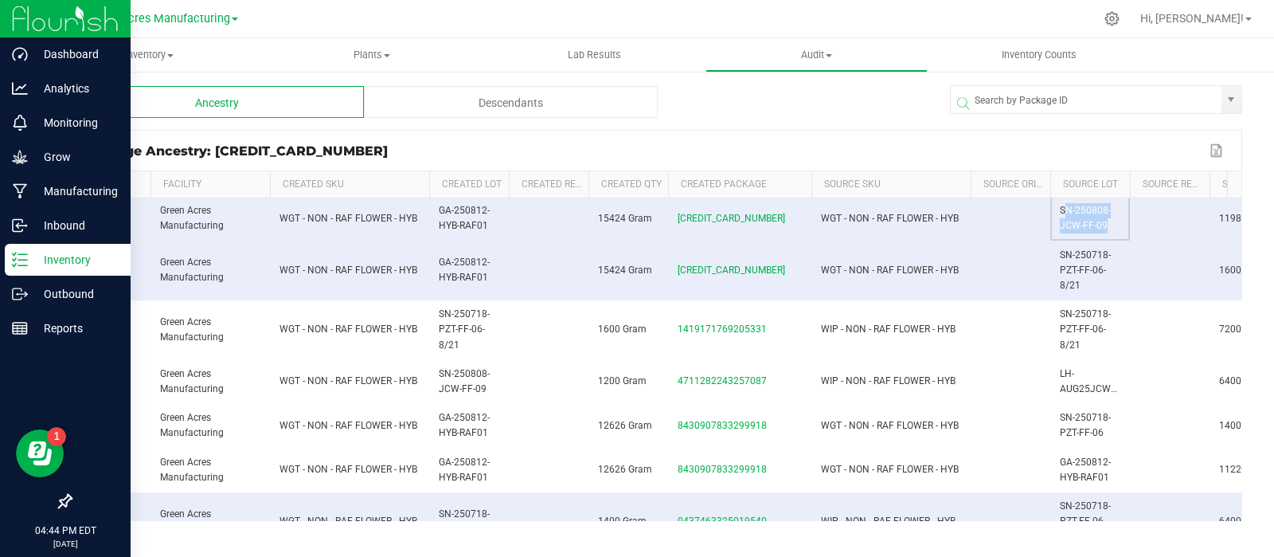
click at [22, 252] on icon at bounding box center [20, 260] width 16 height 16
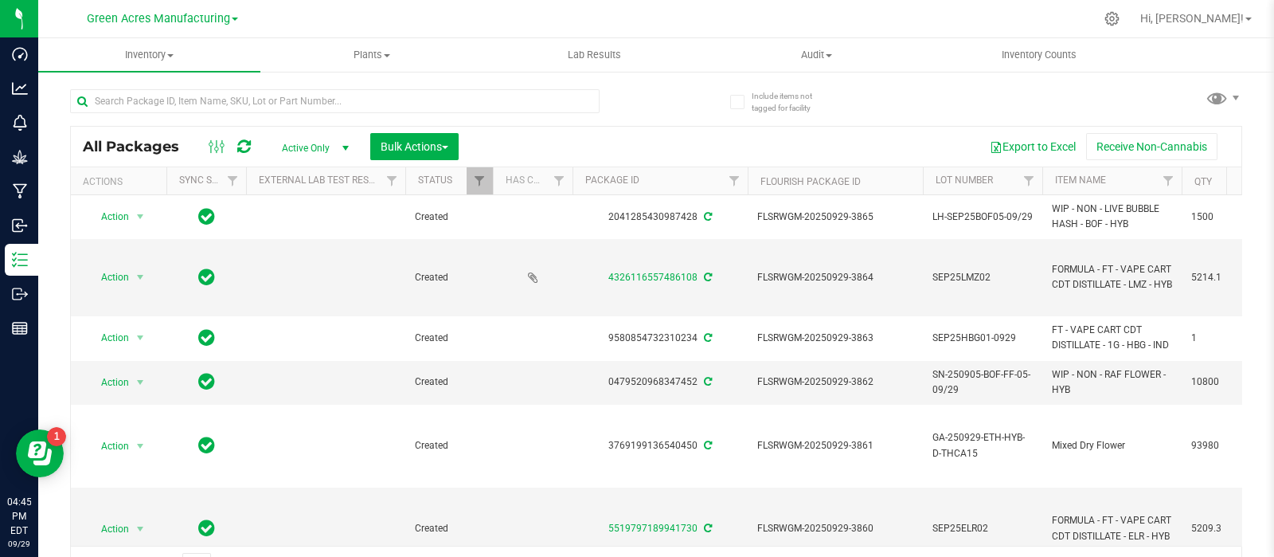
click at [331, 127] on div "All Packages Active Only Active Only Lab Samples Locked All External Internal B…" at bounding box center [656, 147] width 1171 height 40
click at [324, 109] on input "text" at bounding box center [335, 101] width 530 height 24
paste input "0825-018"
type input "0825-018"
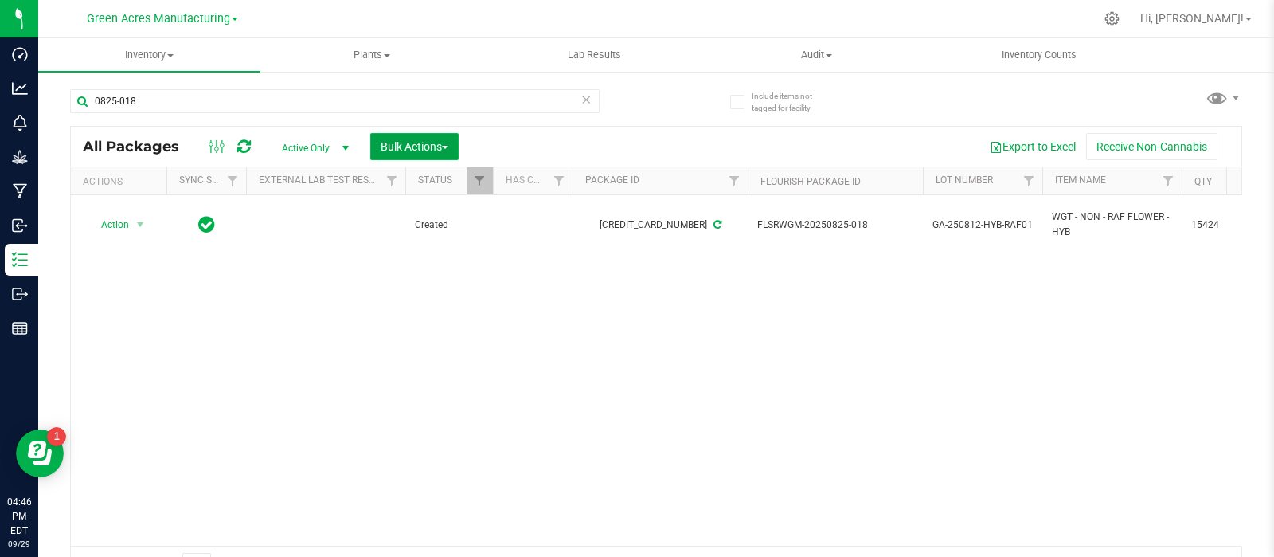
click at [409, 134] on button "Bulk Actions" at bounding box center [414, 146] width 88 height 27
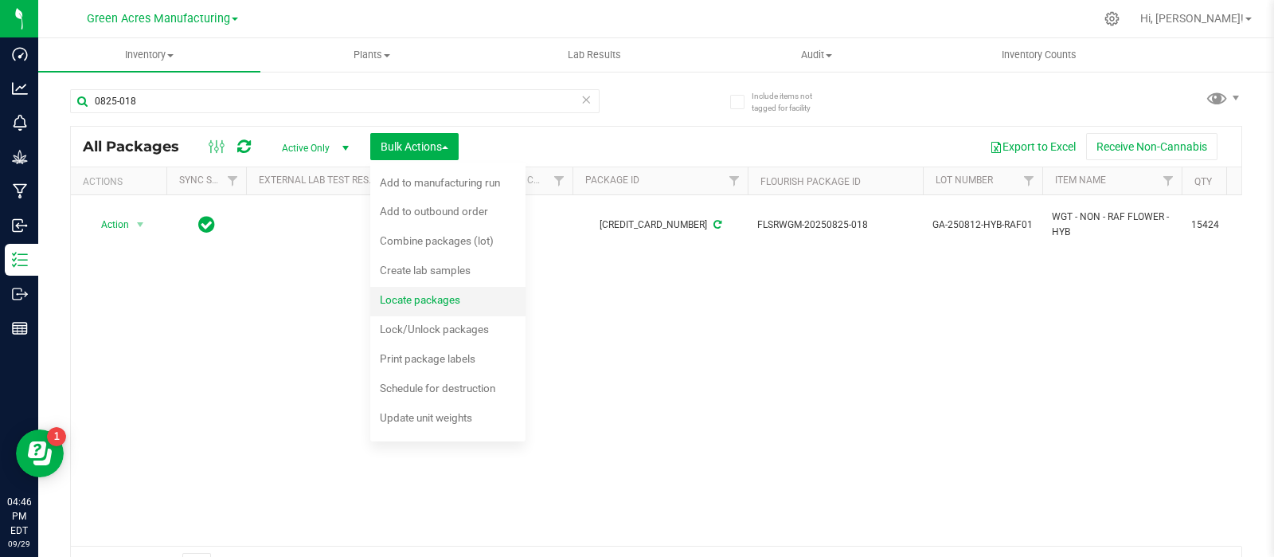
click at [398, 295] on span "Locate packages" at bounding box center [420, 299] width 80 height 13
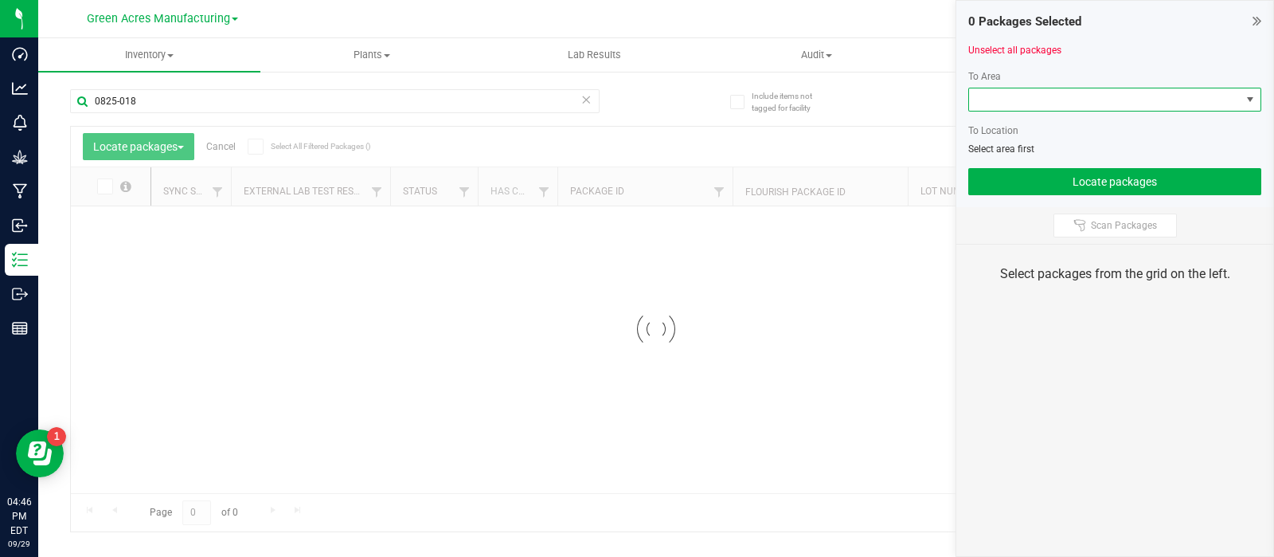
click at [1047, 92] on span at bounding box center [1105, 99] width 272 height 22
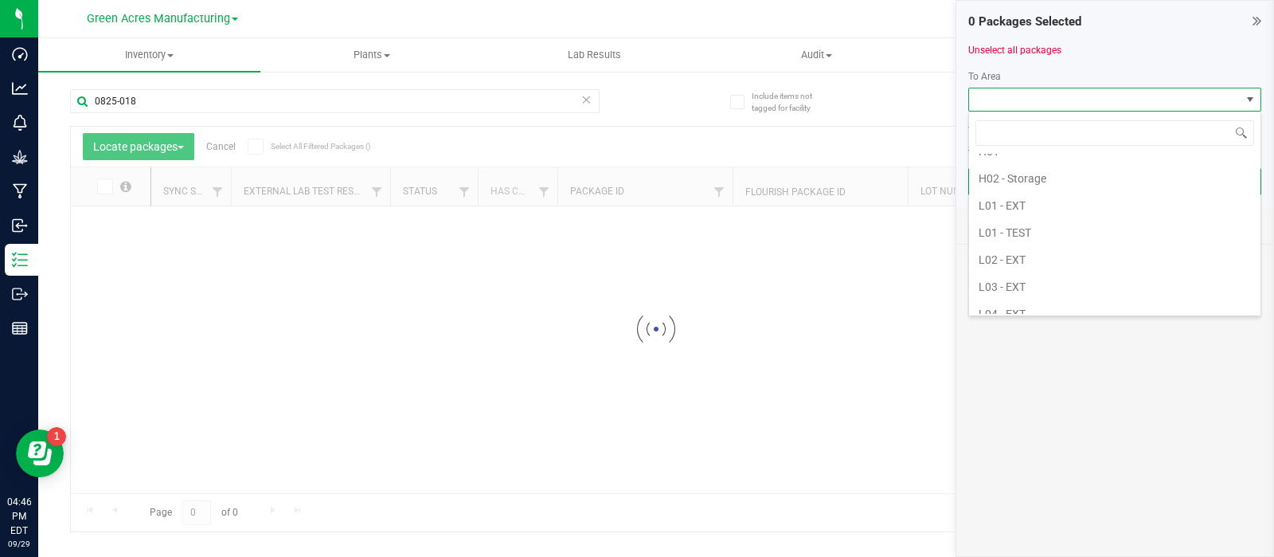
scroll to position [315, 0]
click at [991, 199] on li "L01 - EXT" at bounding box center [1114, 203] width 291 height 27
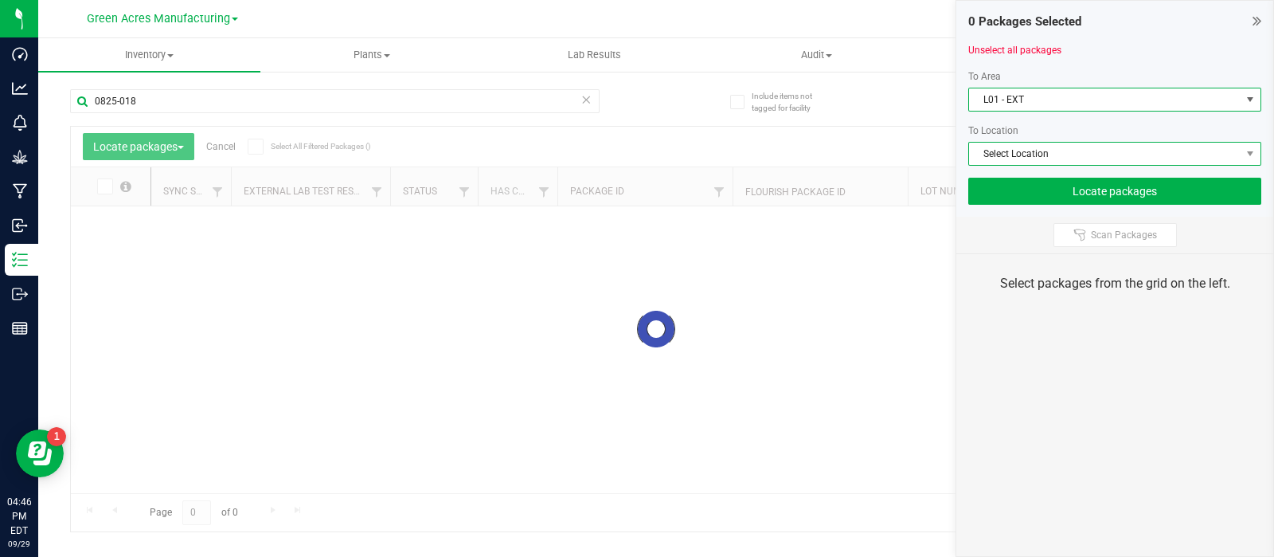
click at [1190, 147] on span "Select Location" at bounding box center [1105, 154] width 272 height 22
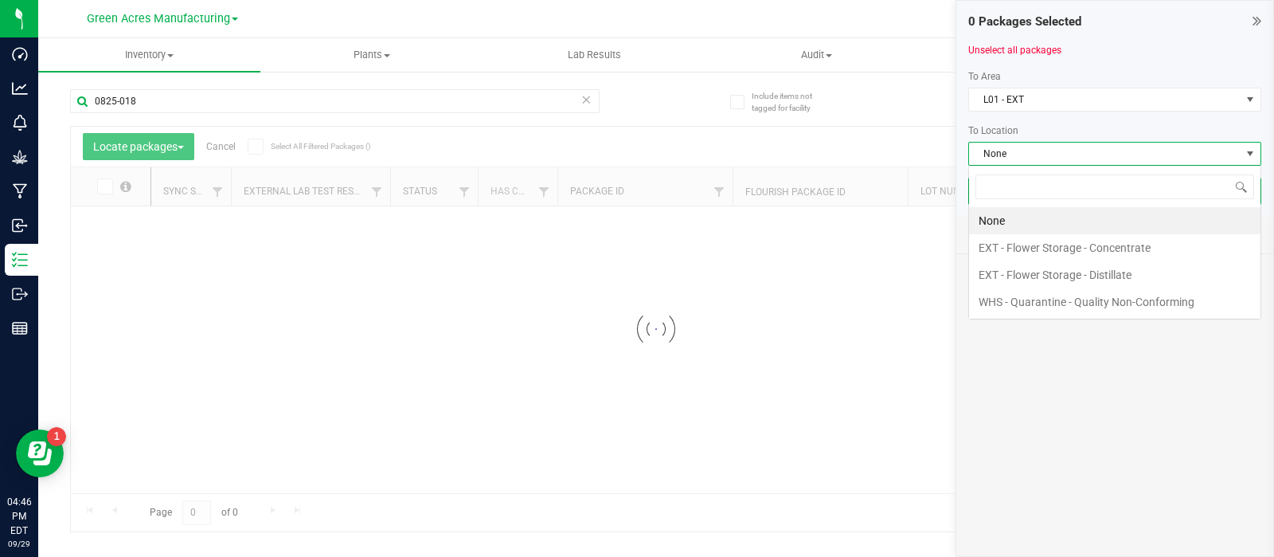
scroll to position [23, 293]
click at [1115, 280] on li "EXT - Flower Storage - Distillate" at bounding box center [1114, 274] width 291 height 27
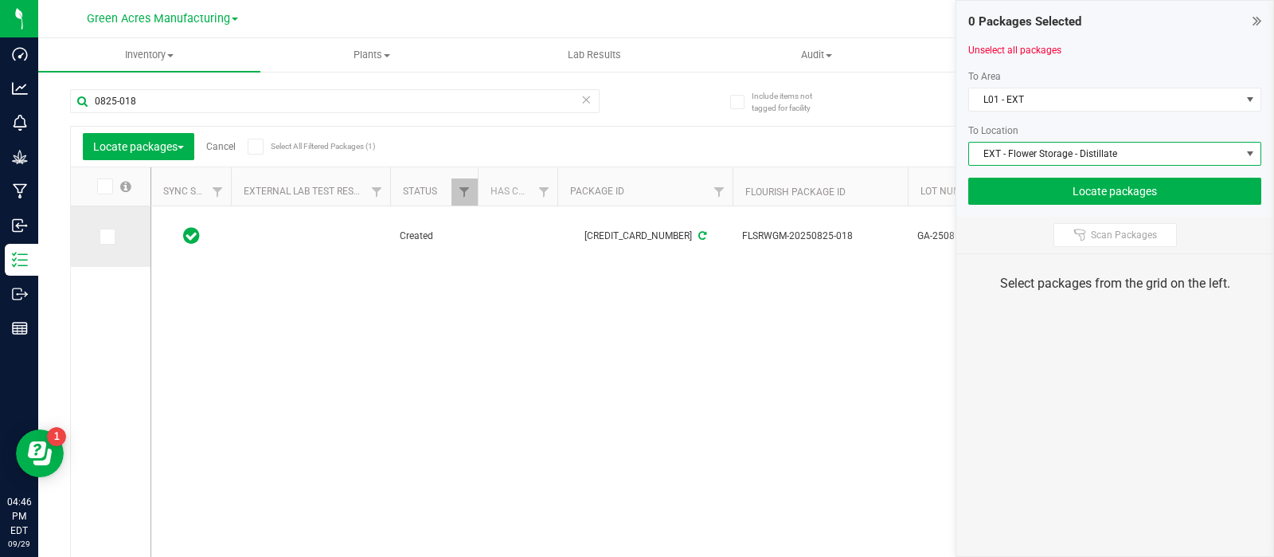
click at [112, 234] on span at bounding box center [108, 237] width 16 height 16
click at [0, 0] on input "checkbox" at bounding box center [0, 0] width 0 height 0
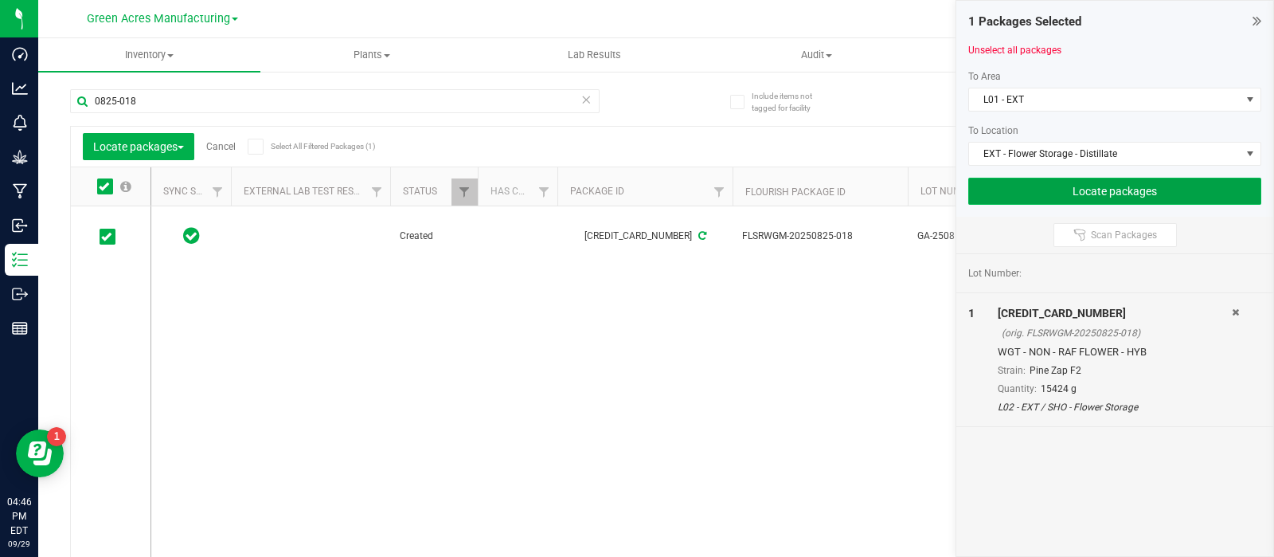
click at [1131, 190] on button "Locate packages" at bounding box center [1114, 191] width 293 height 27
